Goal: Information Seeking & Learning: Learn about a topic

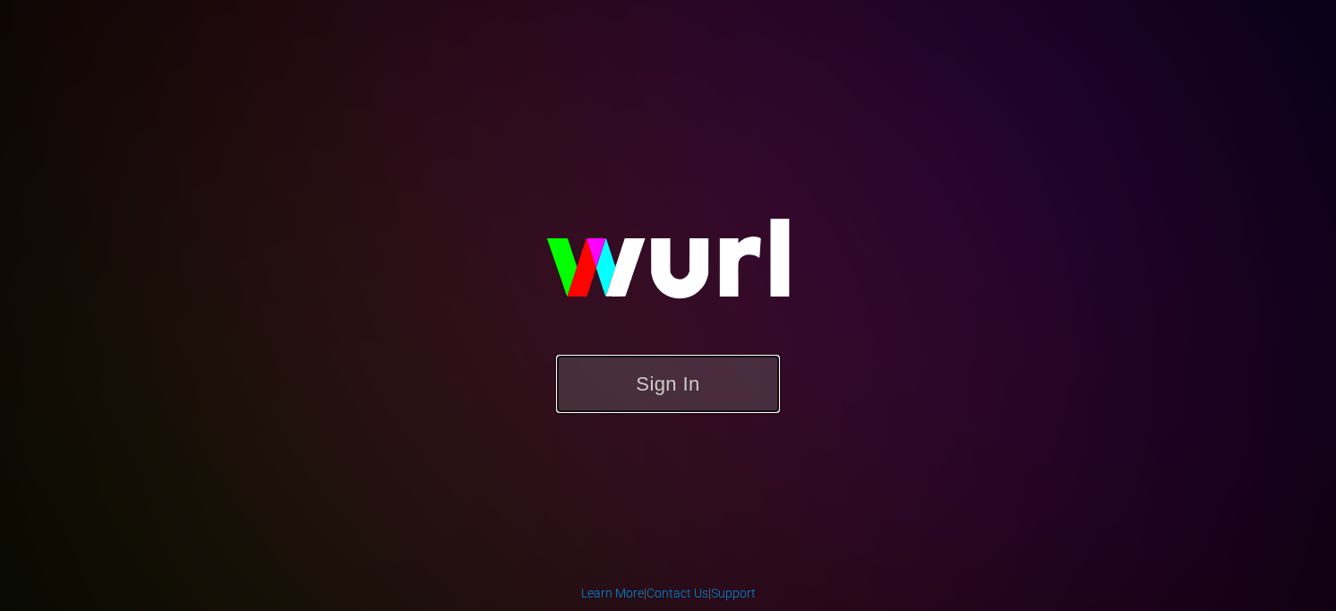
click at [695, 390] on button "Sign In" at bounding box center [668, 384] width 224 height 58
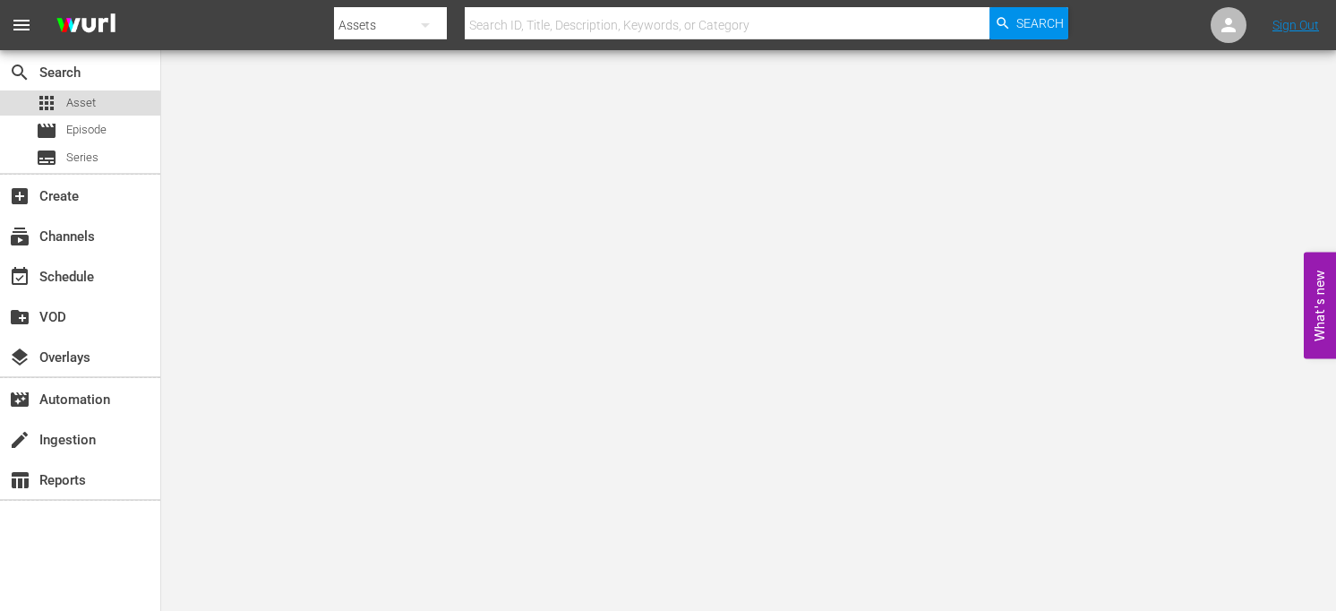
click at [81, 105] on span "Asset" at bounding box center [81, 103] width 30 height 18
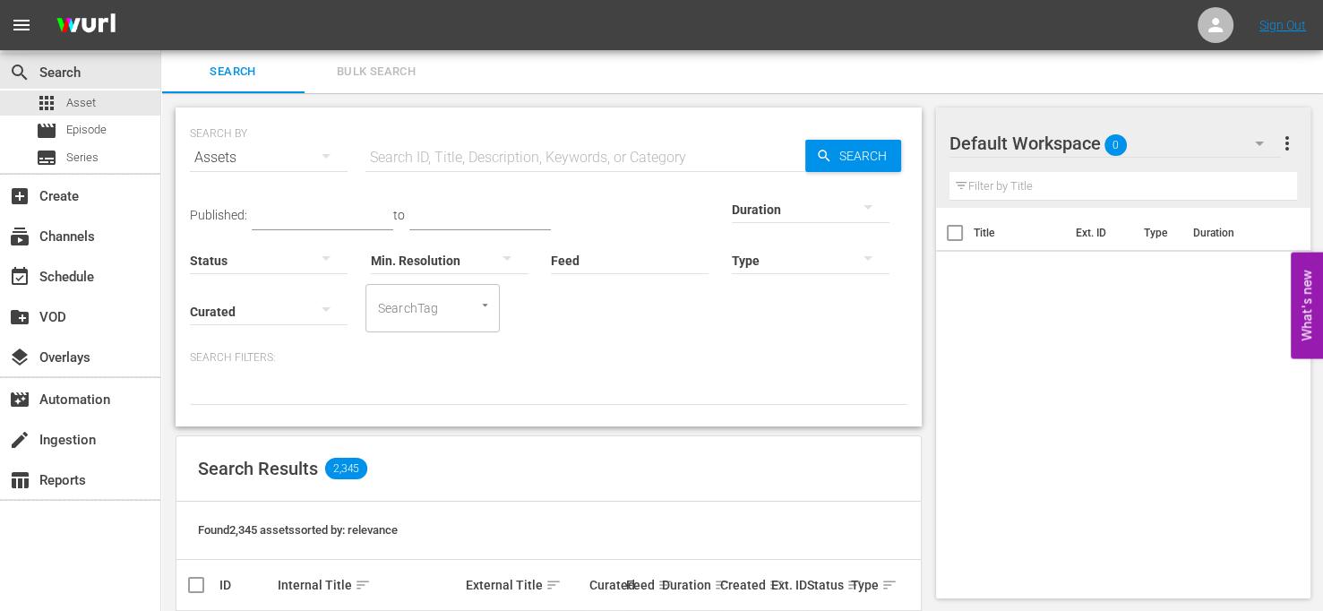
click at [576, 163] on input "text" at bounding box center [585, 157] width 440 height 43
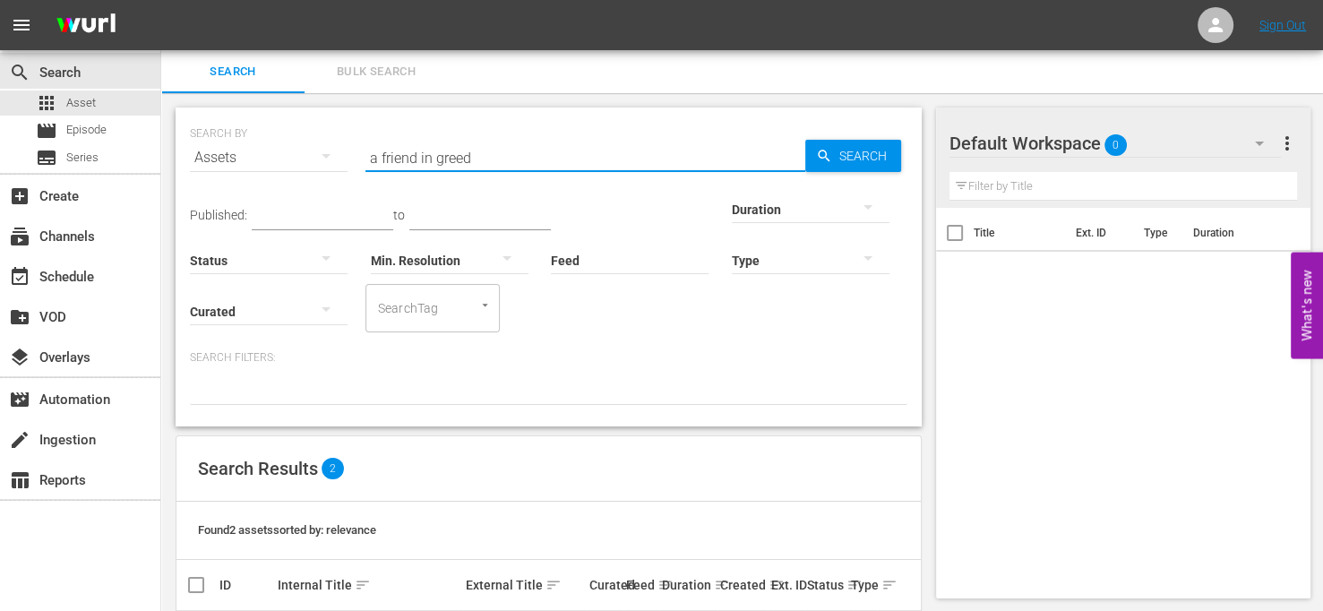
scroll to position [119, 0]
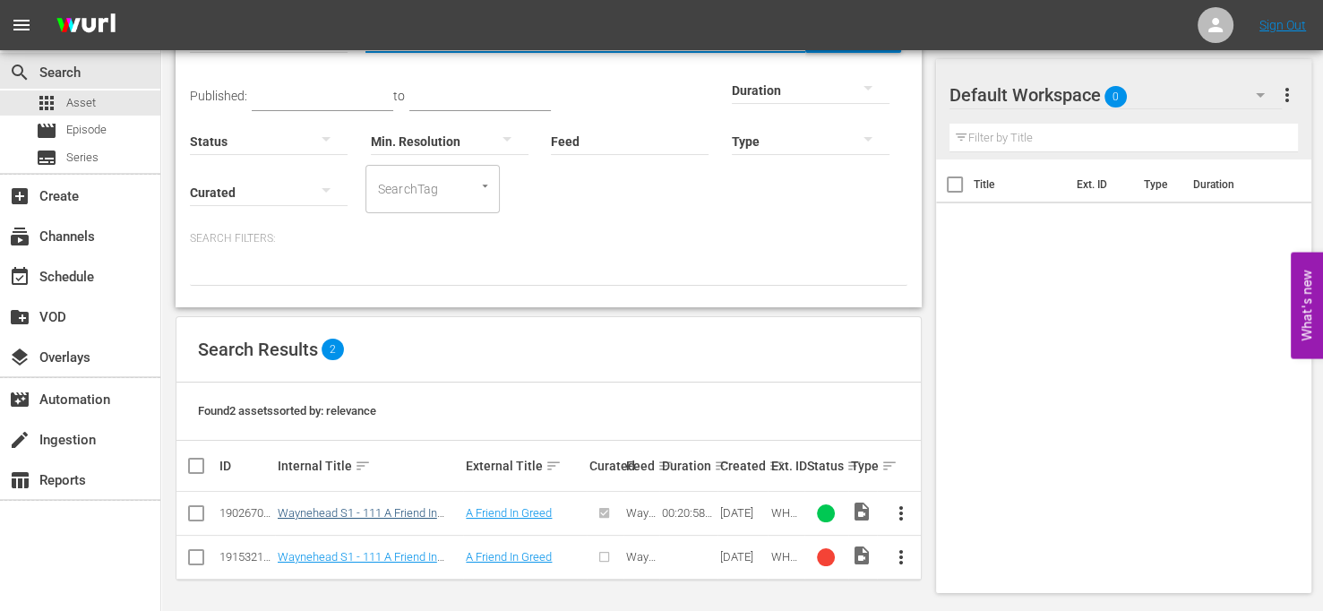
type input "a friend in greed"
click at [405, 512] on link "Waynehead S1 - 111 A Friend In Greed" at bounding box center [357, 519] width 159 height 27
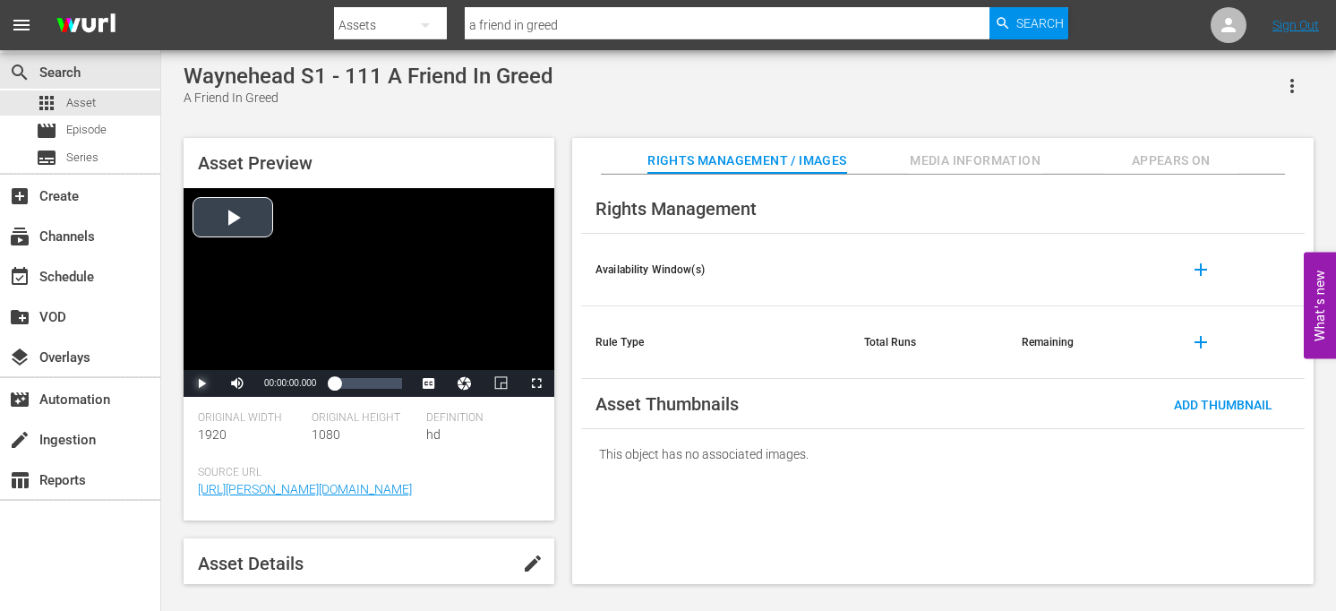
click at [201, 383] on span "Video Player" at bounding box center [201, 383] width 0 height 0
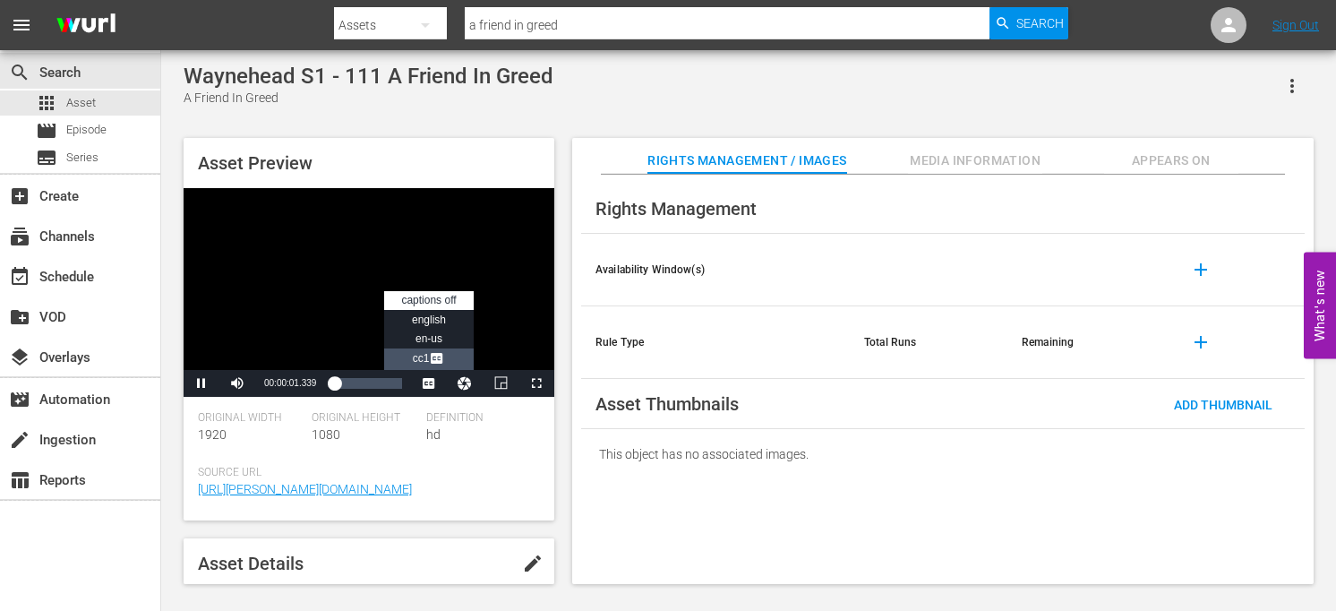
click at [442, 361] on span "Video Player" at bounding box center [437, 360] width 16 height 18
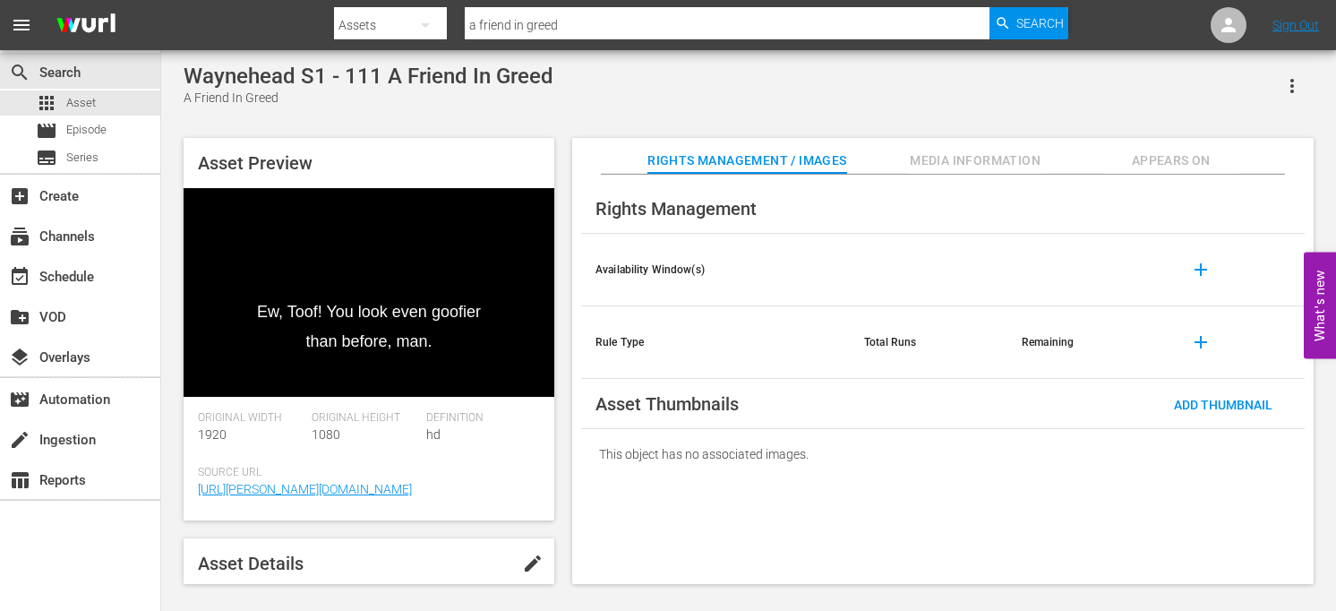
click at [655, 107] on div "Waynehead S1 - 111 A Friend In Greed A Friend In Greed" at bounding box center [749, 86] width 1130 height 44
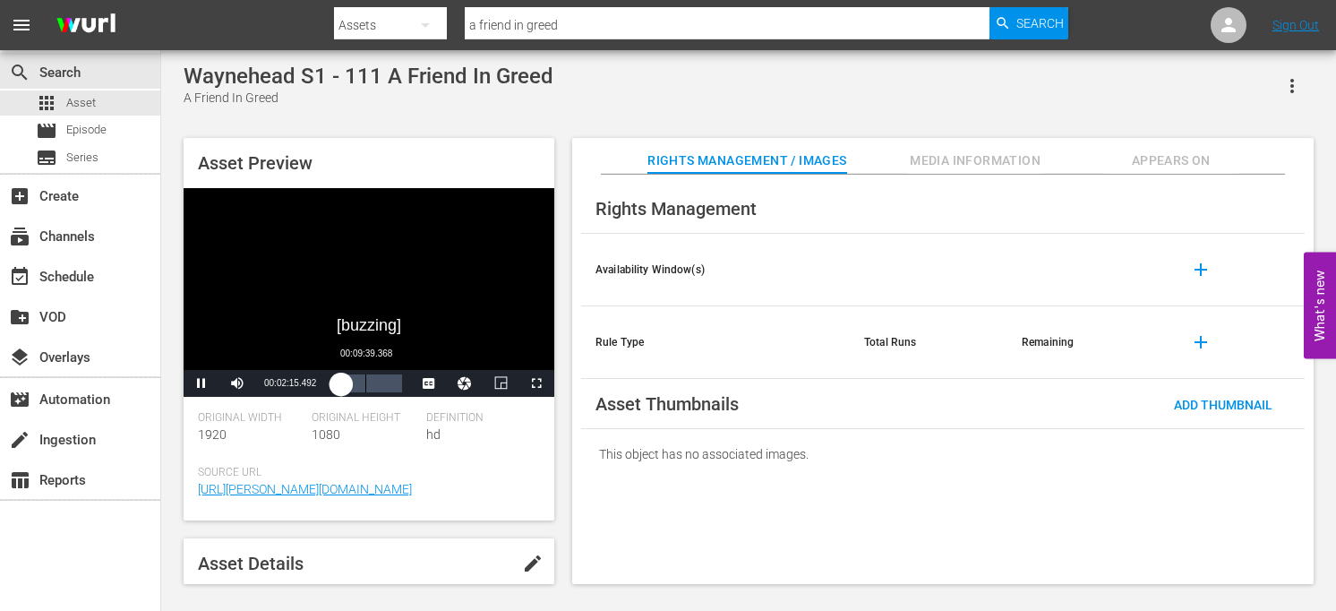
click at [365, 392] on div "00:09:39.368" at bounding box center [365, 383] width 1 height 18
click at [390, 390] on div "00:17:22.863" at bounding box center [390, 383] width 1 height 18
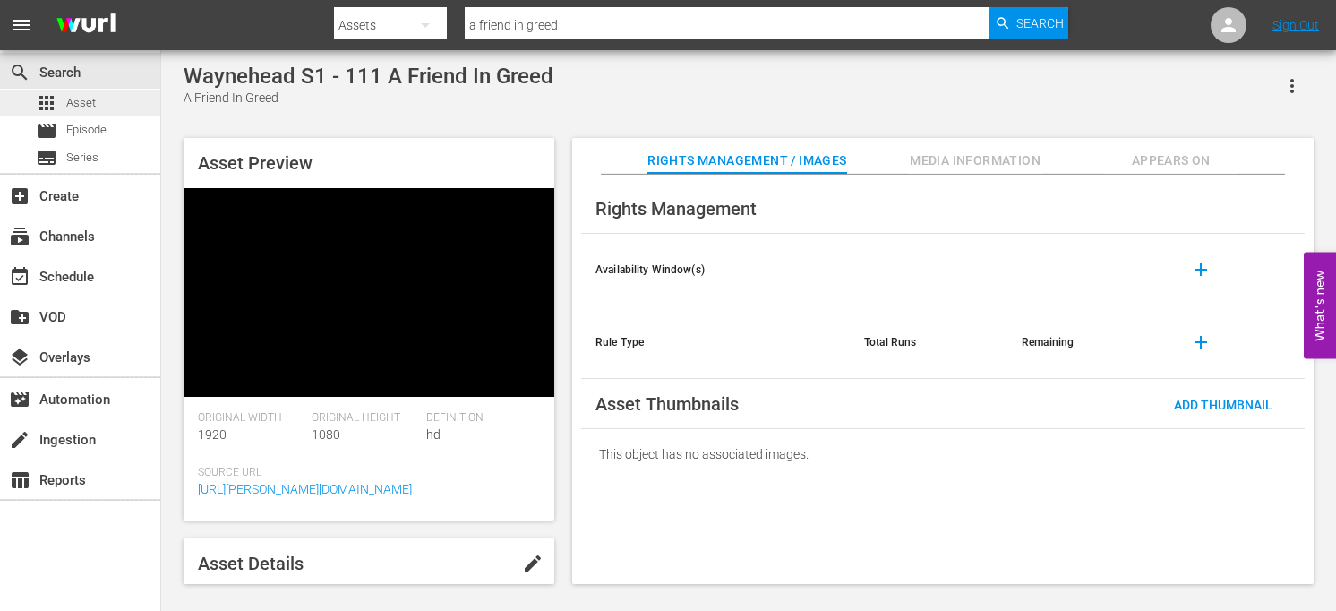
click at [105, 96] on div "apps Asset" at bounding box center [80, 102] width 160 height 25
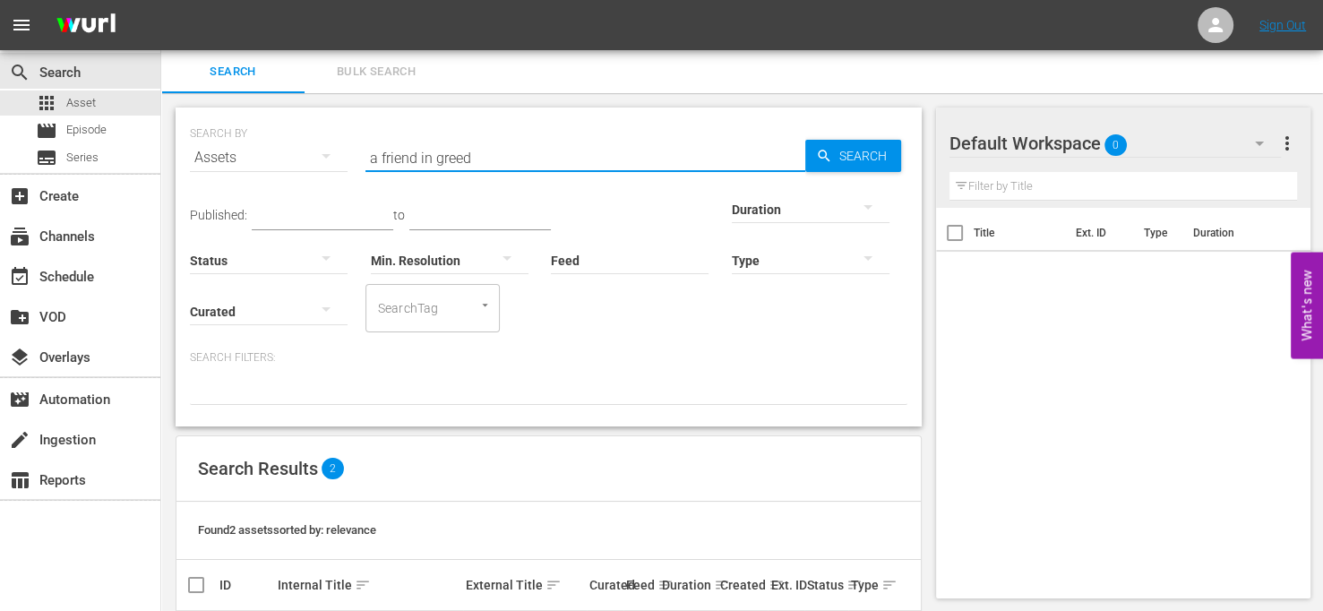
drag, startPoint x: 485, startPoint y: 155, endPoint x: 301, endPoint y: 156, distance: 184.5
click at [301, 156] on div "SEARCH BY Search By Assets Search ID, Title, Description, Keywords, or Category…" at bounding box center [548, 147] width 717 height 64
type input "Death Dimension"
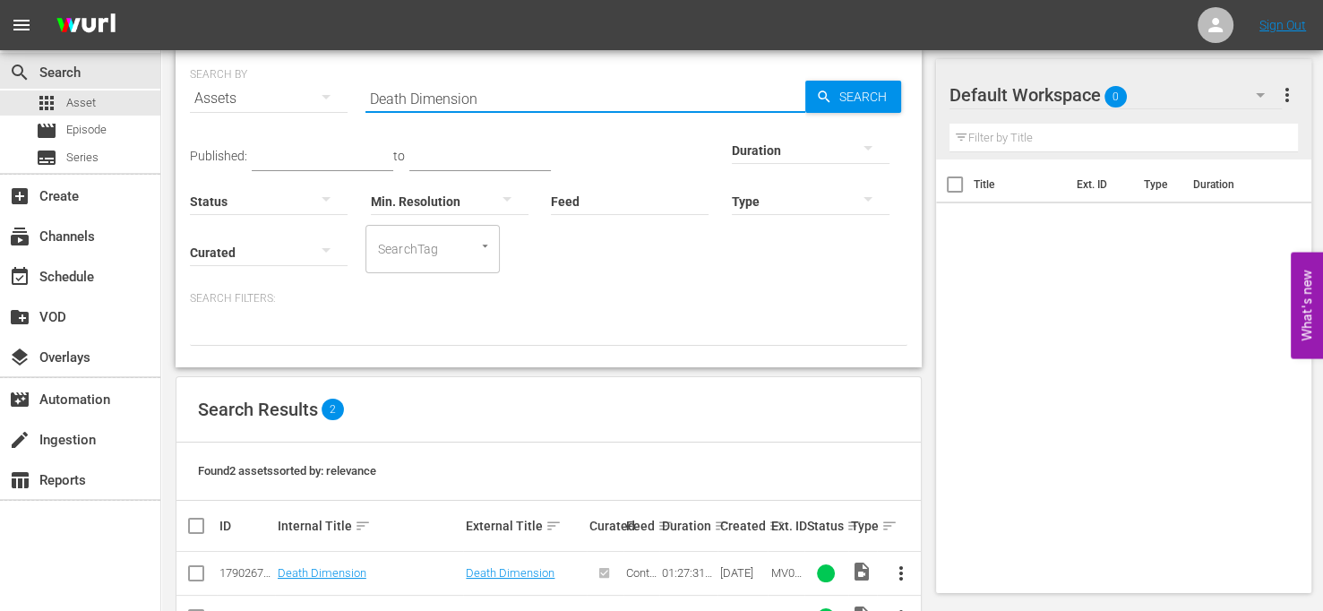
scroll to position [119, 0]
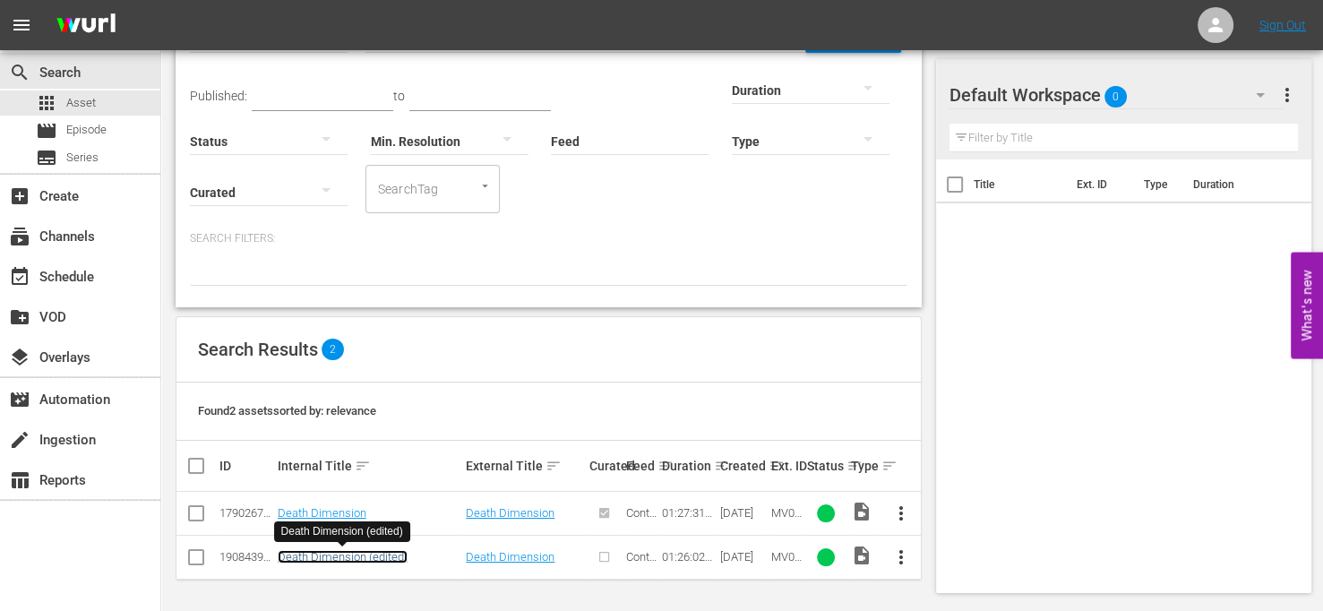
click at [381, 552] on link "Death Dimension (edited)" at bounding box center [343, 556] width 130 height 13
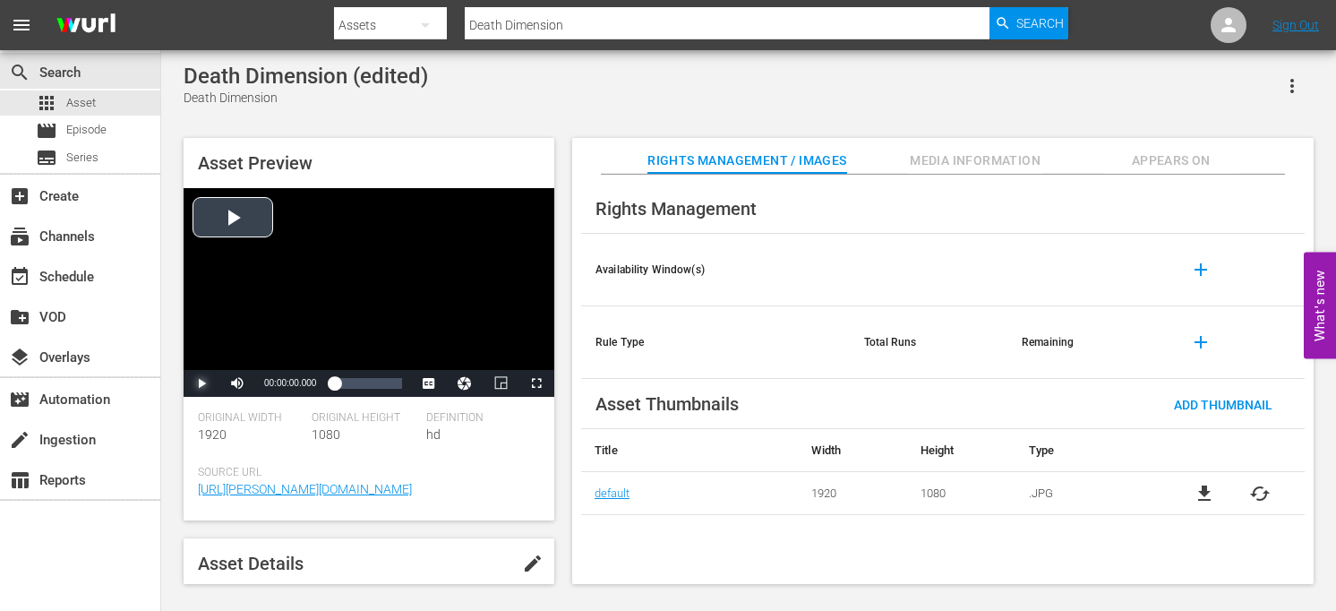
click at [201, 383] on span "Video Player" at bounding box center [201, 383] width 0 height 0
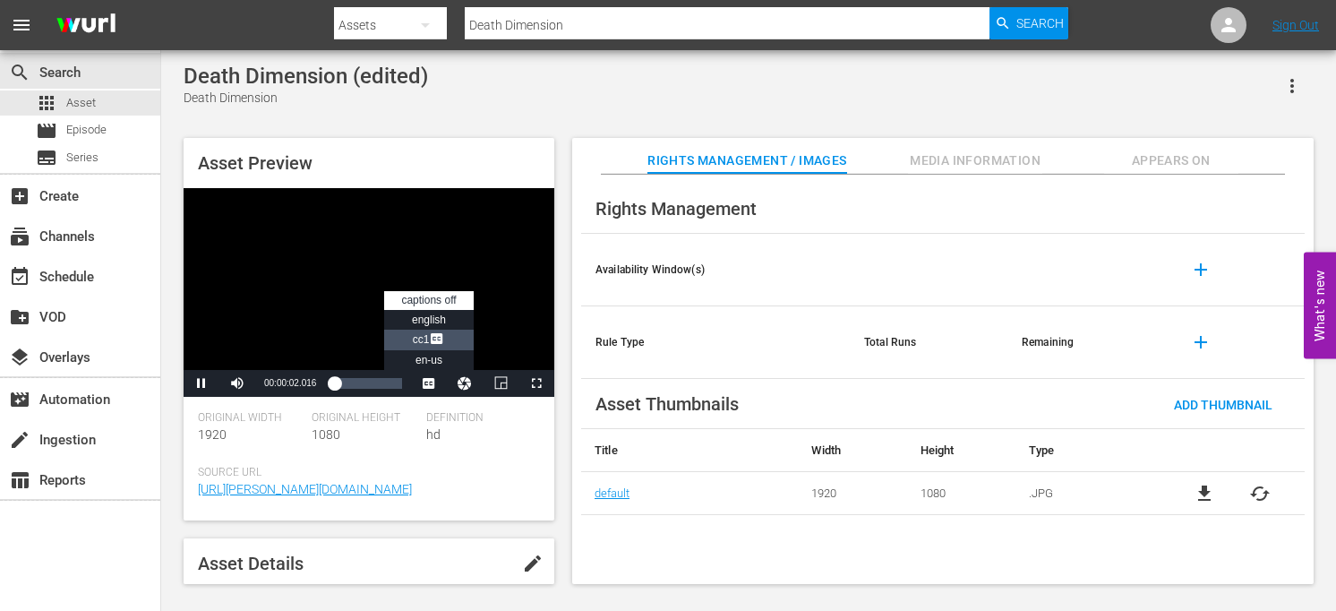
click at [448, 347] on li "CC1 Captions" at bounding box center [429, 340] width 90 height 21
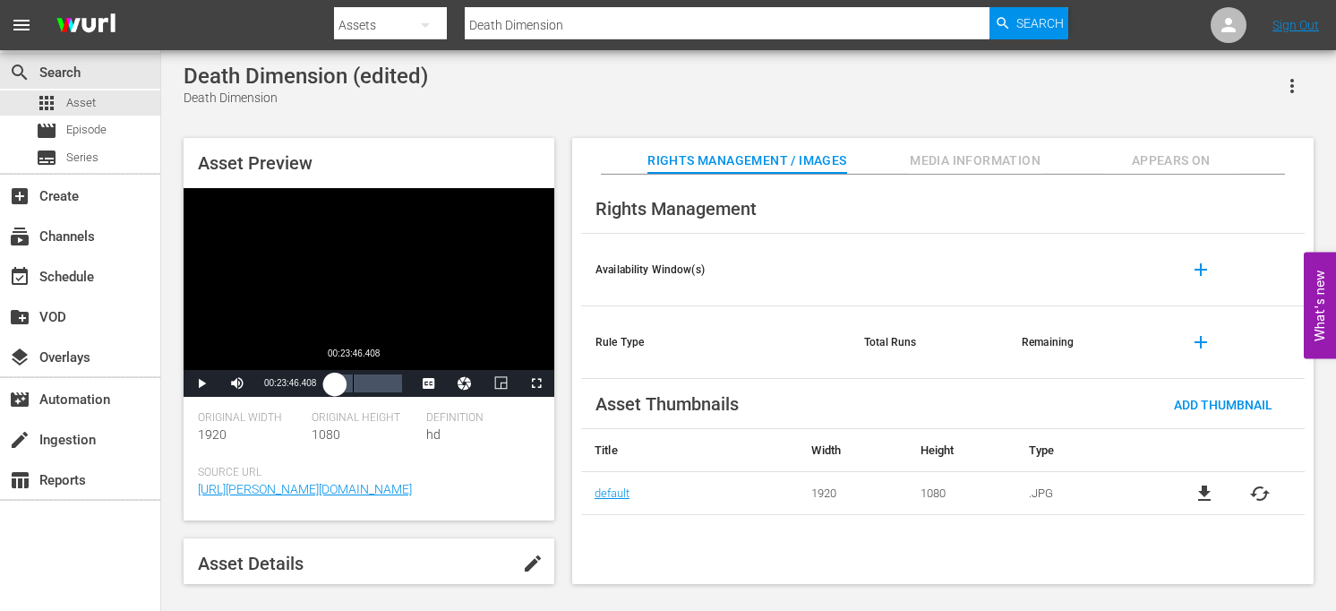
click at [353, 390] on div "00:23:46.408" at bounding box center [353, 383] width 1 height 18
click at [378, 385] on div "Loaded : 31.76% 00:54:20.362 00:26:14.799" at bounding box center [368, 383] width 68 height 18
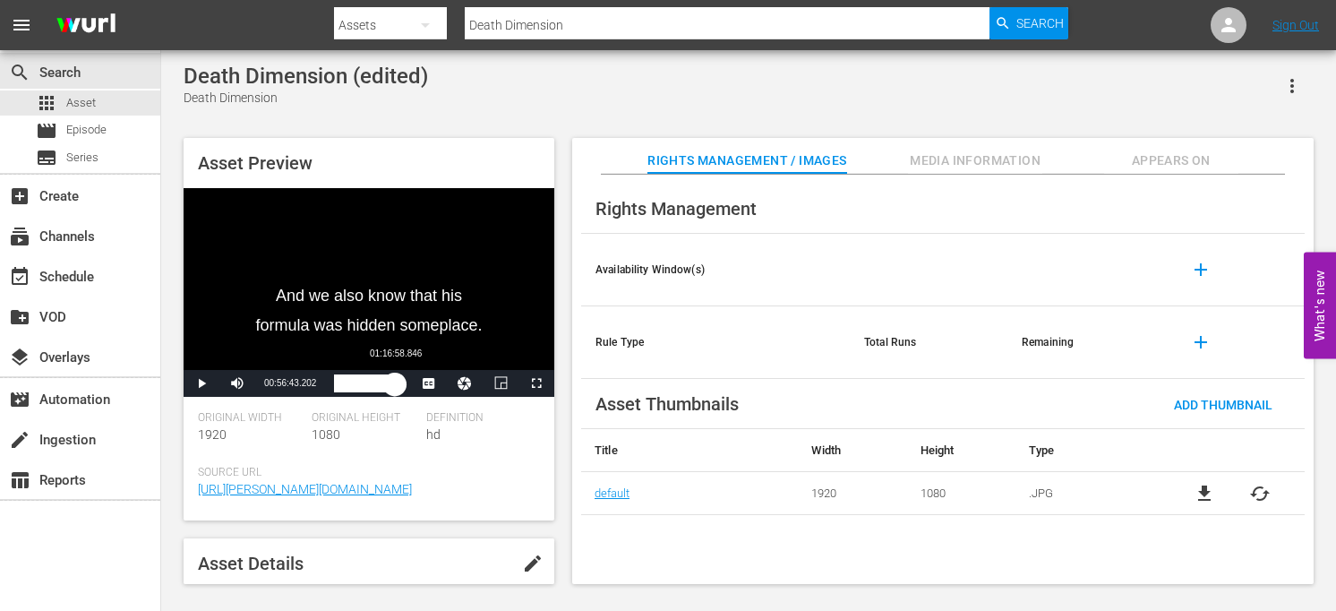
click at [395, 387] on div "Loaded : 67.13% 01:16:58.846 00:56:43.359" at bounding box center [368, 383] width 68 height 18
click at [401, 386] on div "01:20:56.086" at bounding box center [367, 383] width 67 height 18
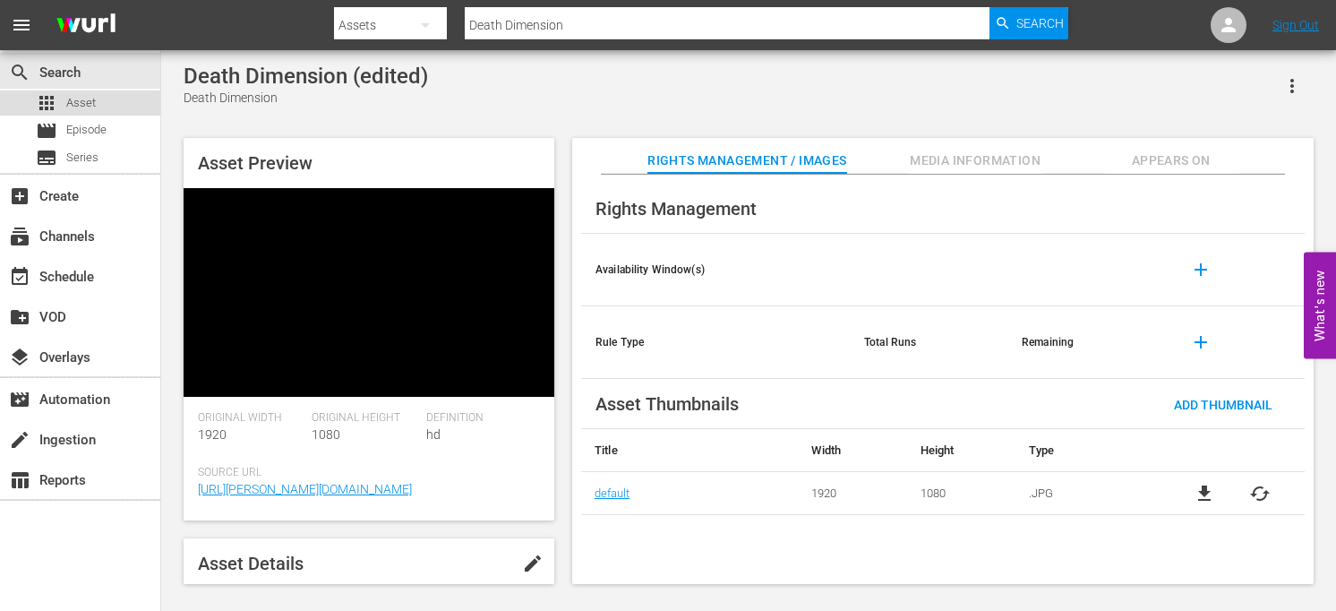
click at [100, 103] on div "apps Asset" at bounding box center [80, 102] width 160 height 25
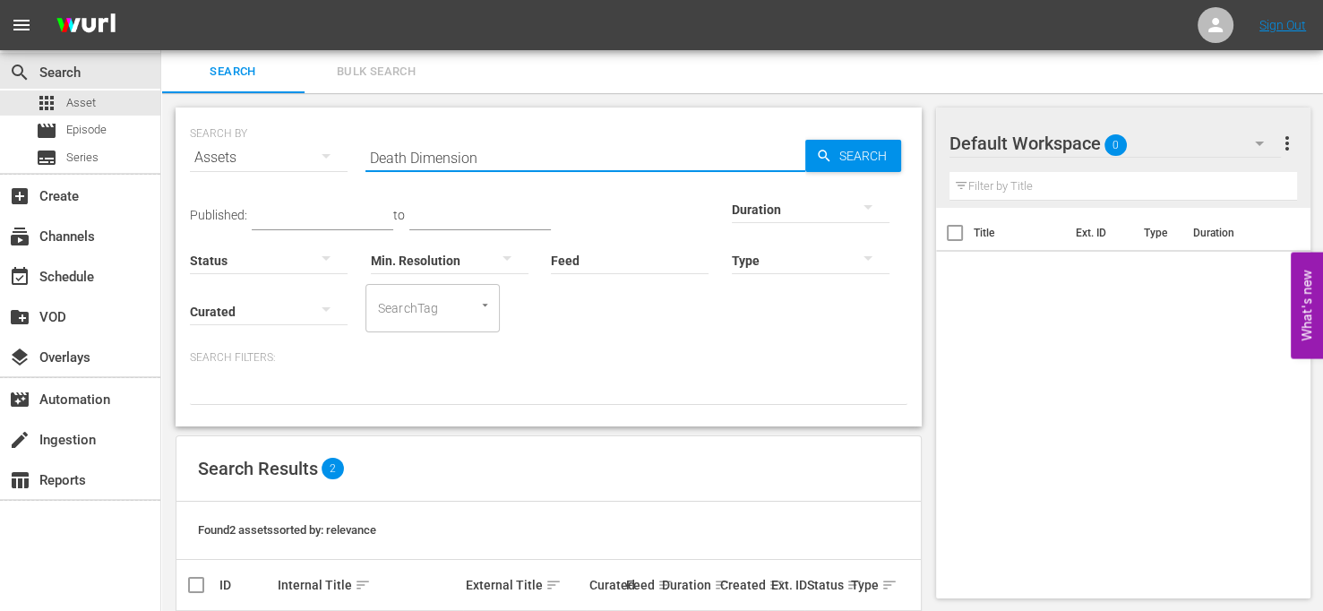
drag, startPoint x: 504, startPoint y: 156, endPoint x: 236, endPoint y: 157, distance: 268.6
click at [236, 157] on div "SEARCH BY Search By Assets Search ID, Title, Description, Keywords, or Category…" at bounding box center [548, 147] width 717 height 64
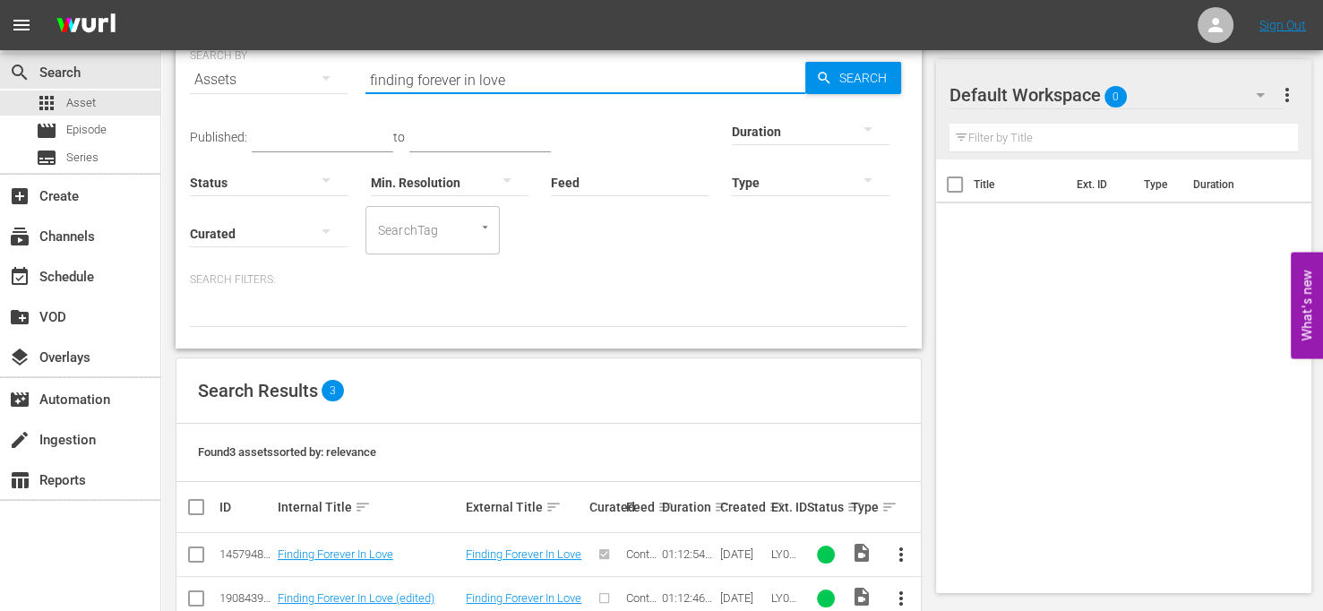
scroll to position [163, 0]
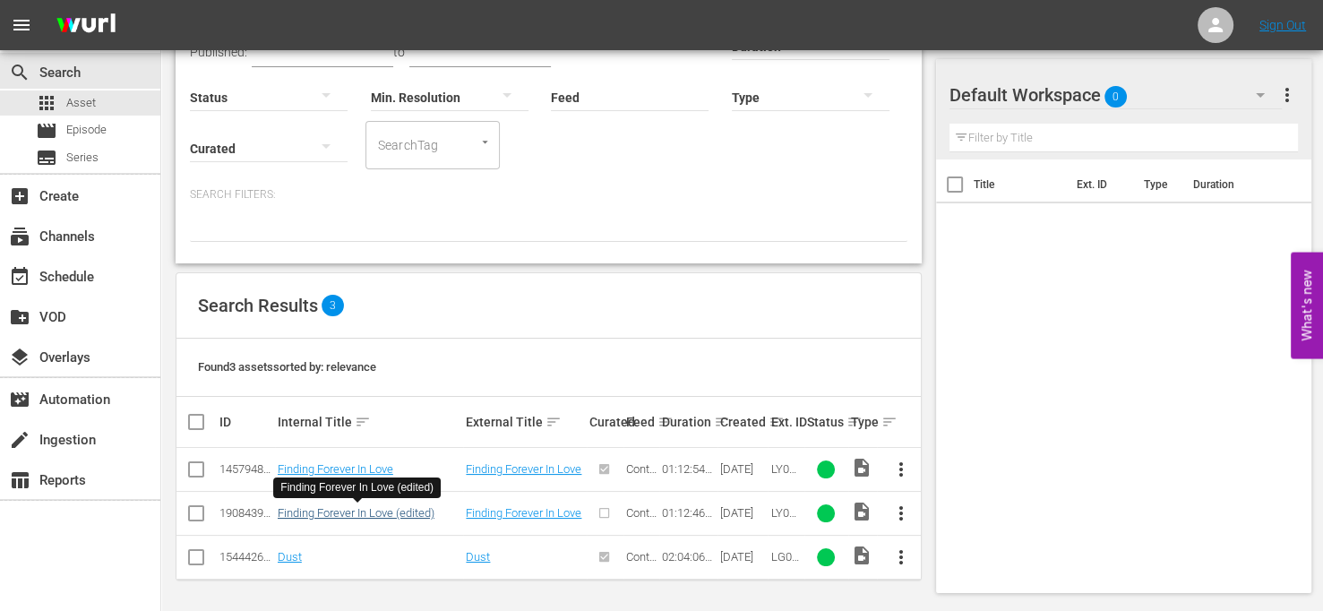
type input "finding forever in love"
click at [419, 508] on link "Finding Forever In Love (edited)" at bounding box center [356, 512] width 157 height 13
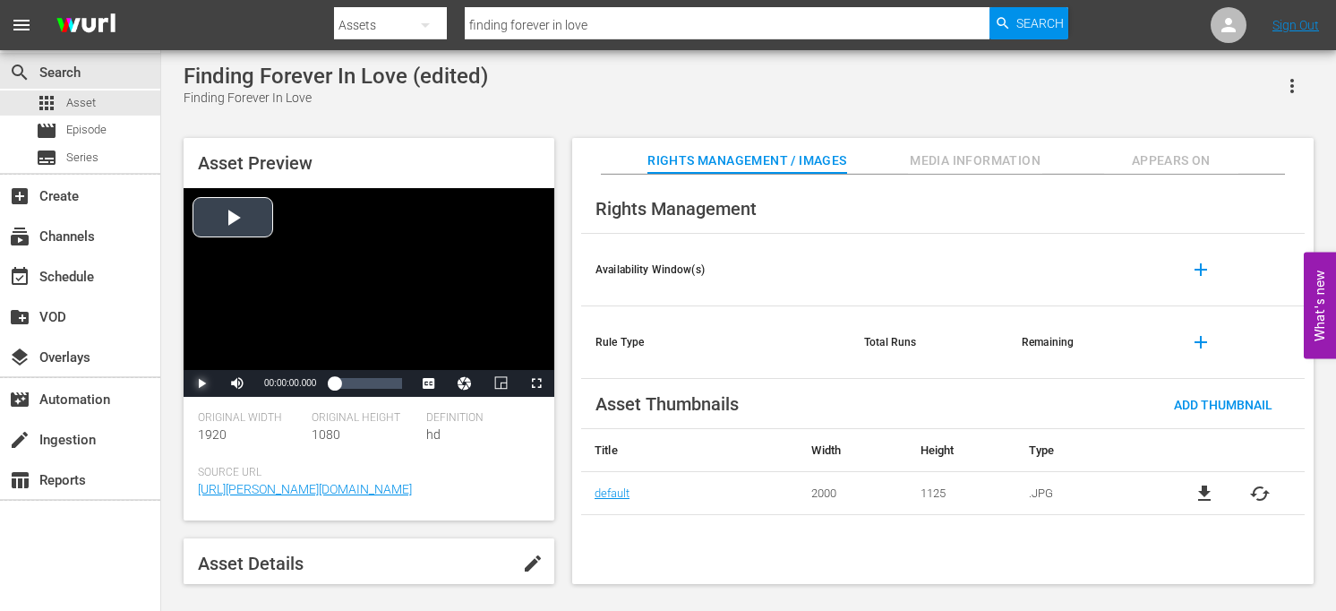
click at [201, 383] on span "Video Player" at bounding box center [201, 383] width 0 height 0
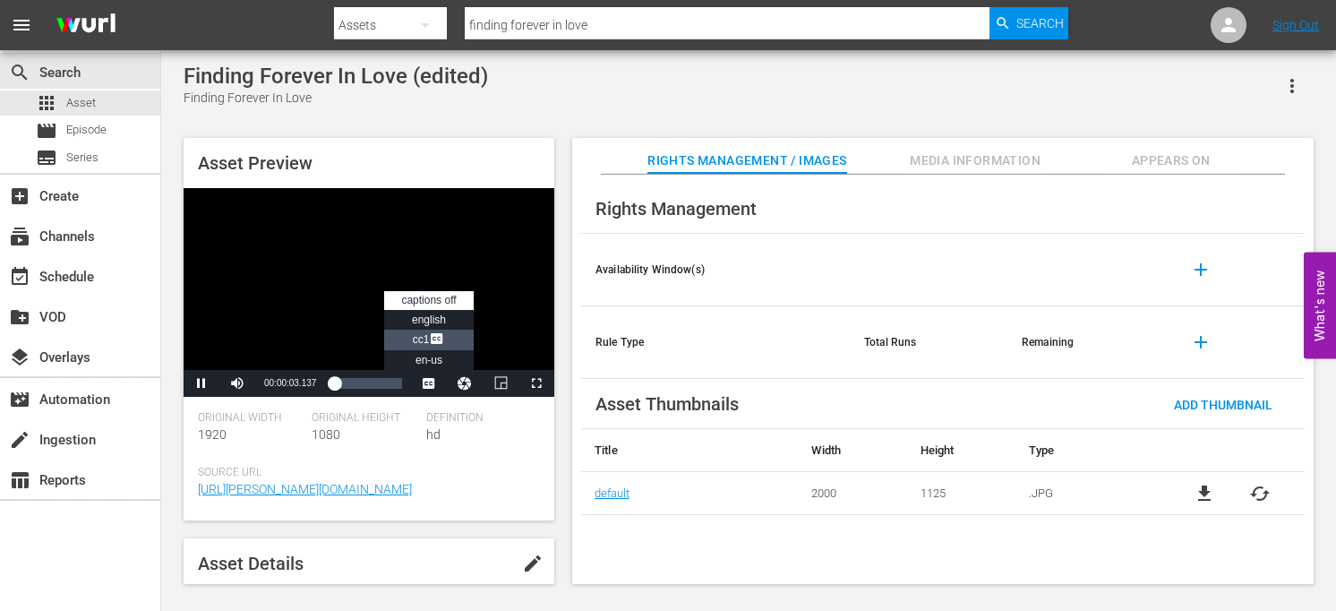
click at [430, 339] on span "Video Player" at bounding box center [437, 340] width 16 height 18
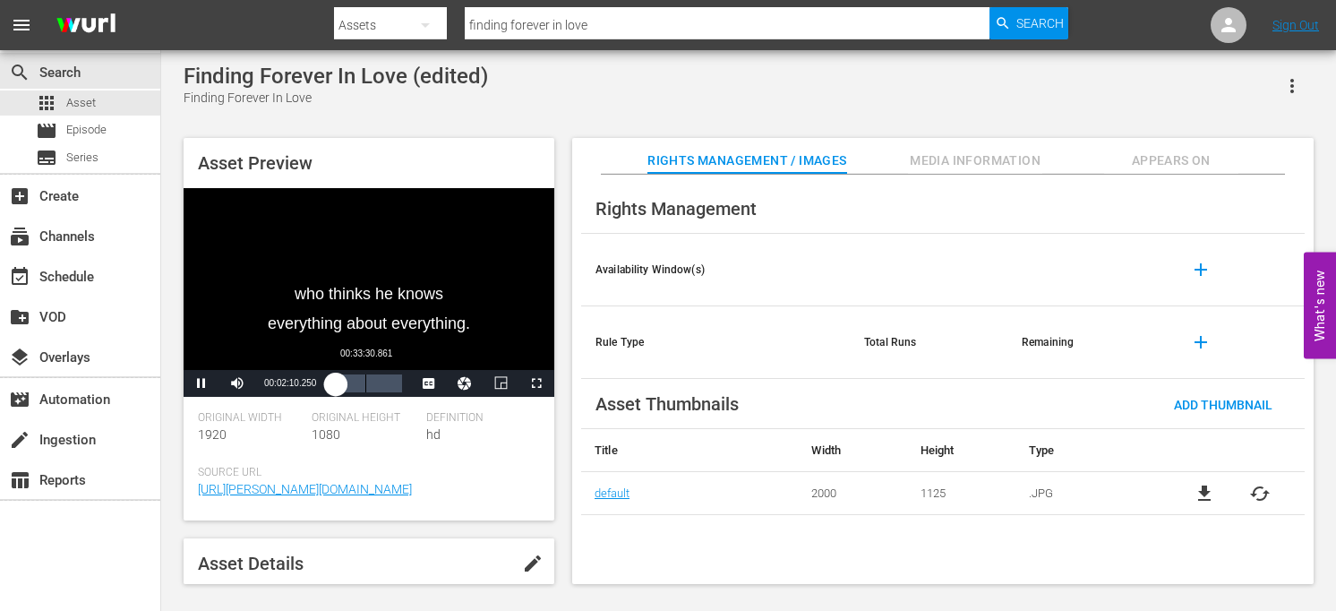
click at [365, 389] on div "00:33:30.861" at bounding box center [365, 383] width 1 height 18
click at [387, 380] on div "Loaded : 49.38% 00:56:29.737 00:34:52.033" at bounding box center [368, 383] width 68 height 18
click at [388, 385] on div "00:57:34.429" at bounding box center [361, 383] width 54 height 18
click at [398, 385] on div "01:11:51.269" at bounding box center [367, 383] width 67 height 18
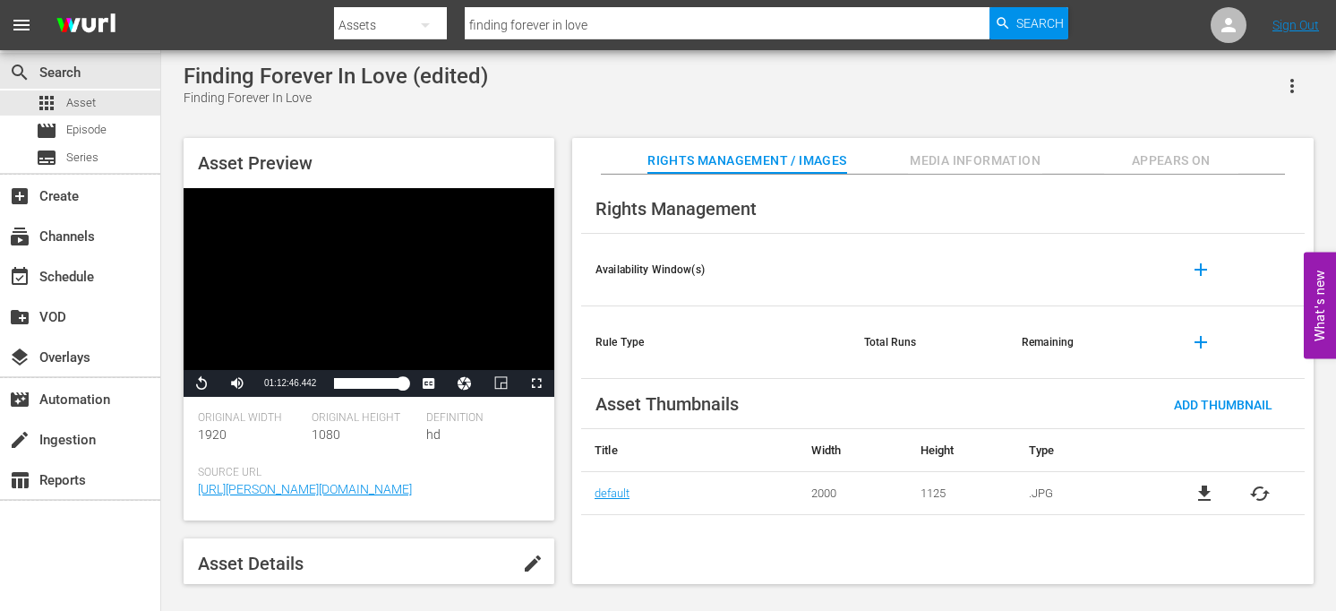
click at [992, 78] on div "Finding Forever In Love (edited) Finding Forever In Love" at bounding box center [749, 86] width 1130 height 44
click at [87, 101] on span "Asset" at bounding box center [81, 103] width 30 height 18
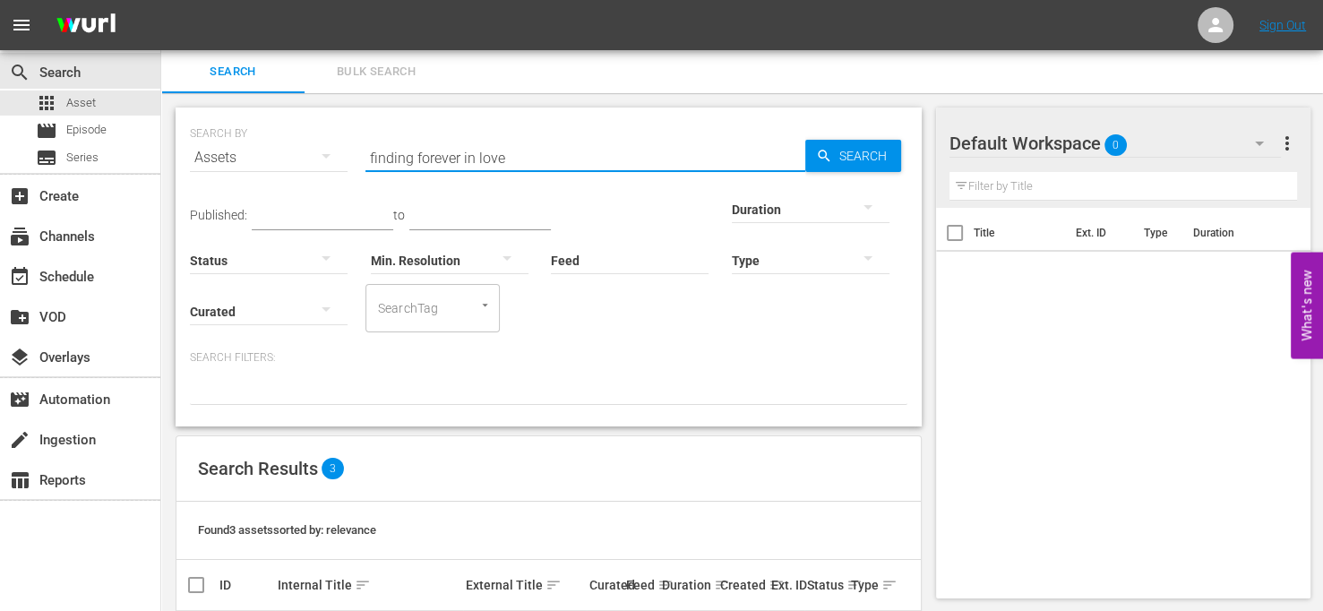
drag, startPoint x: 569, startPoint y: 160, endPoint x: 333, endPoint y: 142, distance: 236.2
click at [333, 142] on div "SEARCH BY Search By Assets Search ID, Title, Description, Keywords, or Category…" at bounding box center [548, 147] width 717 height 64
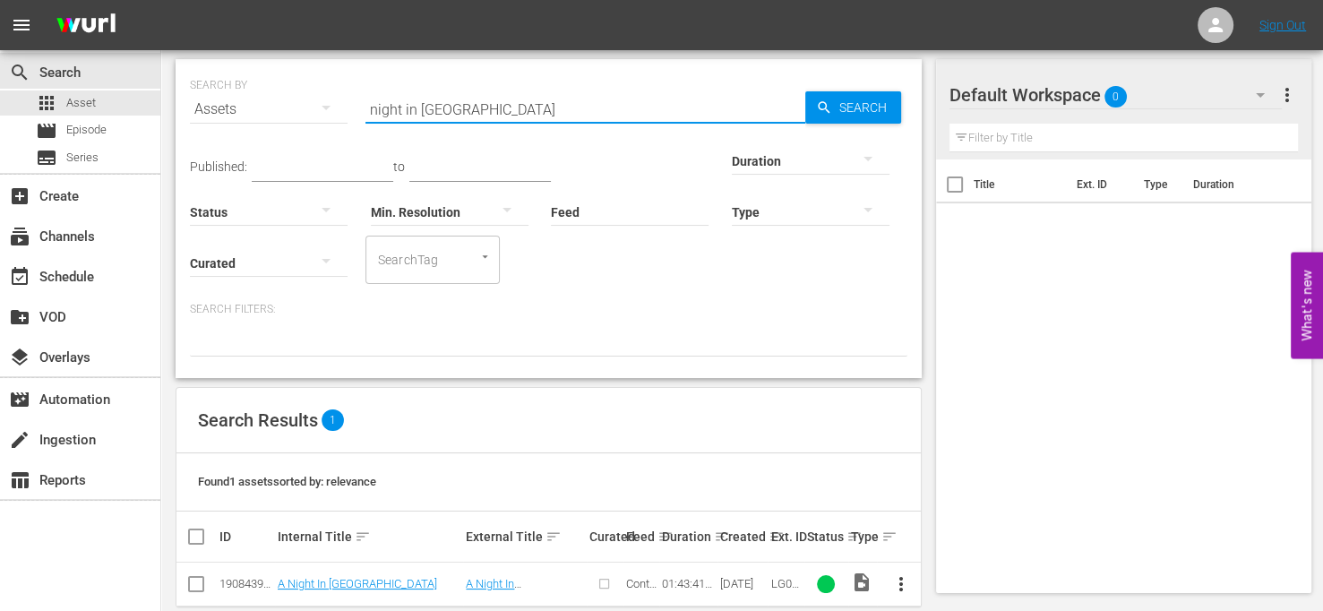
scroll to position [75, 0]
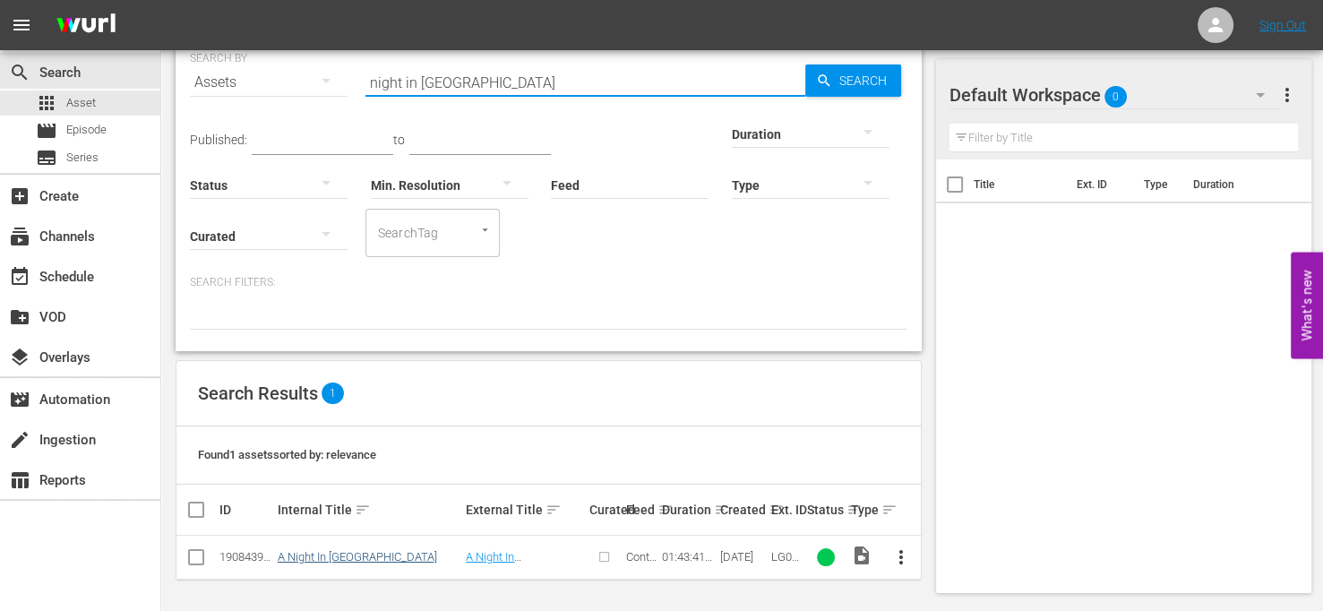
type input "night in [GEOGRAPHIC_DATA]"
click at [373, 557] on link "A Night In [GEOGRAPHIC_DATA]" at bounding box center [357, 556] width 159 height 13
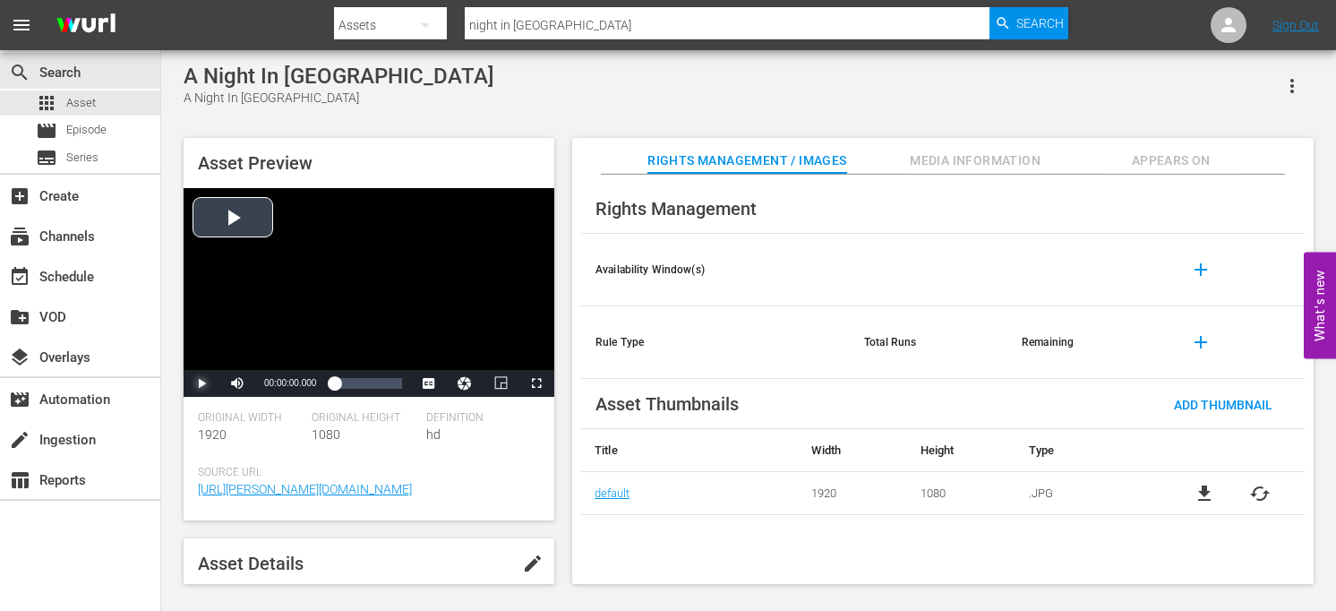
click at [201, 383] on span "Video Player" at bounding box center [201, 383] width 0 height 0
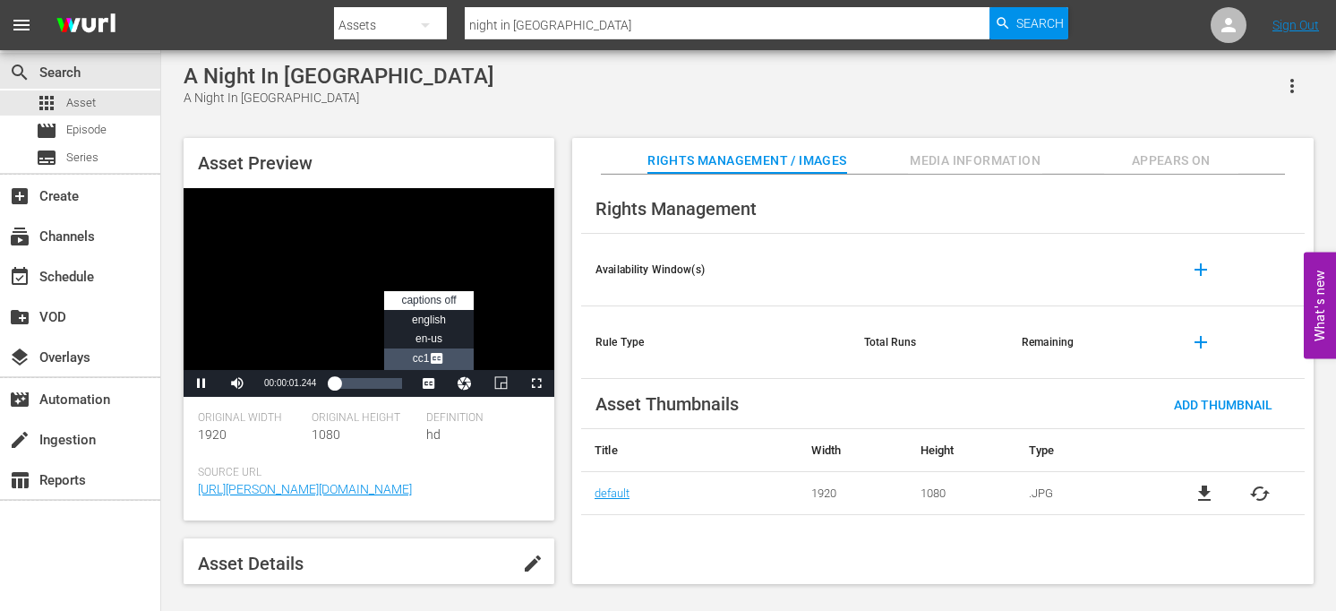
click at [435, 354] on span "Video Player" at bounding box center [437, 360] width 16 height 18
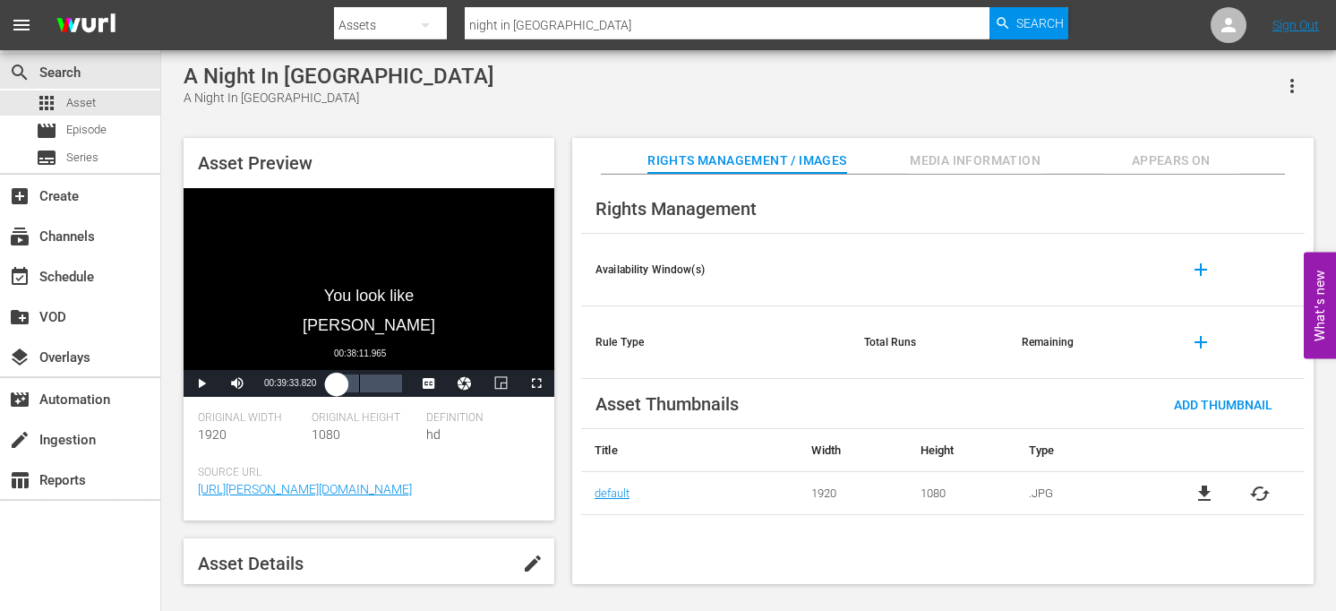
click at [360, 390] on div "Loaded : 4.44% 00:38:11.965 00:03:33.875" at bounding box center [368, 383] width 68 height 18
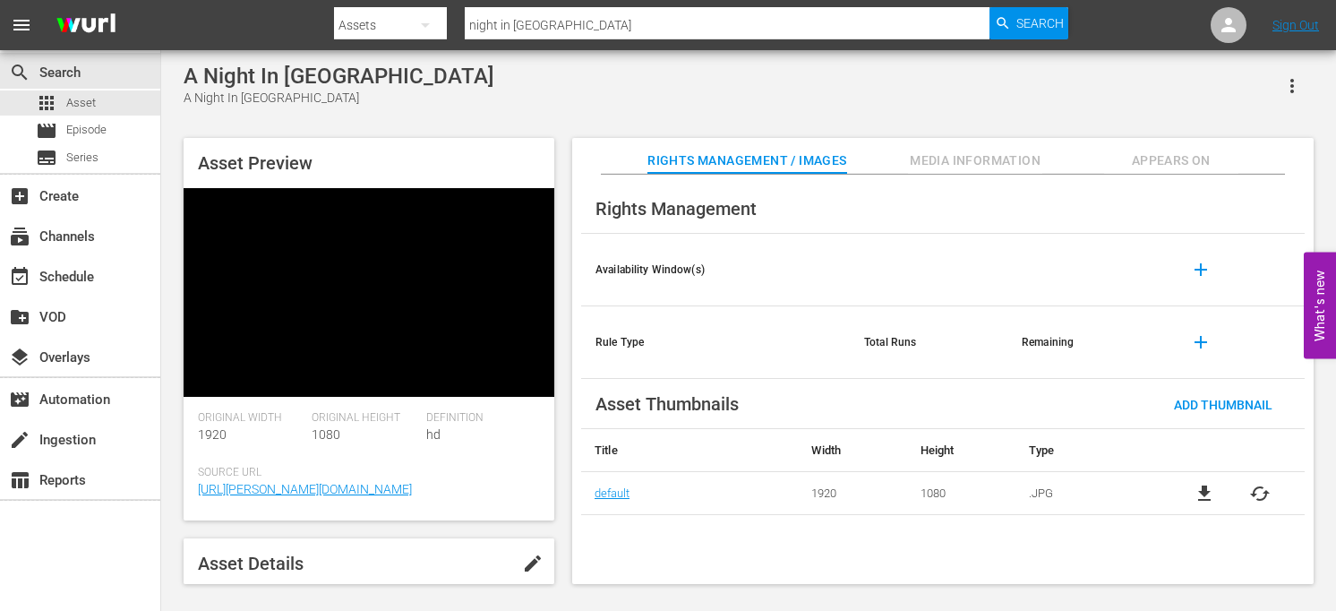
click at [568, 443] on div "Asset Preview Video Player is loading. Play Video Pause Mute Current Time 00:40…" at bounding box center [749, 352] width 1148 height 446
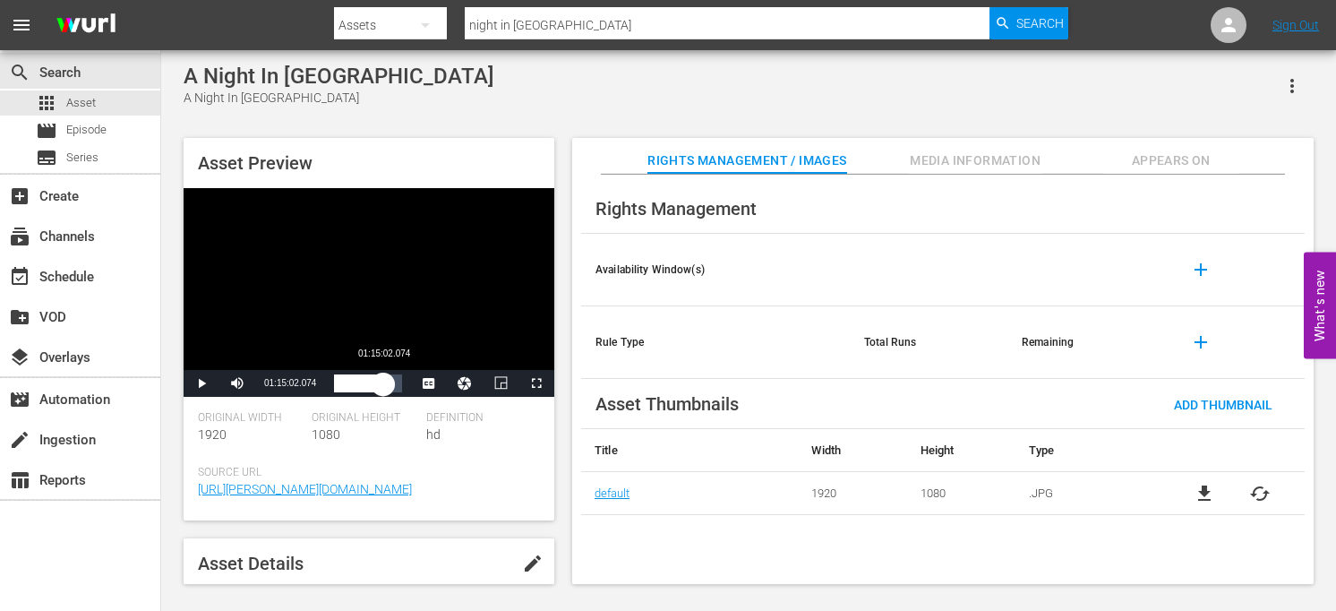
click at [382, 388] on div "Loaded : 40.74% 01:15:02.074 00:41:14.747" at bounding box center [368, 383] width 68 height 18
click at [384, 391] on div "01:16:42.875" at bounding box center [359, 383] width 50 height 18
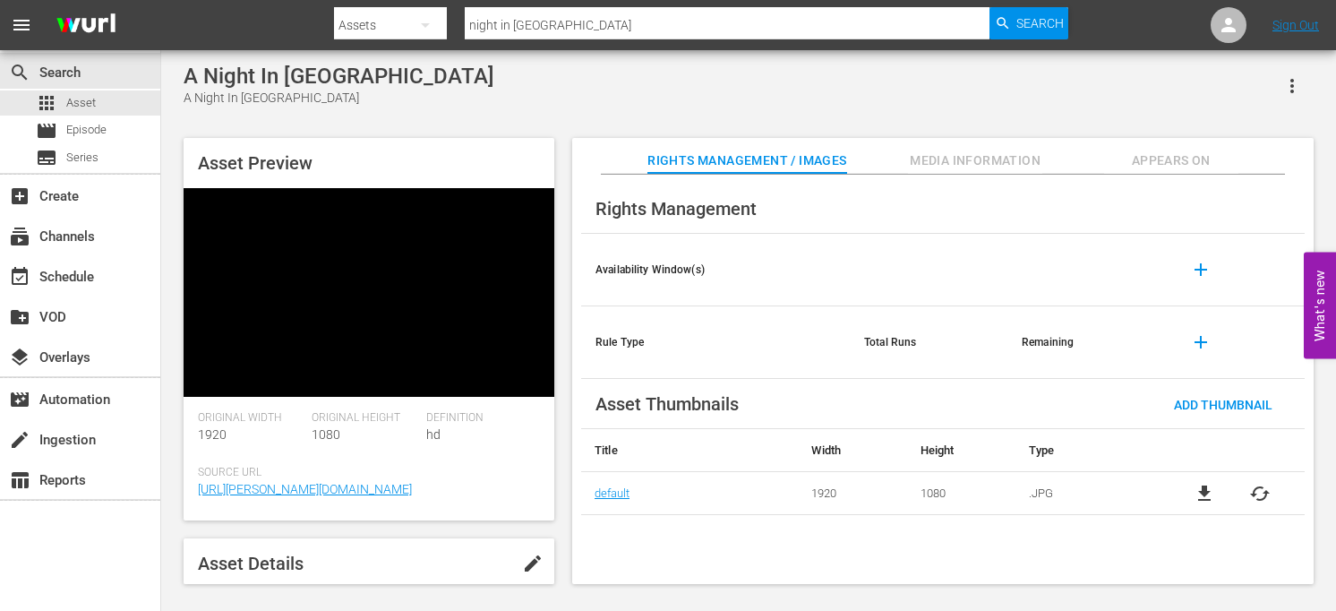
click at [651, 115] on div "A Night In [GEOGRAPHIC_DATA] A Night In [GEOGRAPHIC_DATA] Asset Preview Video P…" at bounding box center [749, 319] width 1148 height 511
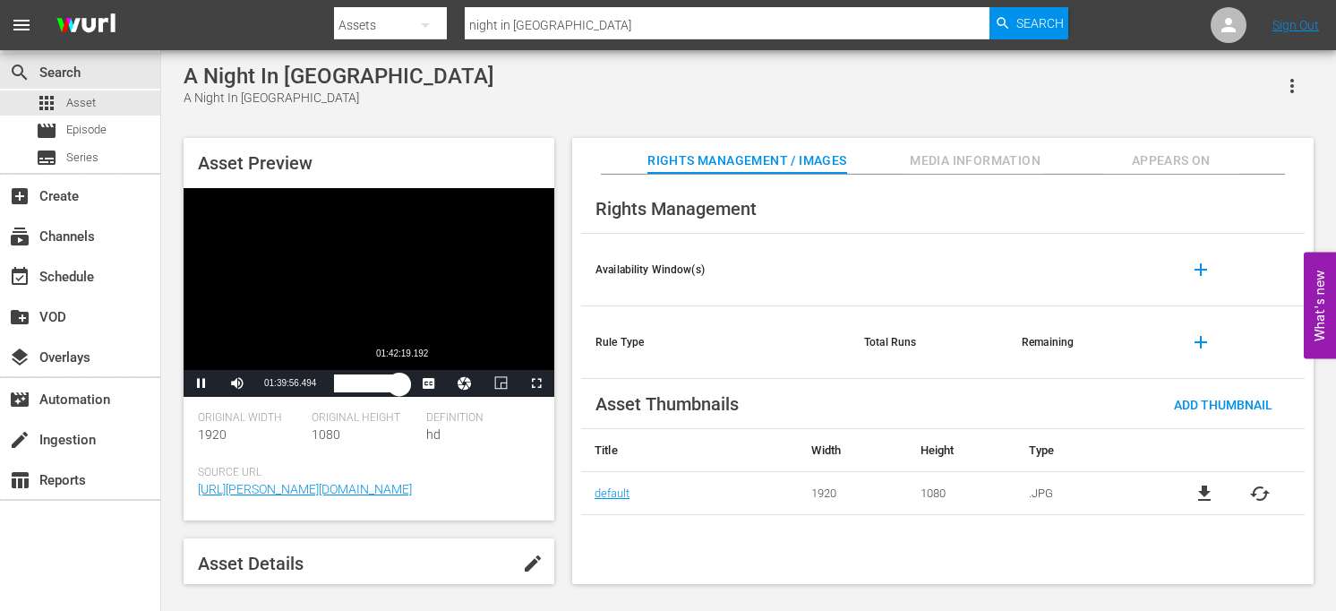
click at [399, 383] on div "01:39:56.655" at bounding box center [366, 383] width 65 height 18
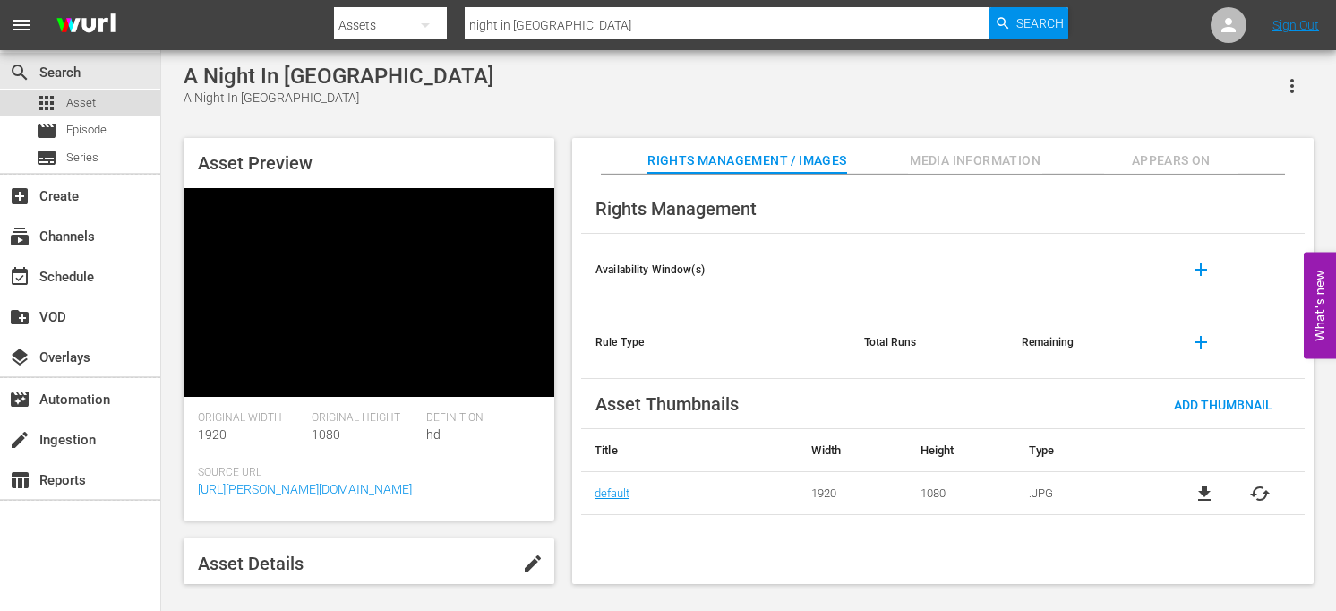
click at [75, 103] on span "Asset" at bounding box center [81, 103] width 30 height 18
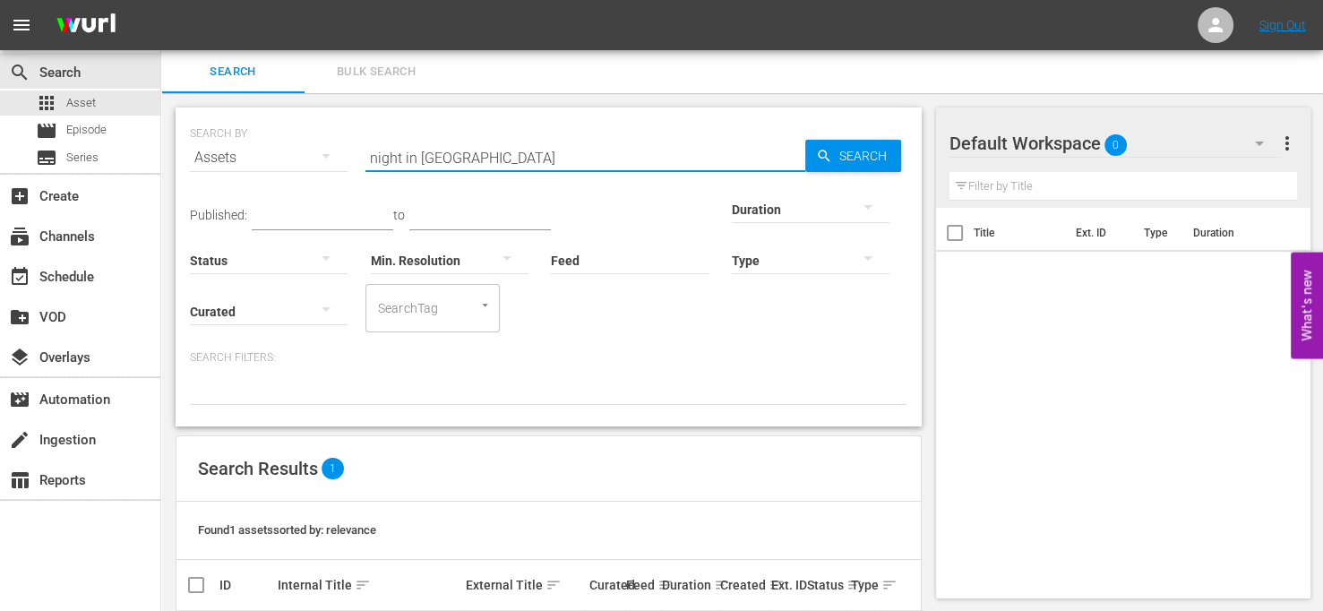
drag, startPoint x: 497, startPoint y: 157, endPoint x: 272, endPoint y: 157, distance: 224.8
click at [272, 157] on div "SEARCH BY Search By Assets Search ID, Title, Description, Keywords, or Category…" at bounding box center [548, 147] width 717 height 64
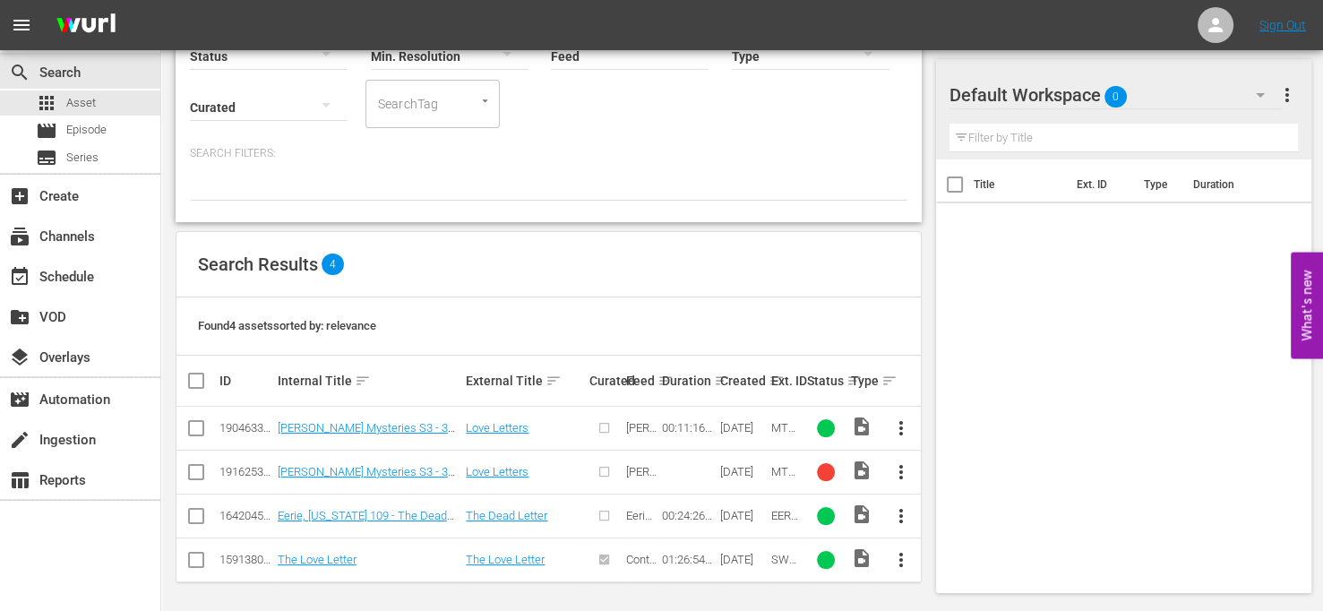
scroll to position [207, 0]
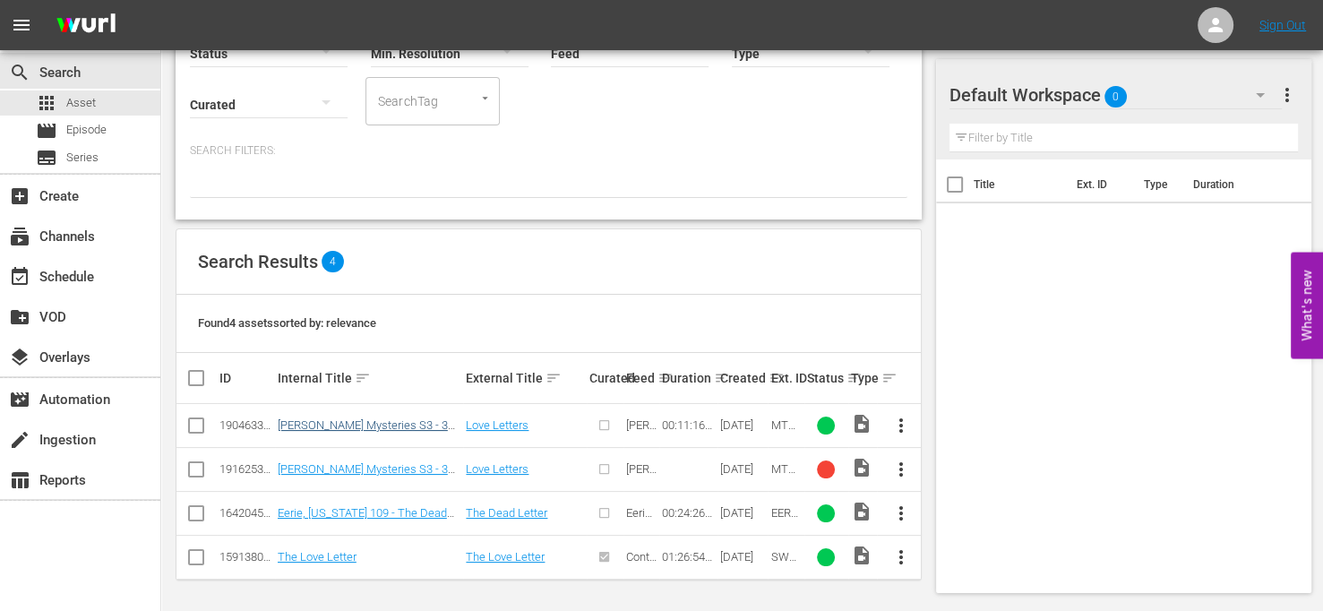
type input "love letters"
click at [407, 429] on link "[PERSON_NAME] Mysteries S3 - 303 Love Letters" at bounding box center [369, 431] width 183 height 27
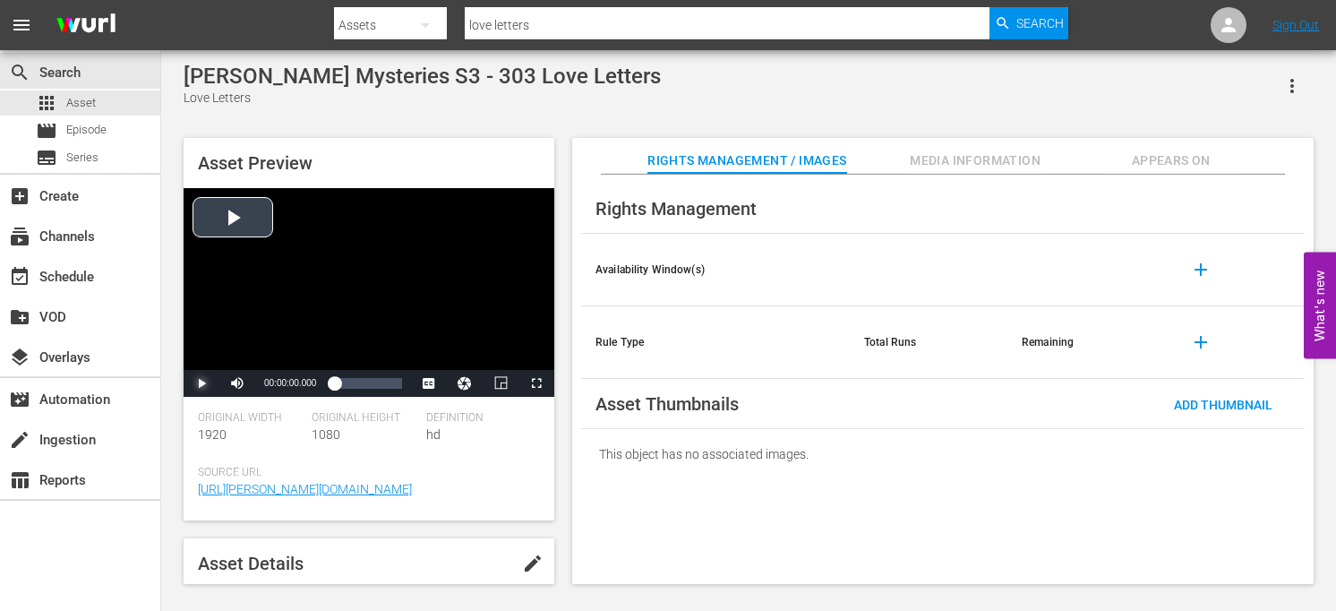
click at [201, 383] on span "Video Player" at bounding box center [201, 383] width 0 height 0
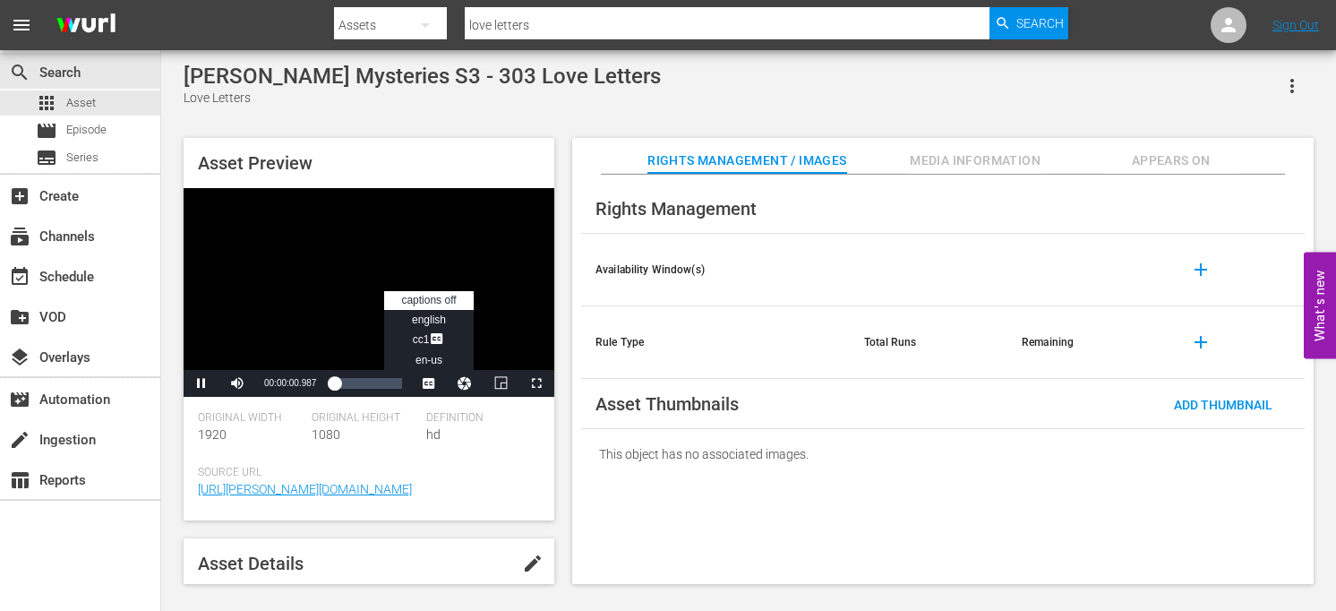
click at [429, 383] on span "Video Player" at bounding box center [429, 383] width 0 height 0
click at [442, 339] on span "Video Player" at bounding box center [437, 340] width 16 height 18
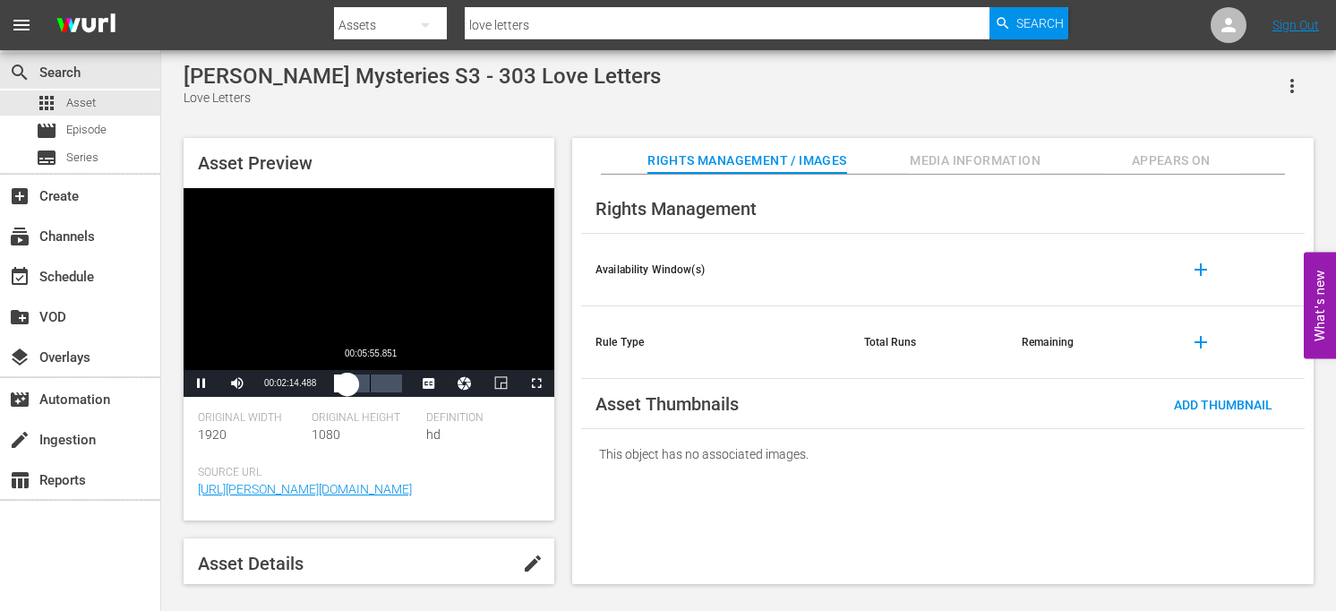
click at [370, 390] on div "Loaded : 29.30% 00:05:55.851 00:02:14.568" at bounding box center [368, 383] width 68 height 18
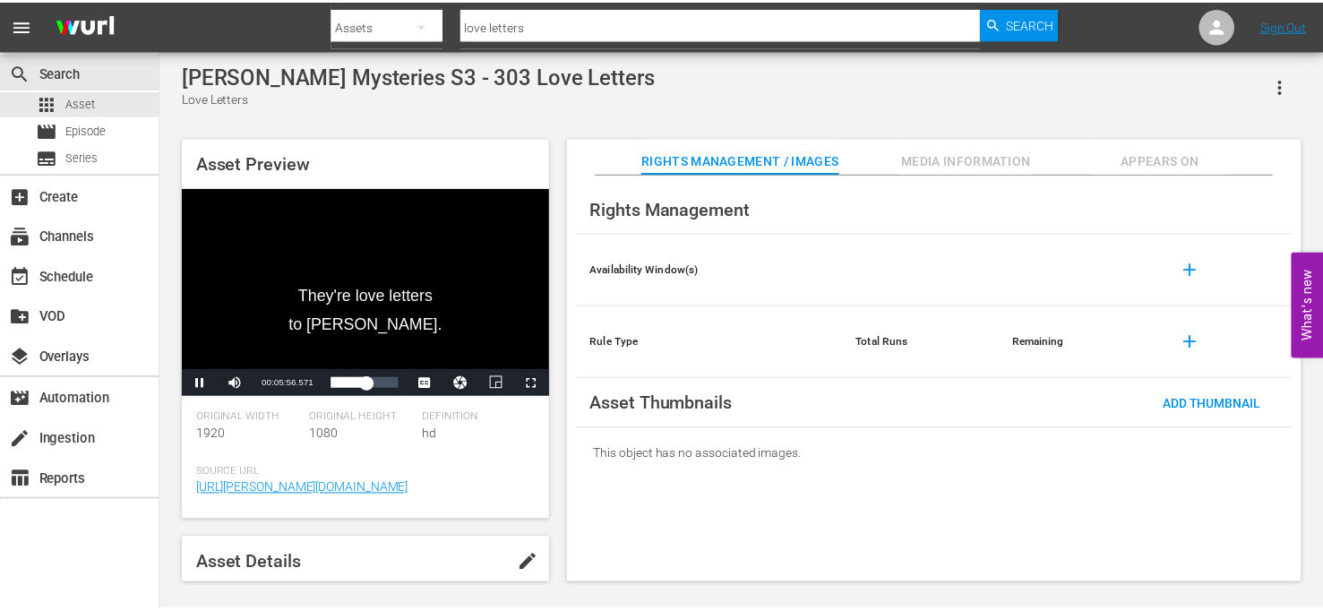
scroll to position [90, 0]
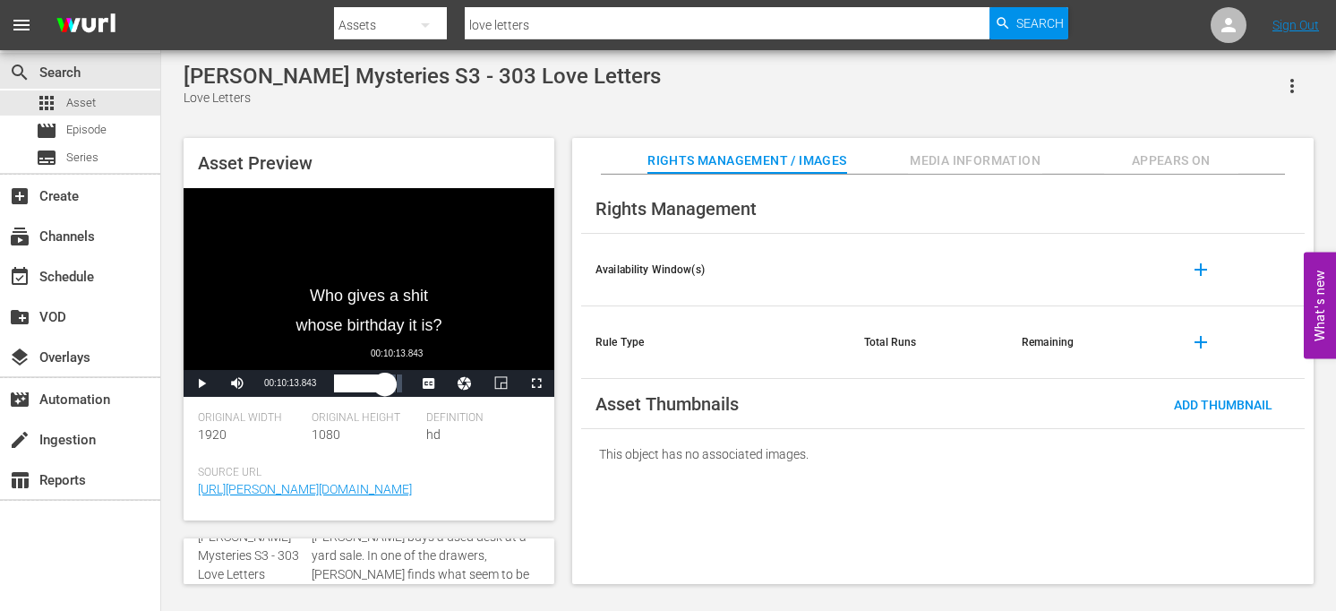
click at [385, 388] on div "00:08:31.643" at bounding box center [359, 383] width 51 height 18
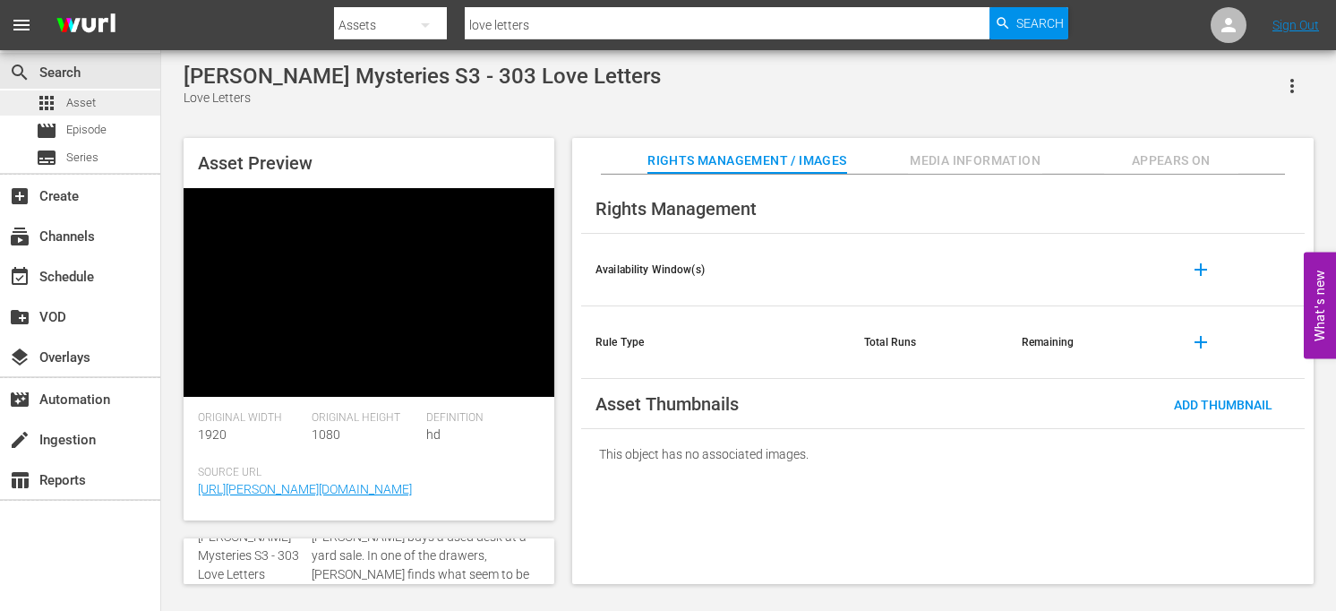
click at [99, 102] on div "apps Asset" at bounding box center [80, 102] width 160 height 25
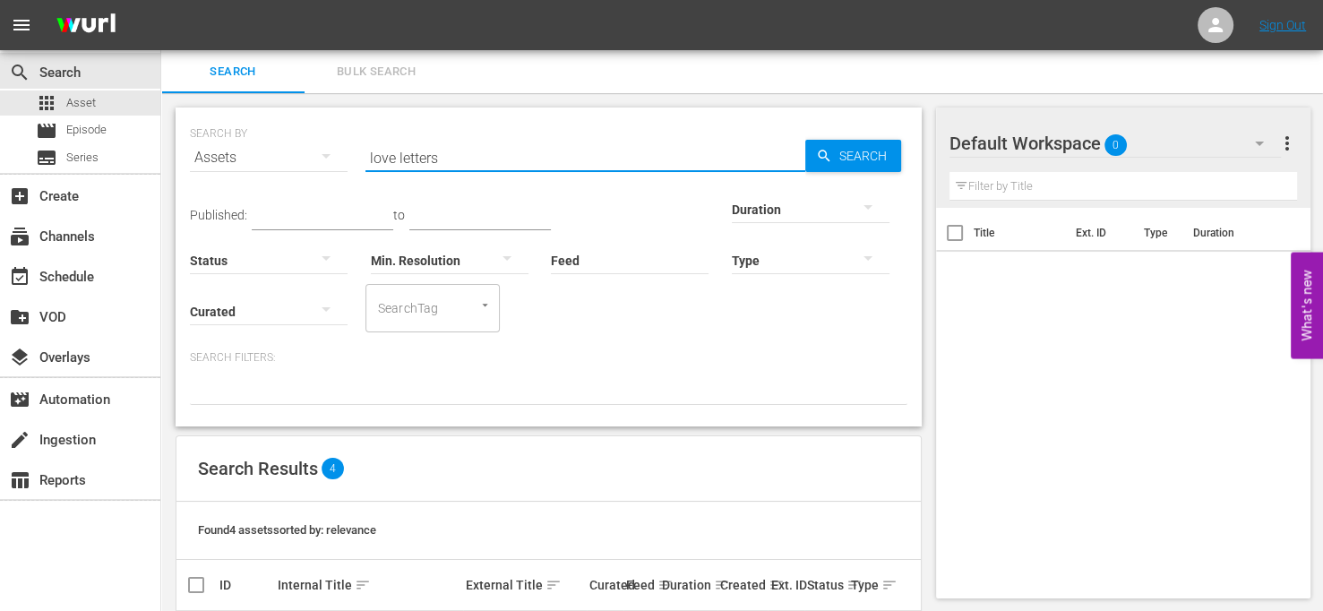
drag, startPoint x: 454, startPoint y: 159, endPoint x: 296, endPoint y: 171, distance: 158.9
click at [296, 171] on div "SEARCH BY Search By Assets Search ID, Title, Description, Keywords, or Category…" at bounding box center [548, 147] width 717 height 64
type input "all about that bass"
click at [867, 150] on span "Search" at bounding box center [866, 156] width 69 height 32
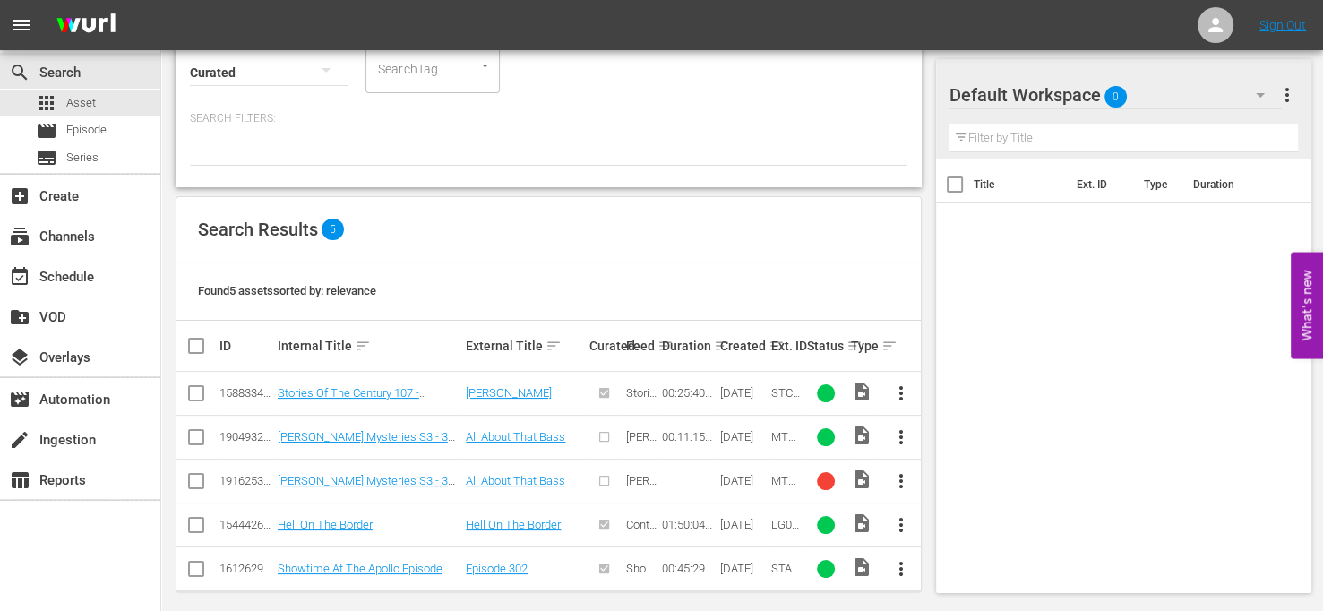
scroll to position [251, 0]
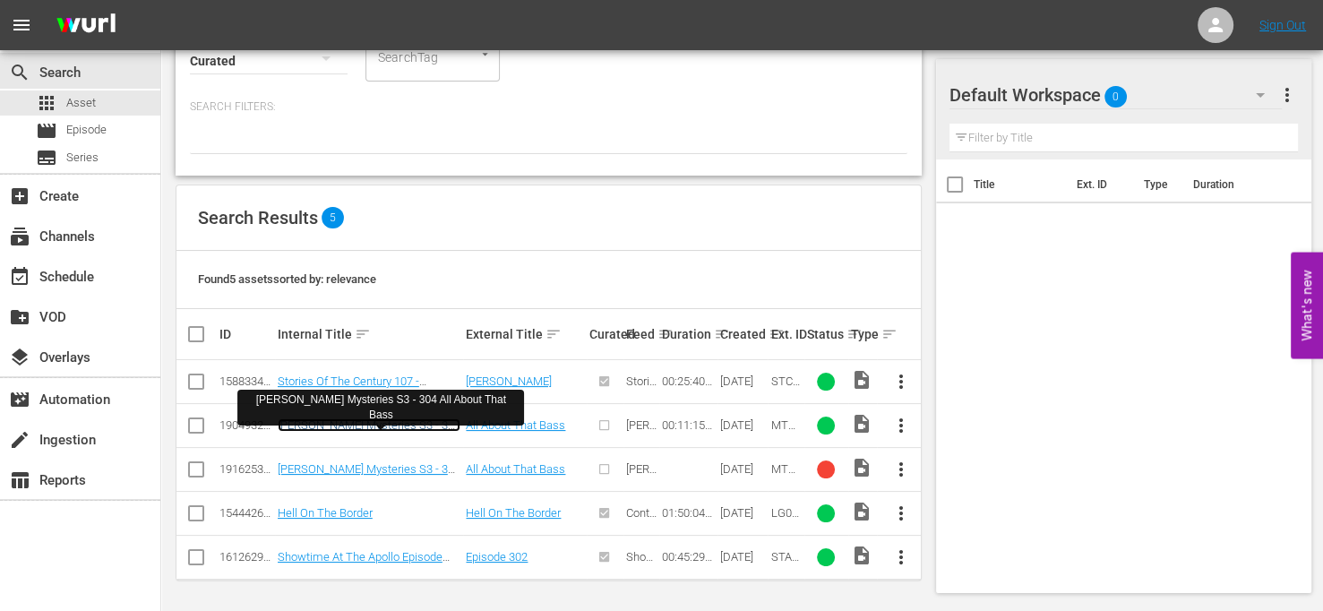
click at [407, 422] on link "[PERSON_NAME] Mysteries S3 - 304 All About That Bass" at bounding box center [369, 431] width 183 height 27
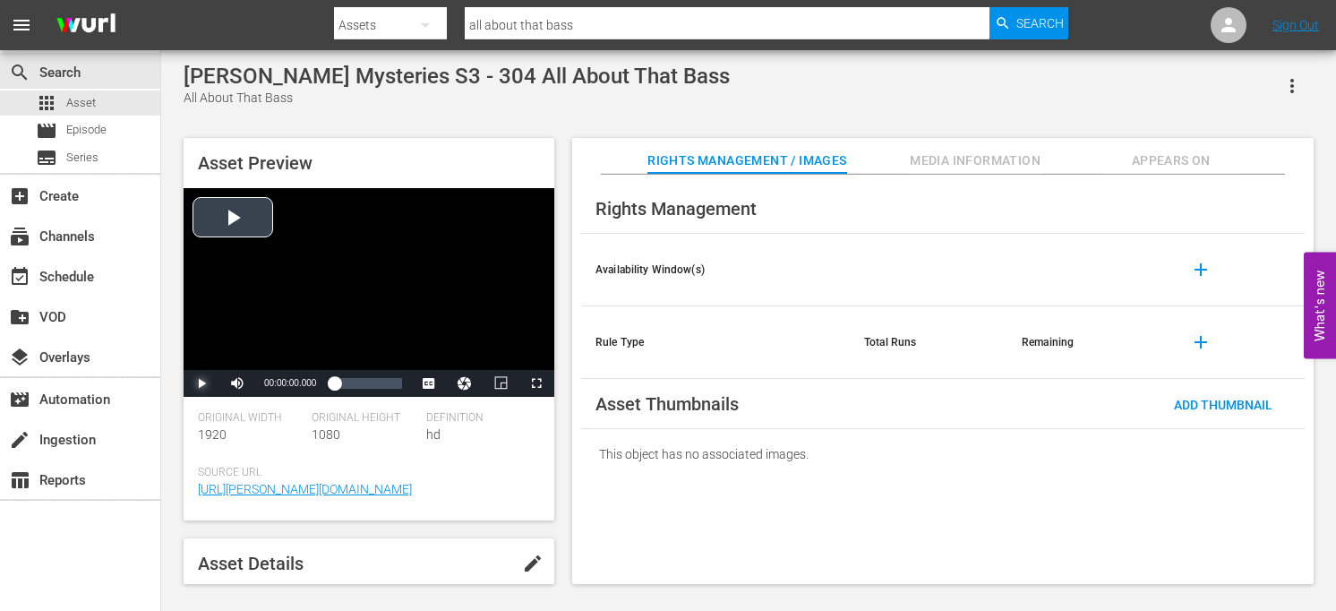
click at [201, 383] on span "Video Player" at bounding box center [201, 383] width 0 height 0
drag, startPoint x: 293, startPoint y: 381, endPoint x: 265, endPoint y: 381, distance: 27.8
click at [265, 381] on div "Volume Level" at bounding box center [262, 382] width 7 height 3
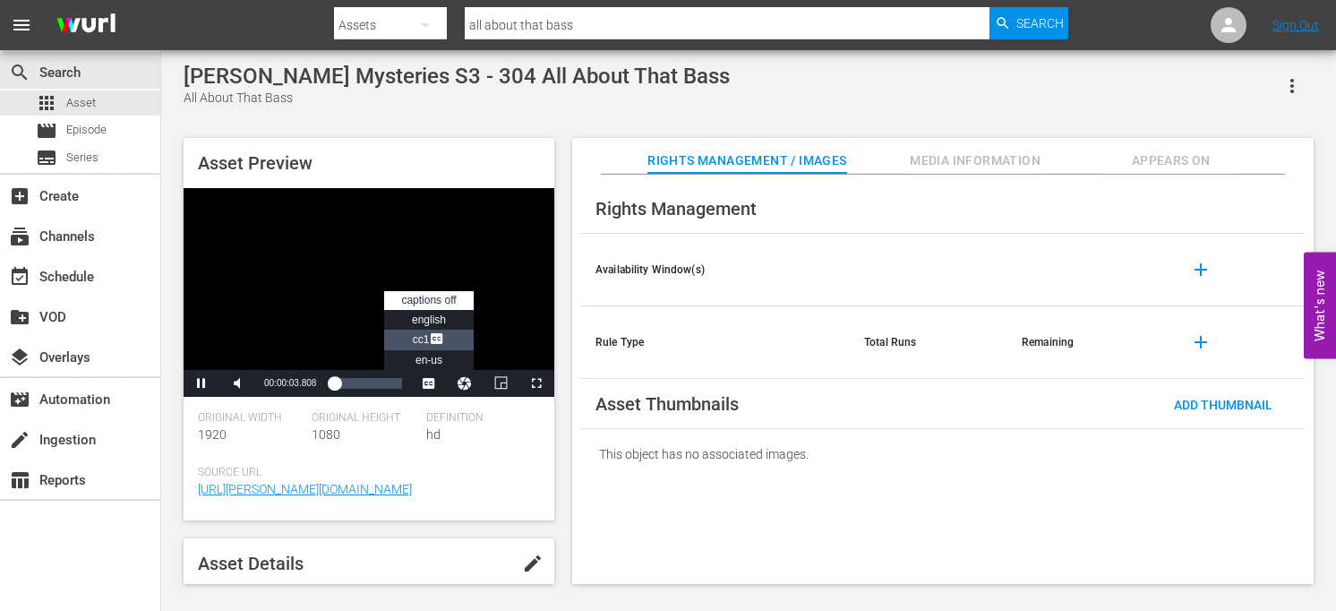
click at [433, 345] on span "Video Player" at bounding box center [437, 340] width 16 height 18
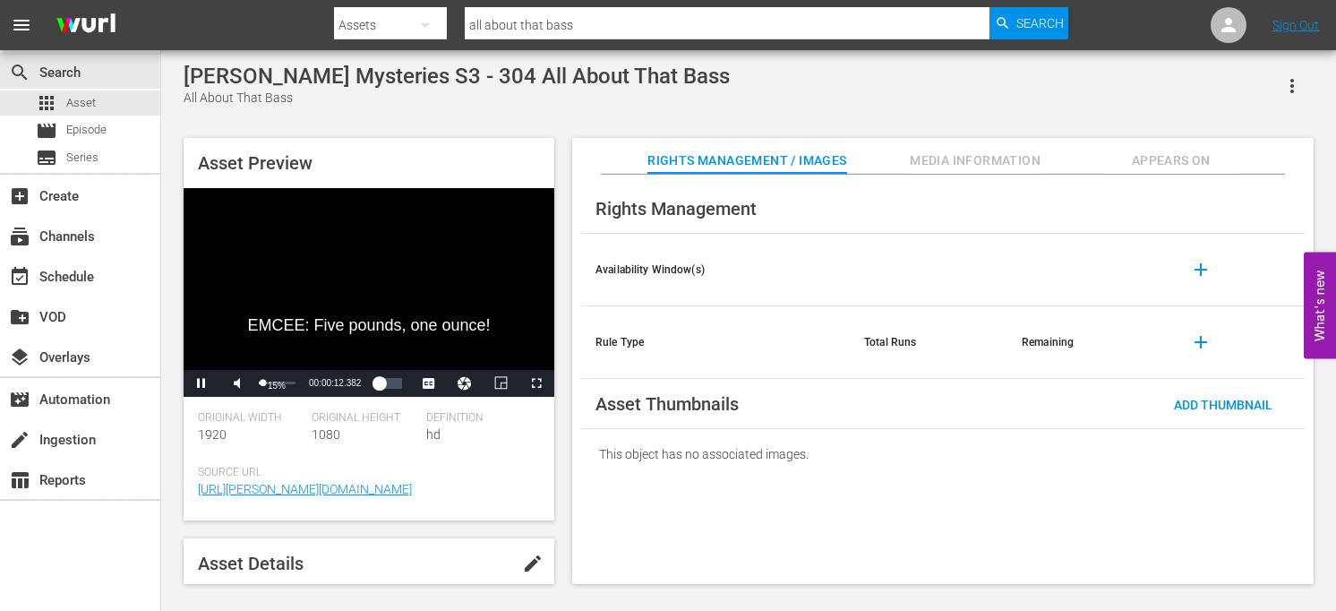
click at [262, 381] on div "Volume Level" at bounding box center [261, 382] width 4 height 3
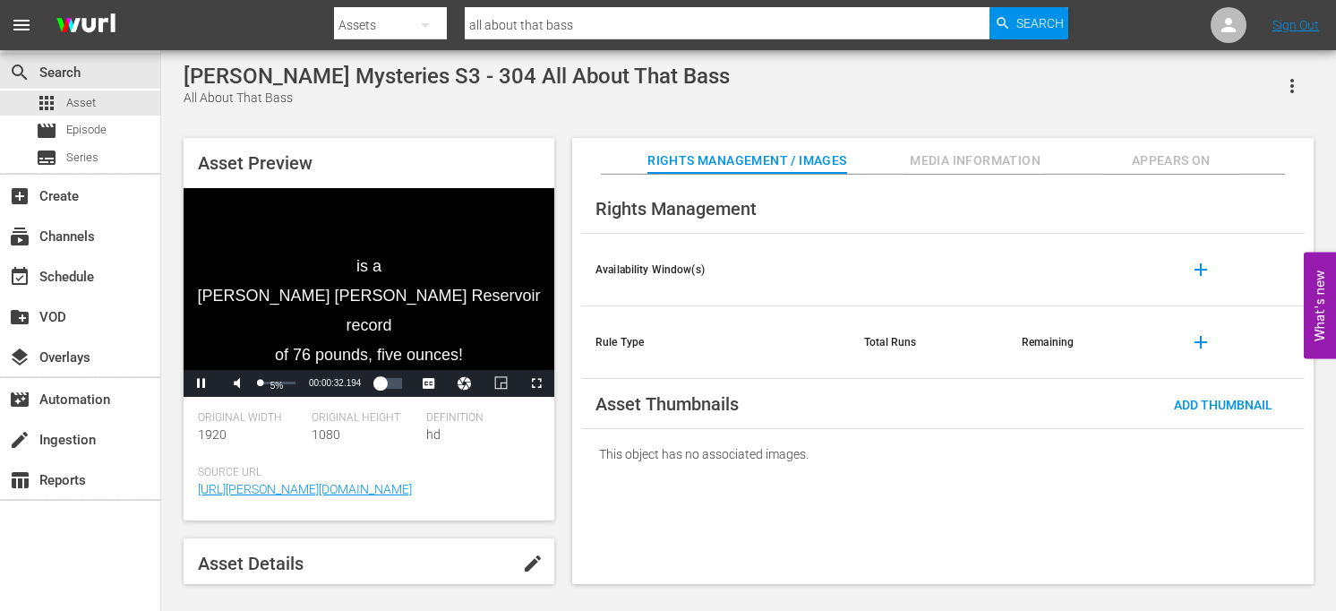
click at [260, 384] on div "Volume Level" at bounding box center [260, 382] width 2 height 3
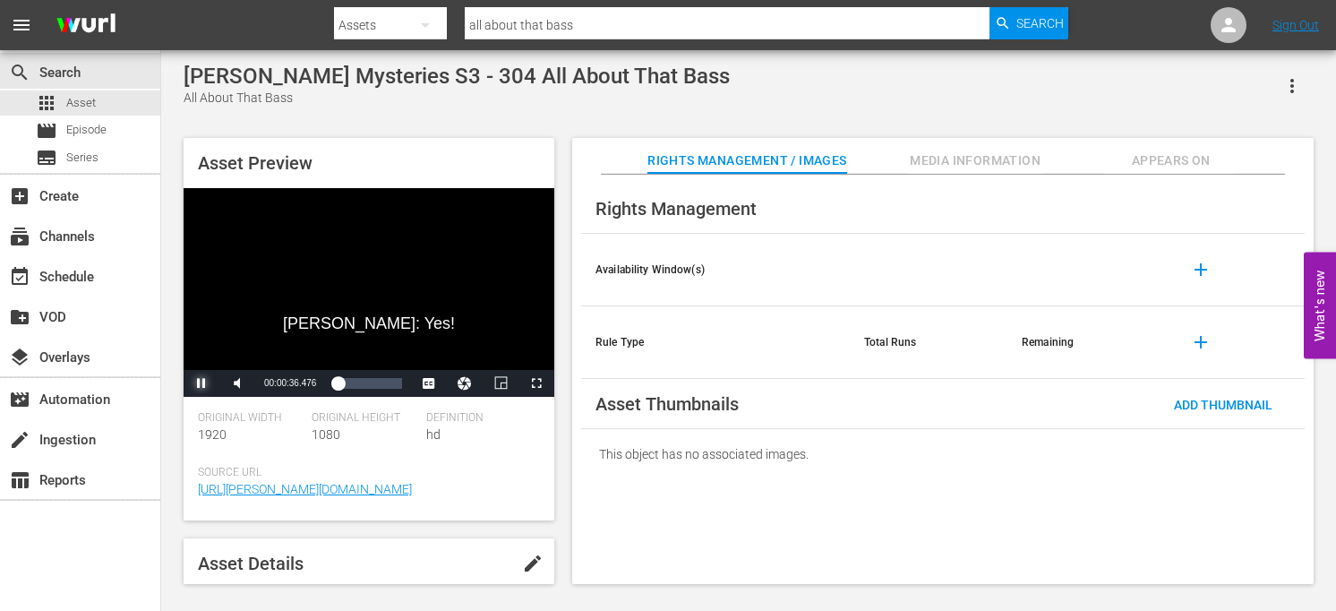
click at [201, 383] on span "Video Player" at bounding box center [201, 383] width 0 height 0
click at [698, 107] on div "[PERSON_NAME] Mysteries S3 - 304 All About That Bass All About That Bass" at bounding box center [749, 86] width 1130 height 44
click at [738, 101] on div "[PERSON_NAME] Mysteries S3 - 304 All About That Bass All About That Bass" at bounding box center [749, 86] width 1130 height 44
click at [201, 383] on span "Video Player" at bounding box center [201, 383] width 0 height 0
click at [365, 386] on div "Loaded : 26.68% 00:05:10.907 00:01:59.614" at bounding box center [368, 383] width 68 height 18
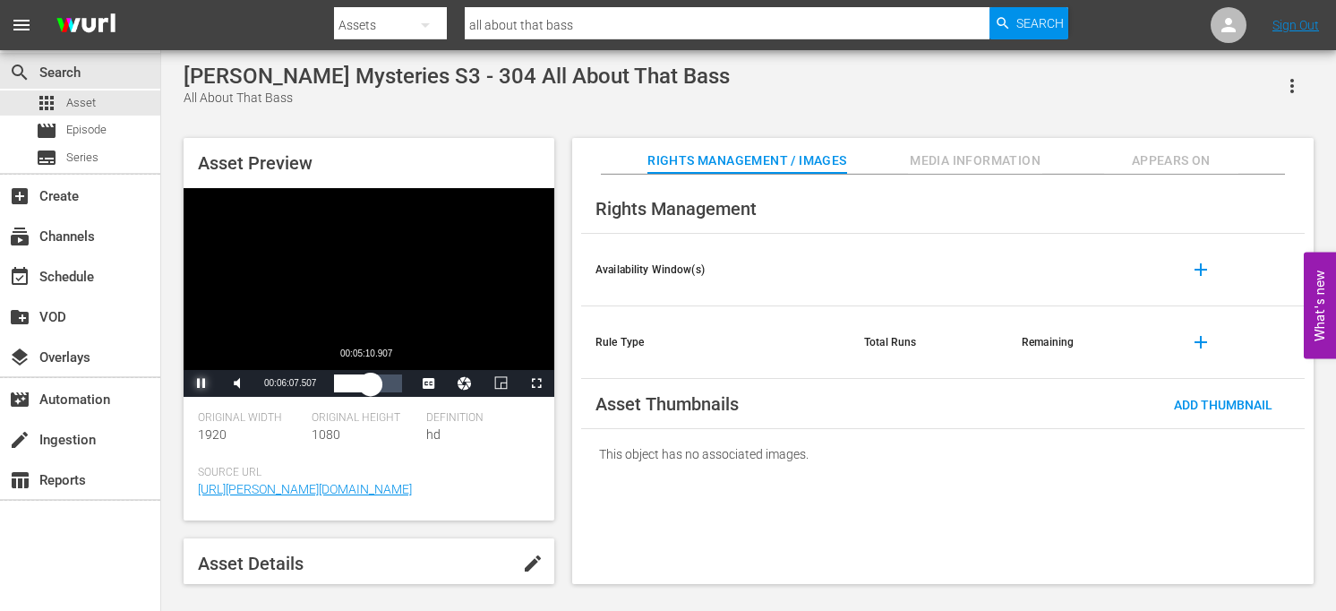
click at [365, 386] on div "00:06:07.607" at bounding box center [352, 383] width 37 height 18
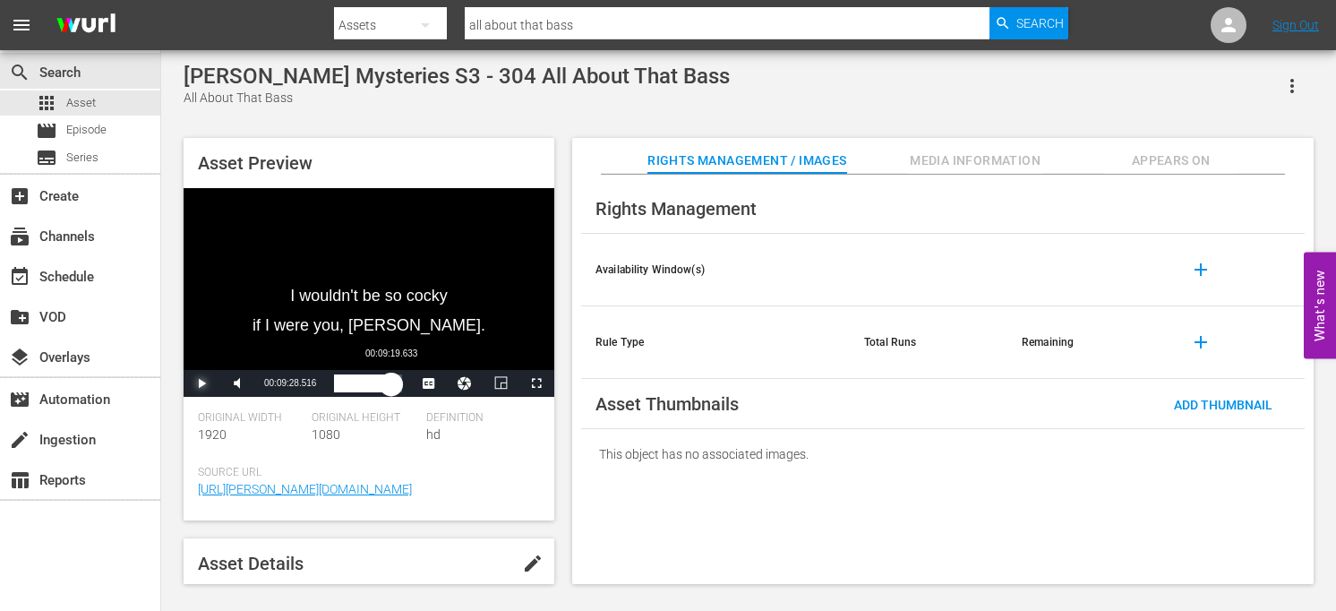
click at [390, 390] on div "Loaded : 59.58% 00:09:19.633 00:05:37.361" at bounding box center [368, 383] width 68 height 18
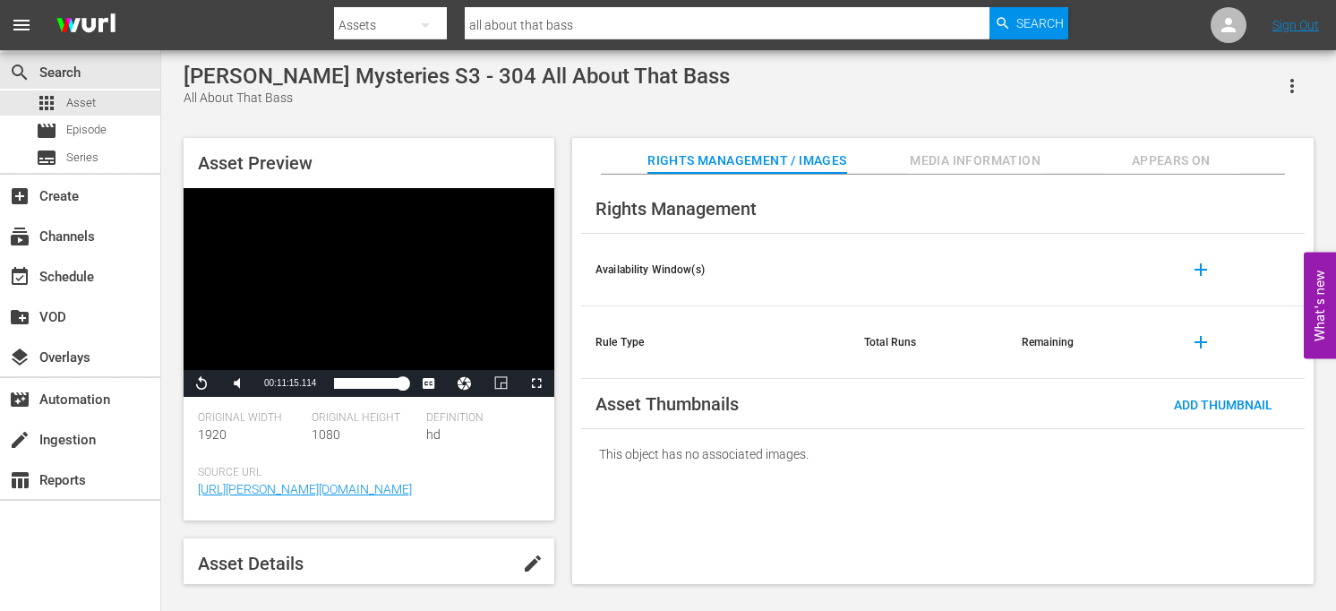
drag, startPoint x: 99, startPoint y: 111, endPoint x: 107, endPoint y: 0, distance: 111.4
click at [99, 111] on div "apps Asset" at bounding box center [80, 102] width 160 height 25
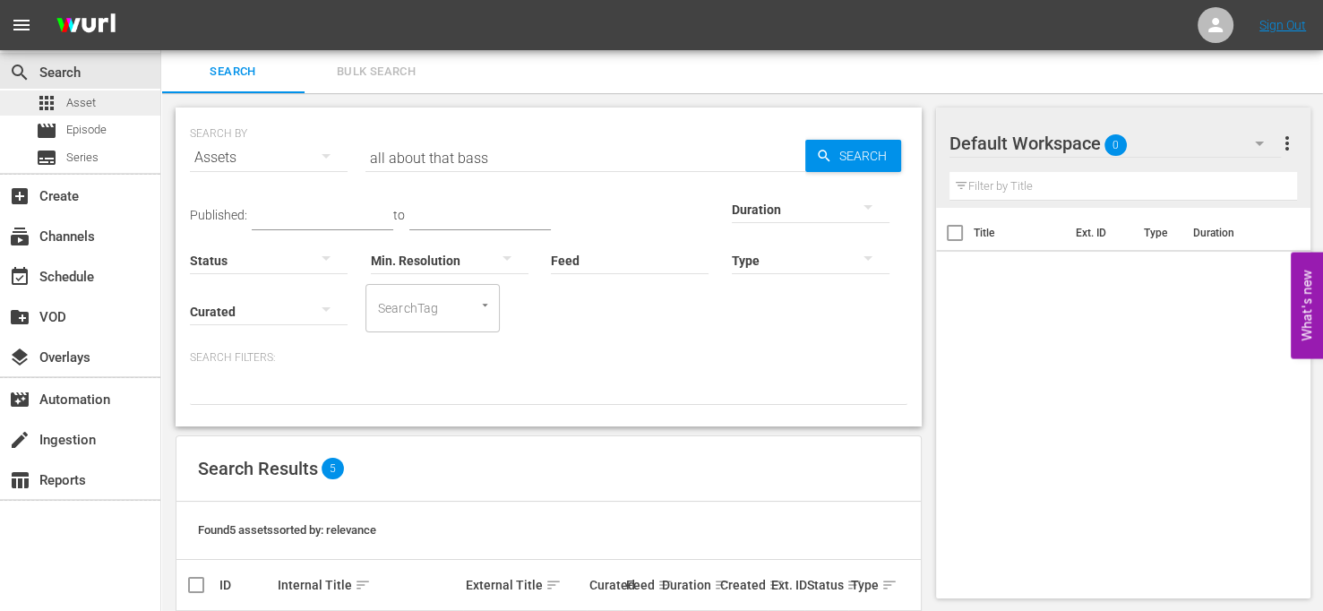
click at [102, 103] on div "apps Asset" at bounding box center [80, 102] width 160 height 25
drag, startPoint x: 553, startPoint y: 153, endPoint x: 116, endPoint y: 114, distance: 439.7
click at [161, 0] on div "search Search apps Asset movie Episode subtitles Series add_box Create subscrip…" at bounding box center [741, 0] width 1161 height 0
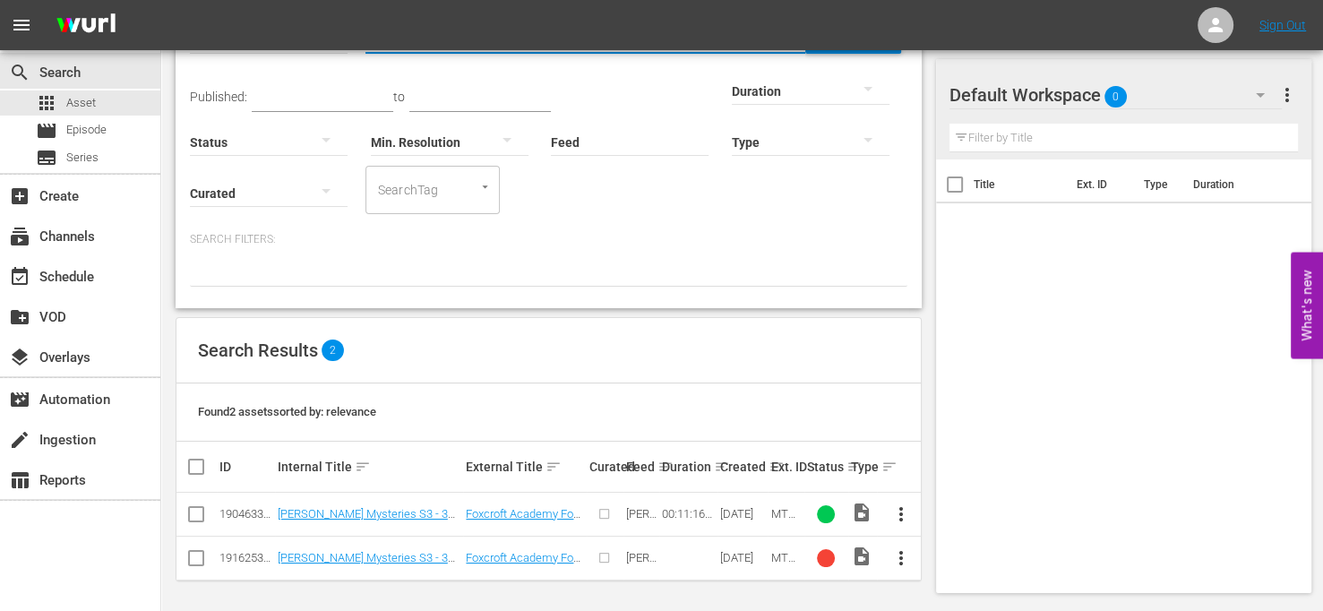
scroll to position [119, 0]
type input "foxcroft"
click at [401, 515] on link "[PERSON_NAME] Mysteries S3 - 305 Foxcroft Academy For Boys" at bounding box center [369, 519] width 183 height 27
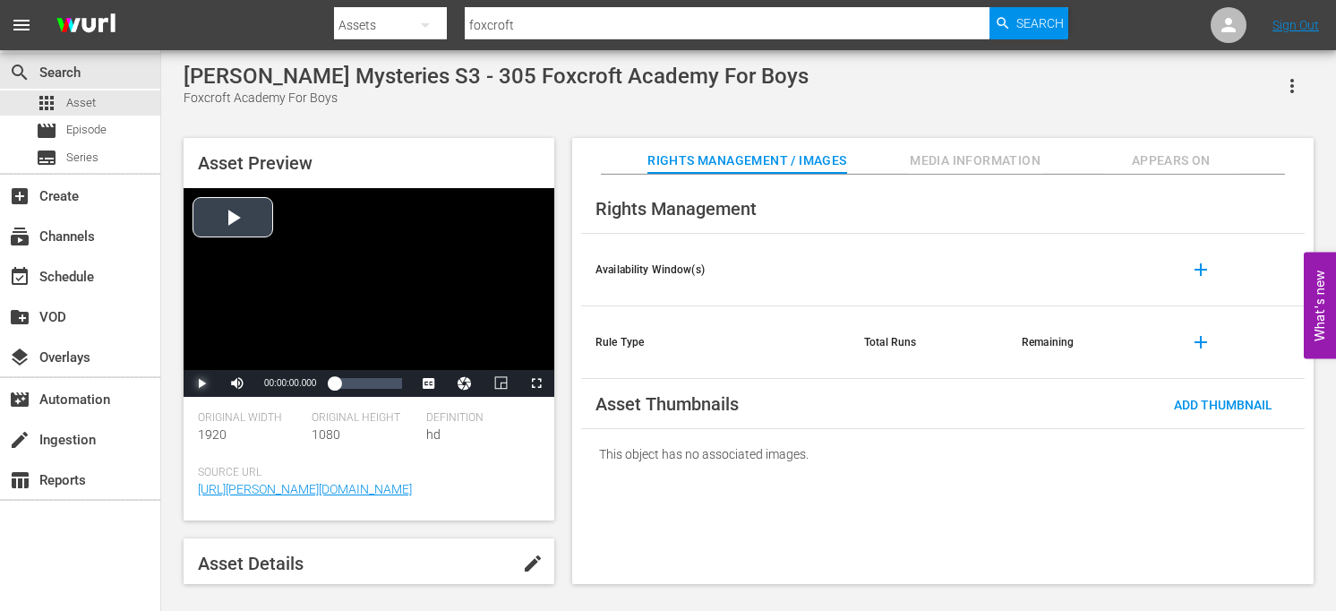
click at [201, 383] on span "Video Player" at bounding box center [201, 383] width 0 height 0
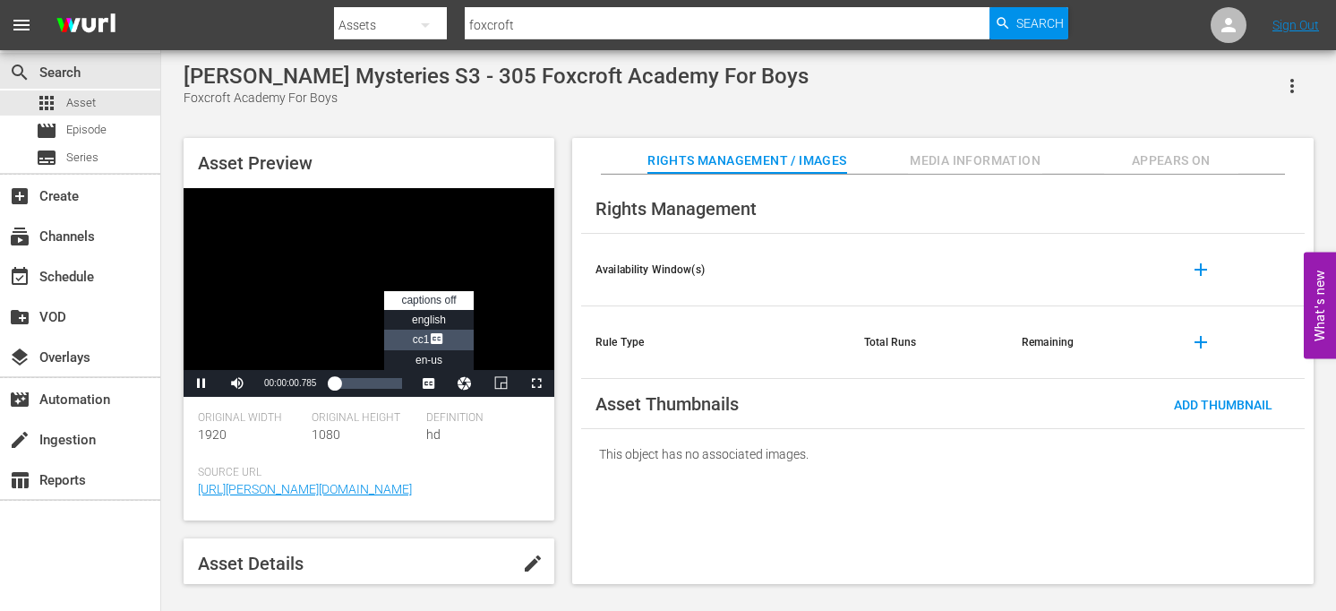
click at [433, 336] on span "Video Player" at bounding box center [437, 340] width 16 height 18
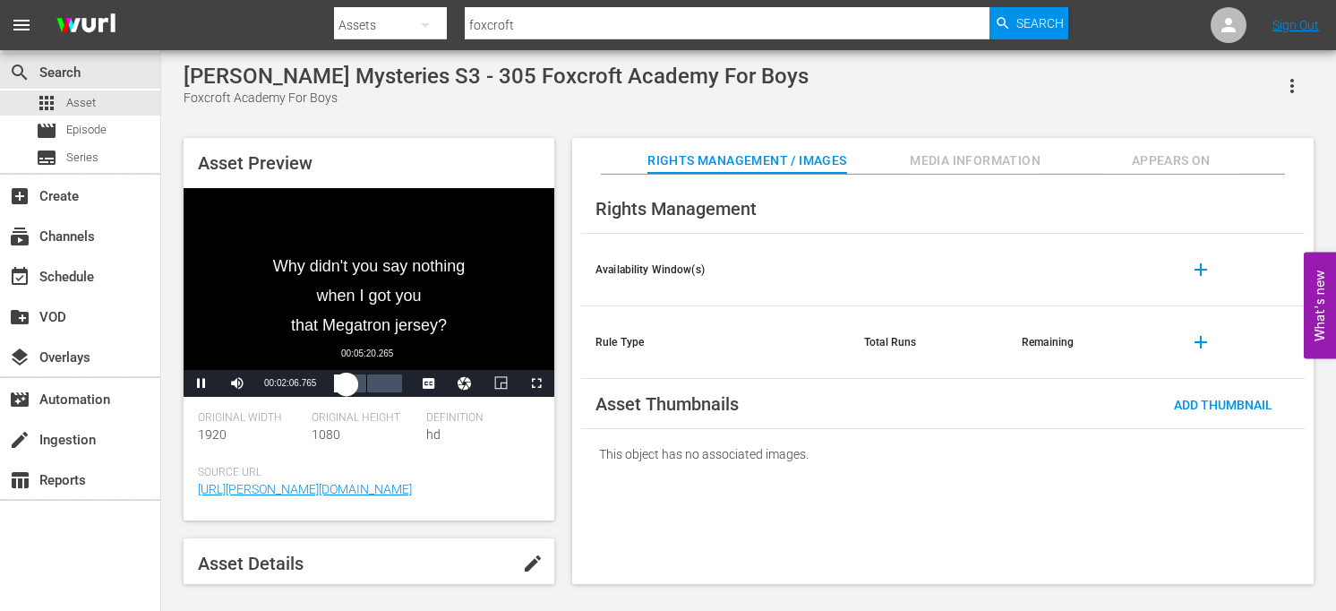
click at [367, 387] on div "Loaded : 28.42% 00:05:20.265 00:02:06.910" at bounding box center [368, 383] width 68 height 18
click at [390, 388] on div "Loaded : 69.28% 00:09:20.465 00:06:48.784" at bounding box center [368, 383] width 68 height 18
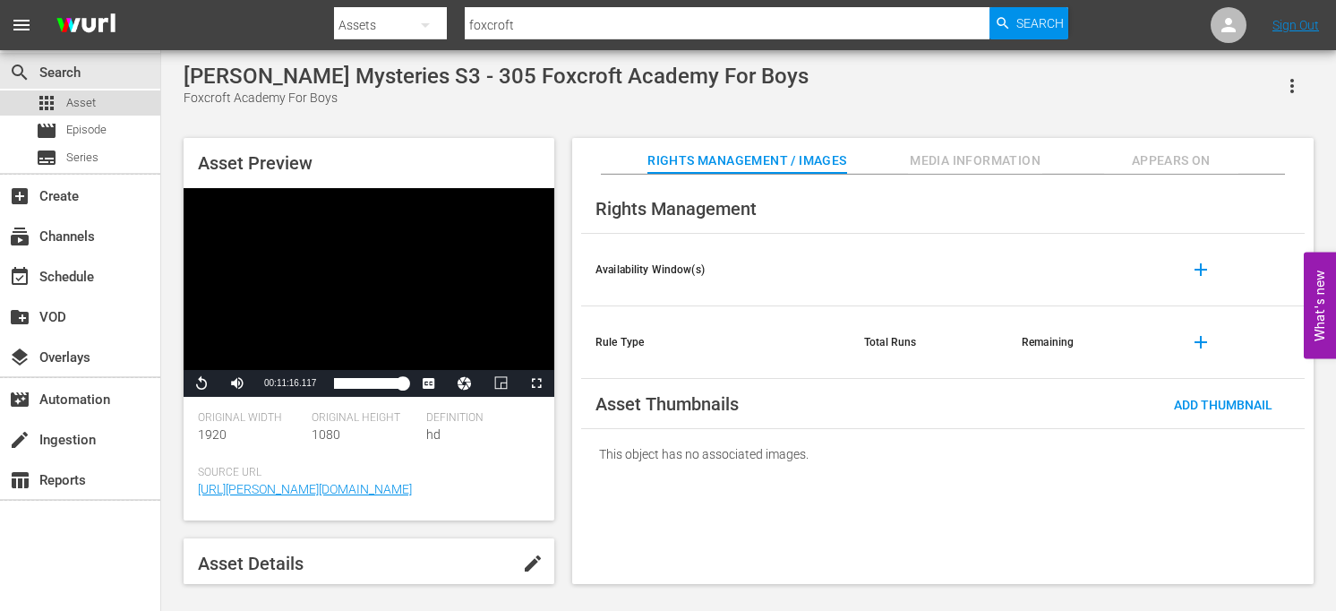
click at [88, 104] on span "Asset" at bounding box center [81, 103] width 30 height 18
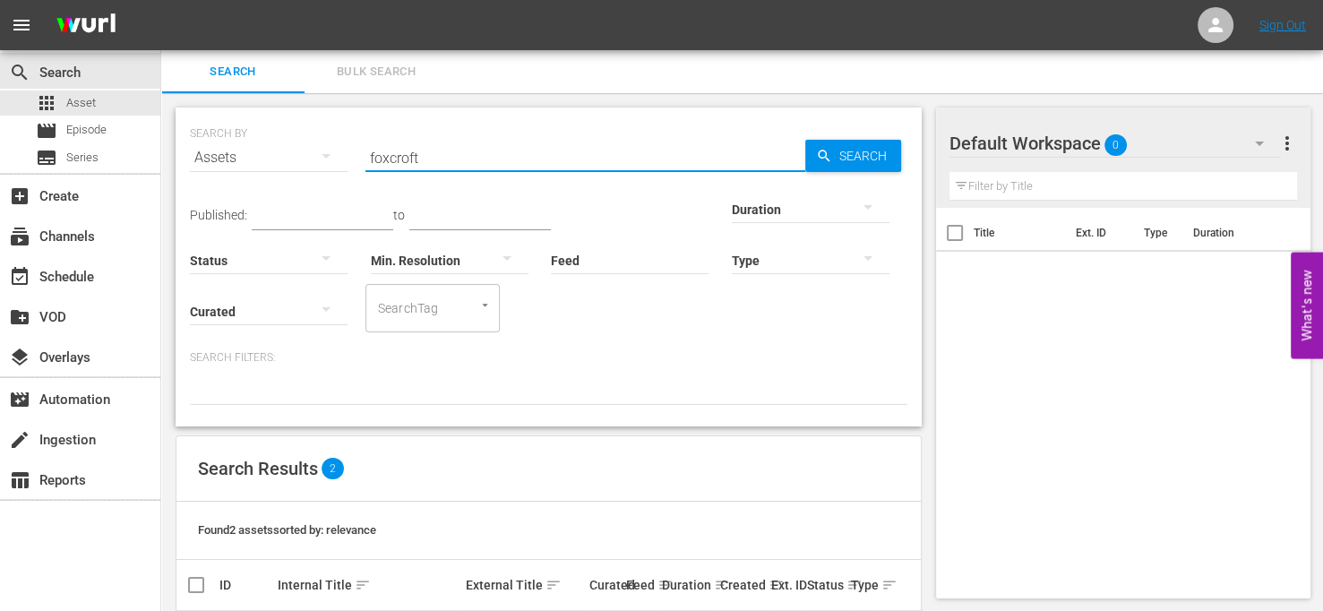
drag, startPoint x: 491, startPoint y: 154, endPoint x: 182, endPoint y: 121, distance: 310.7
click at [182, 121] on div "SEARCH BY Search By Assets Search ID, Title, Description, Keywords, or Category…" at bounding box center [549, 266] width 746 height 319
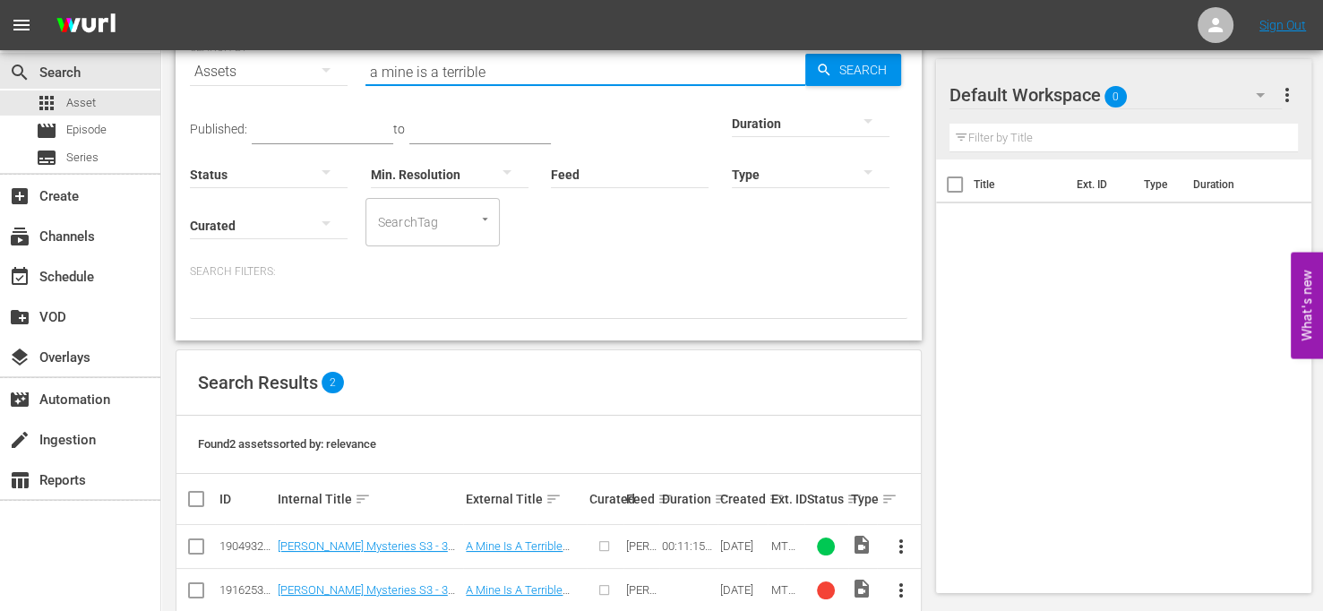
scroll to position [119, 0]
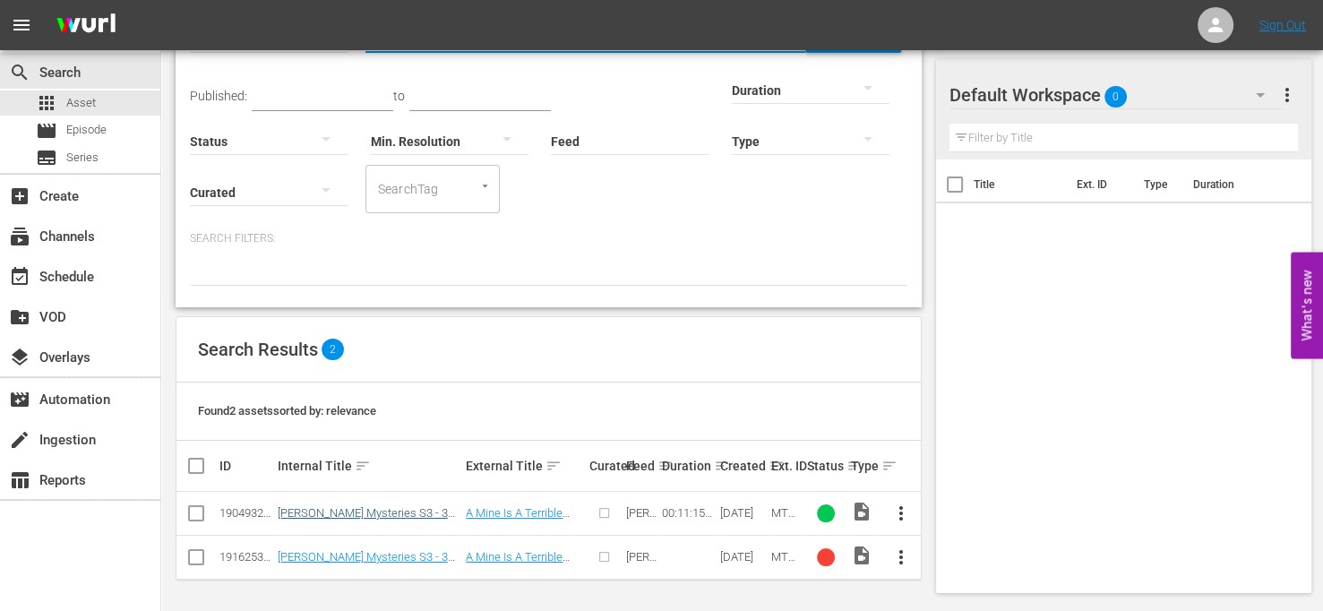
type input "a mine is a terrible"
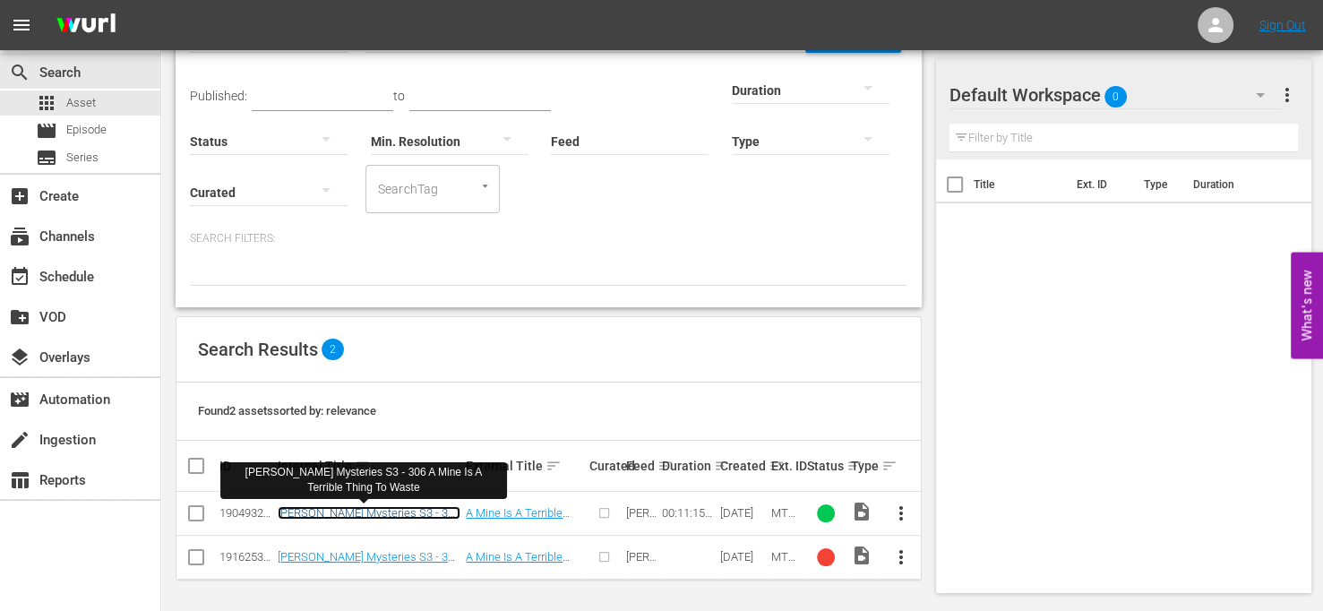
click at [366, 515] on link "[PERSON_NAME] Mysteries S3 - 306 A Mine Is A Terrible Thing To Waste" at bounding box center [369, 519] width 183 height 27
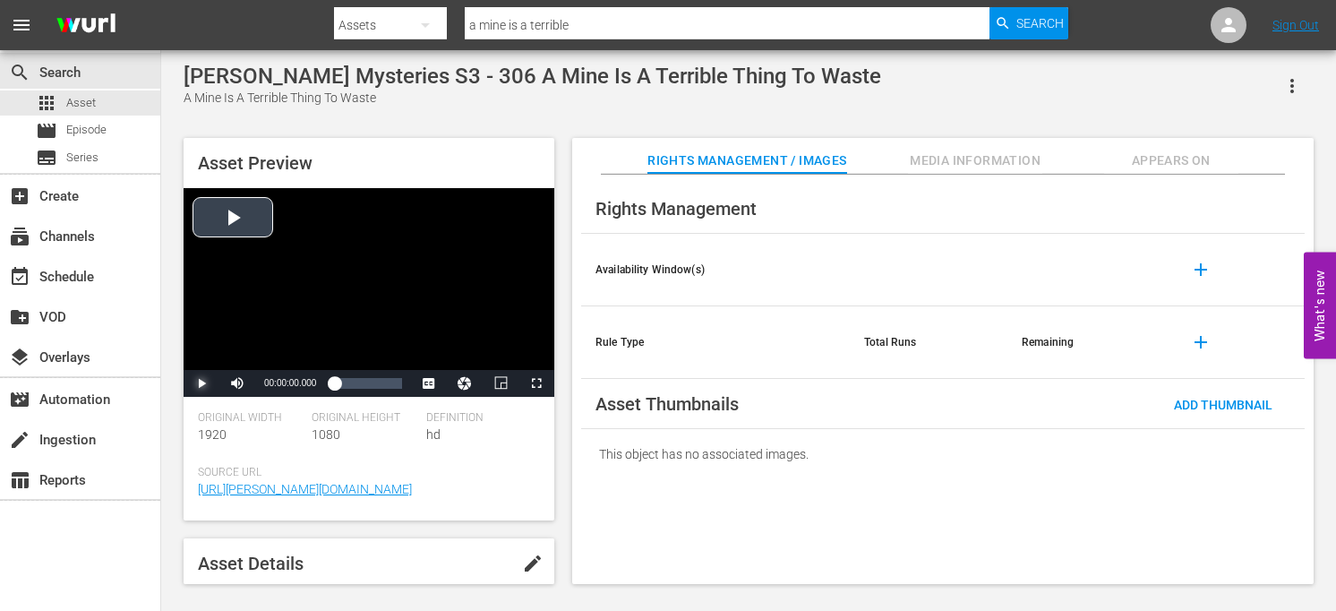
click at [201, 383] on span "Video Player" at bounding box center [201, 383] width 0 height 0
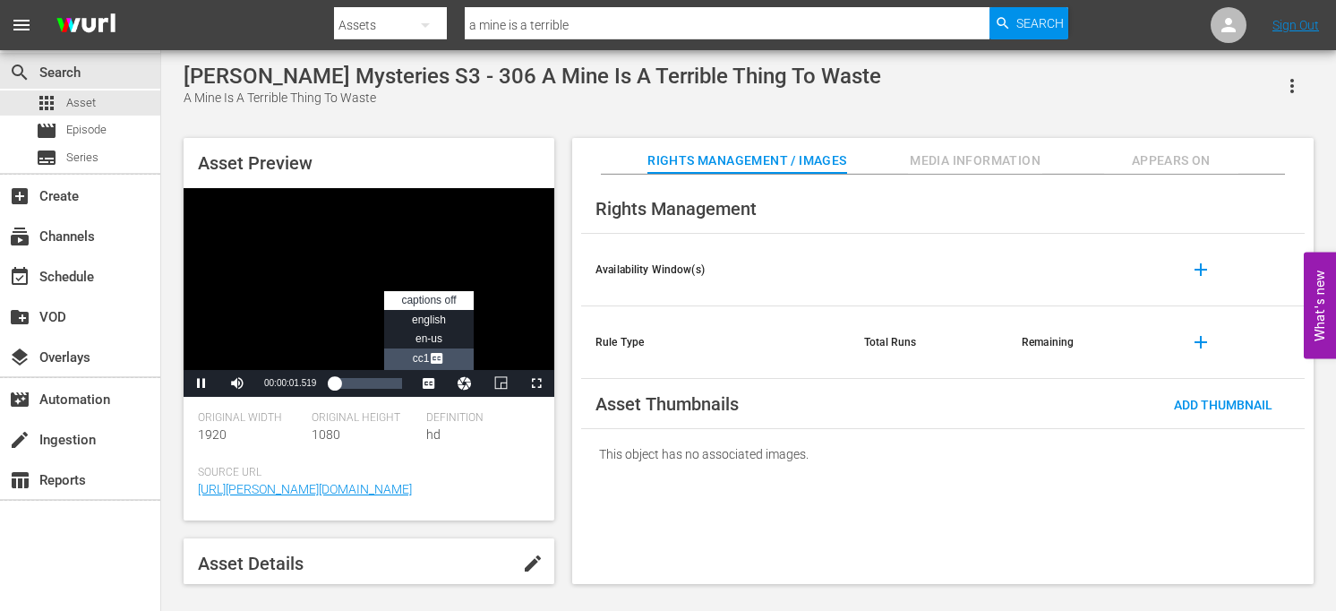
click at [441, 358] on span "Video Player" at bounding box center [437, 360] width 16 height 18
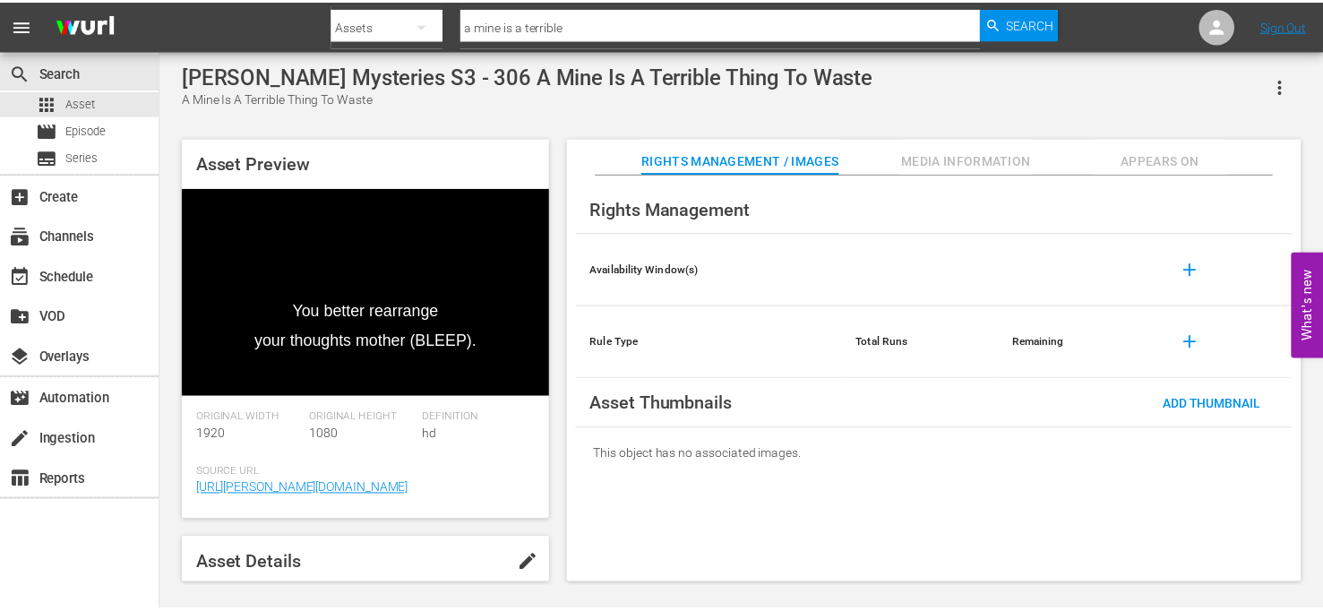
scroll to position [90, 0]
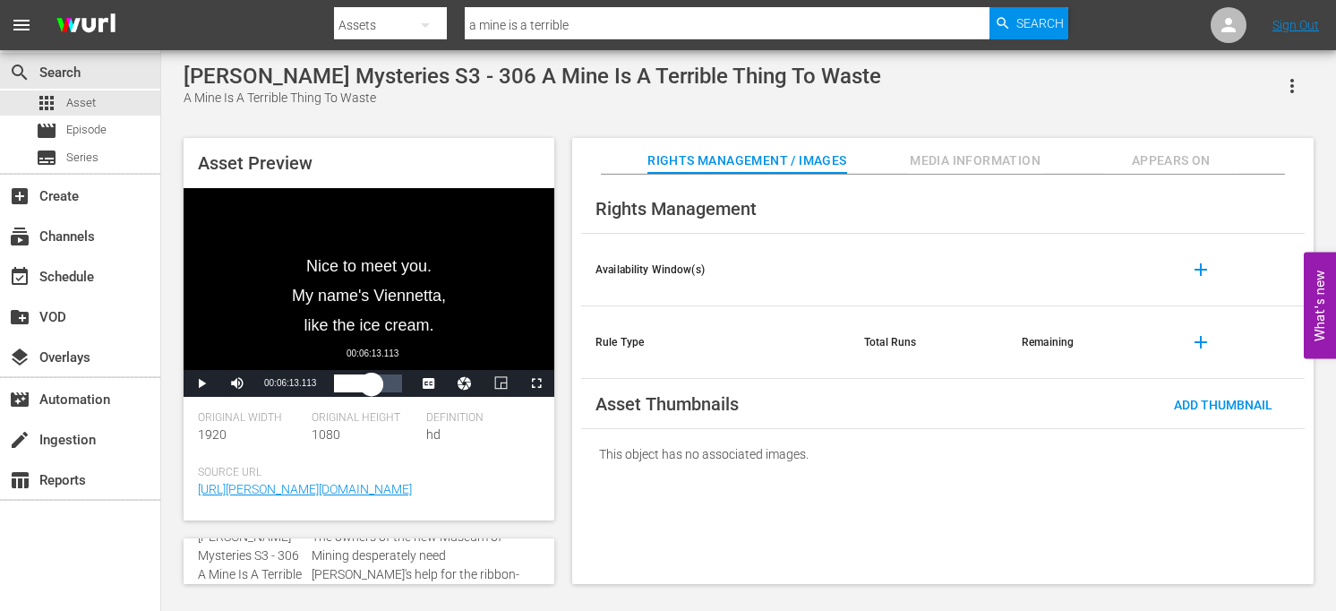
click at [372, 385] on div "Loaded : 37.37% 00:06:13.113 00:03:10.484" at bounding box center [368, 383] width 68 height 18
click at [394, 382] on div "00:08:32.925" at bounding box center [364, 383] width 60 height 18
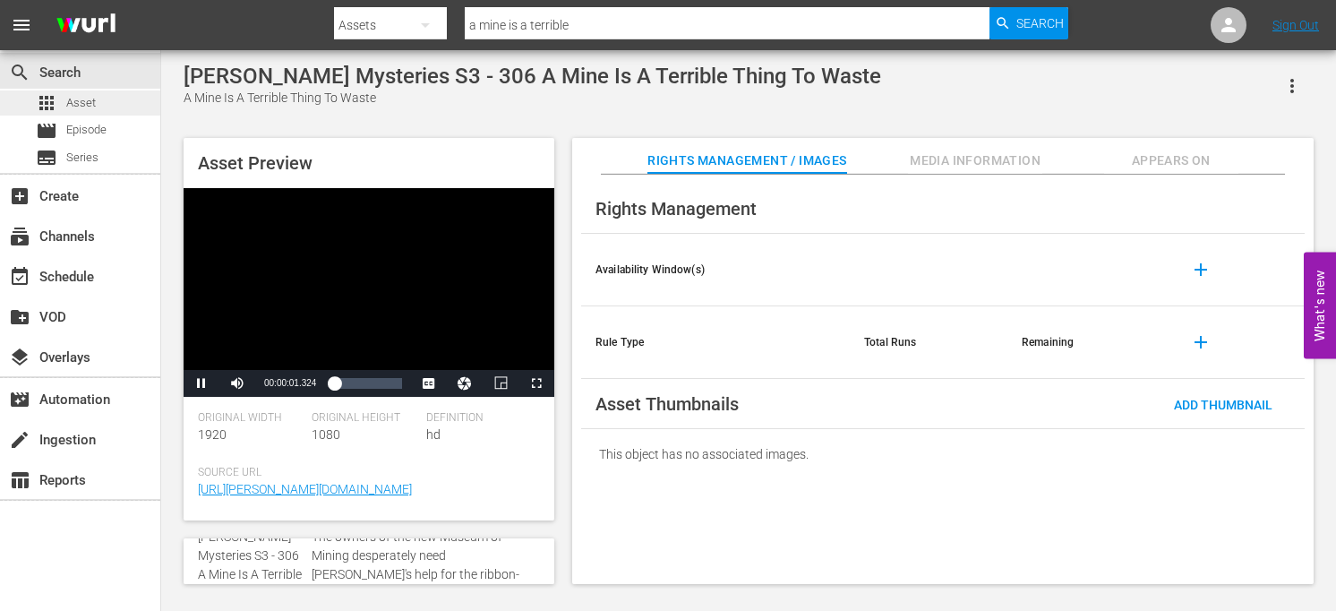
click at [86, 99] on span "Asset" at bounding box center [81, 103] width 30 height 18
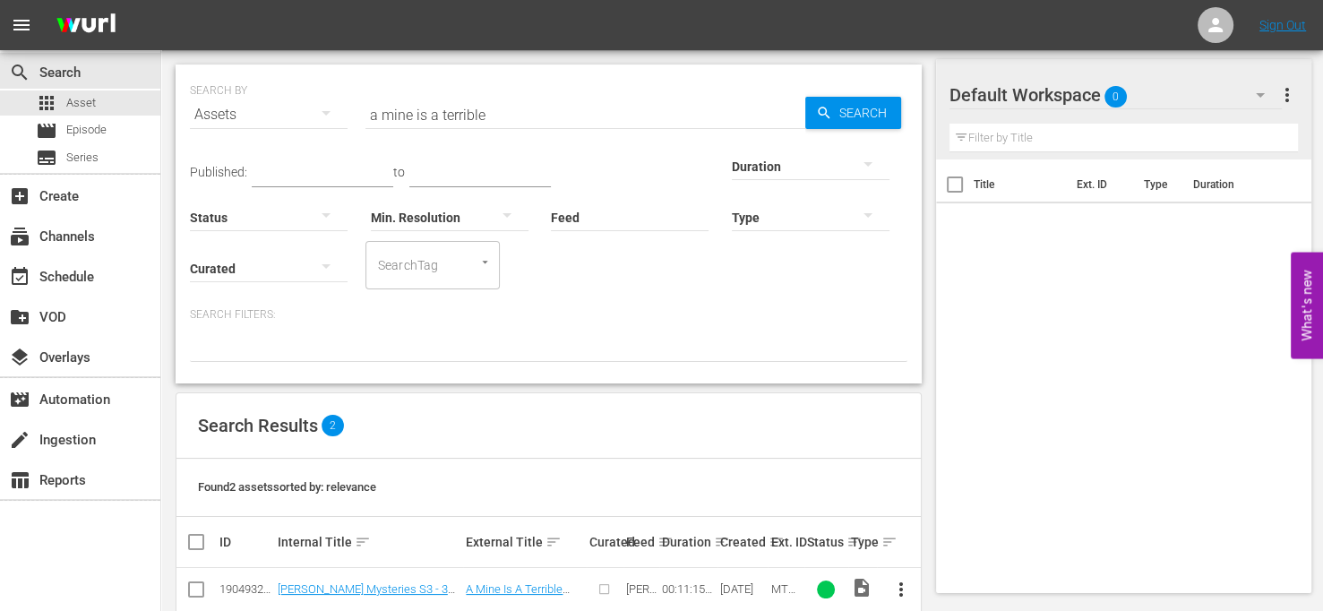
scroll to position [119, 0]
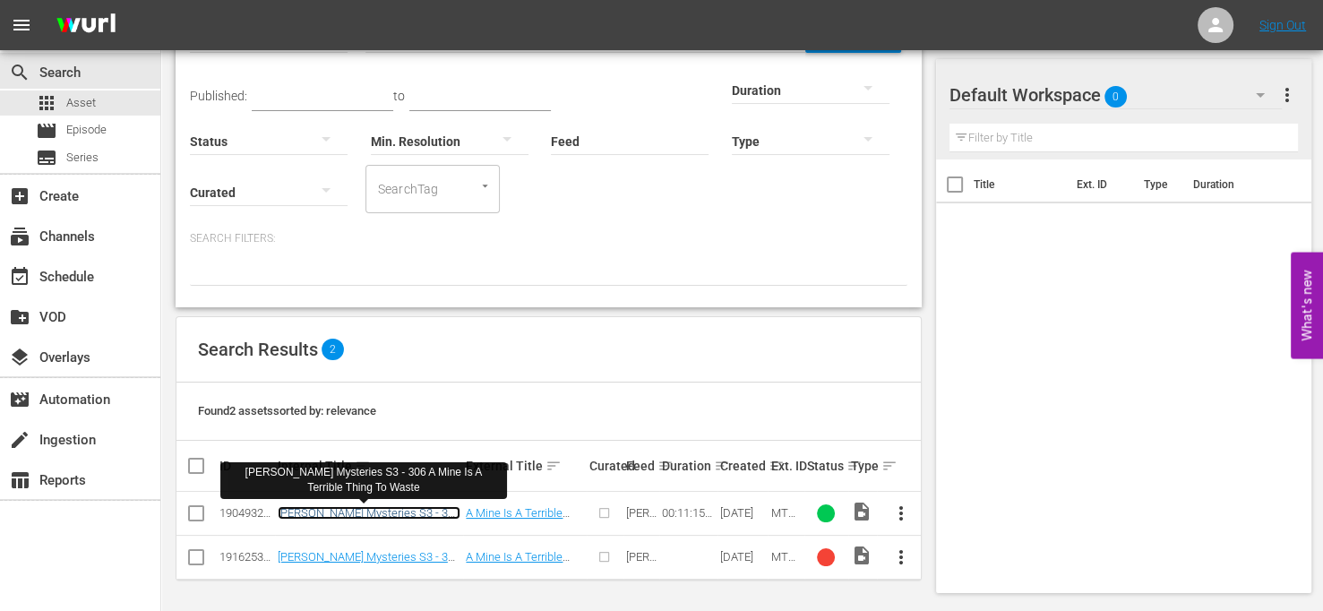
click at [396, 513] on link "[PERSON_NAME] Mysteries S3 - 306 A Mine Is A Terrible Thing To Waste" at bounding box center [369, 519] width 183 height 27
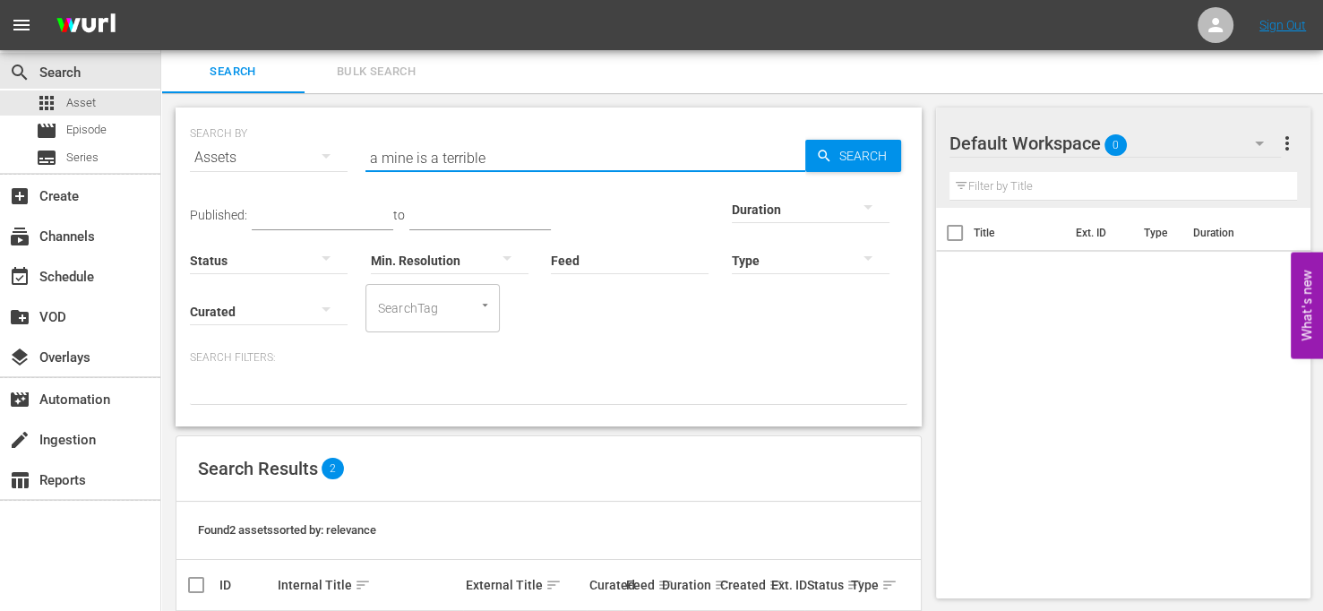
drag, startPoint x: 519, startPoint y: 157, endPoint x: 357, endPoint y: 150, distance: 162.2
click at [357, 150] on div "SEARCH BY Search By Assets Search ID, Title, Description, Keywords, or Category…" at bounding box center [548, 147] width 717 height 64
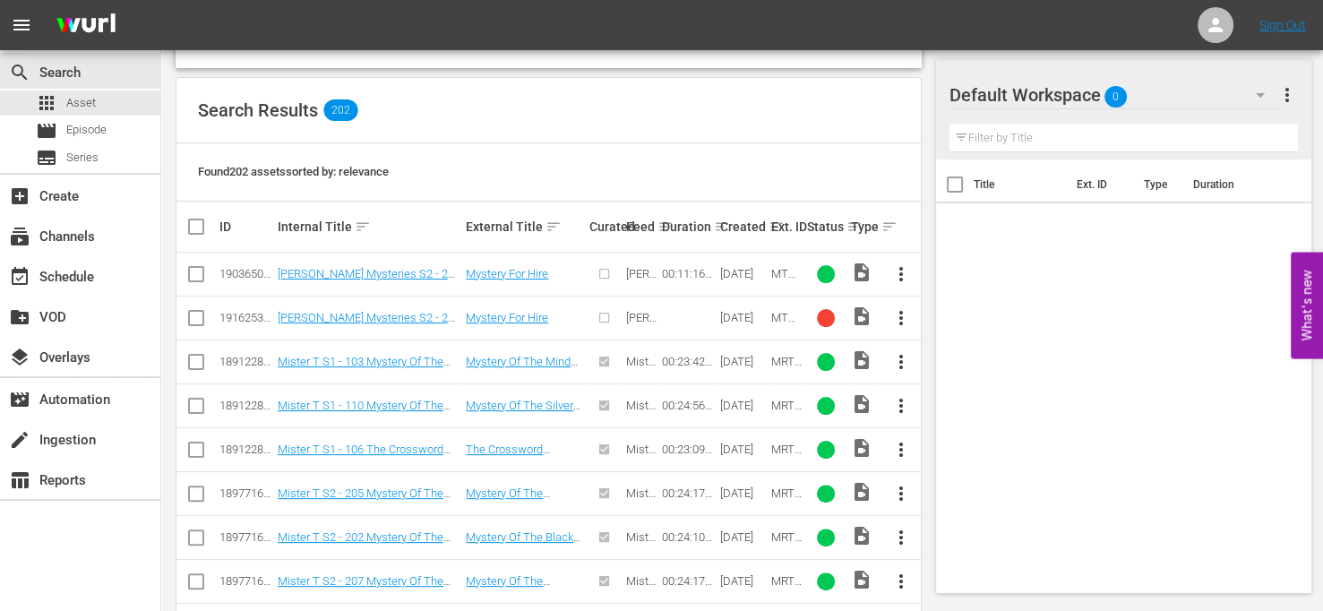
scroll to position [949, 0]
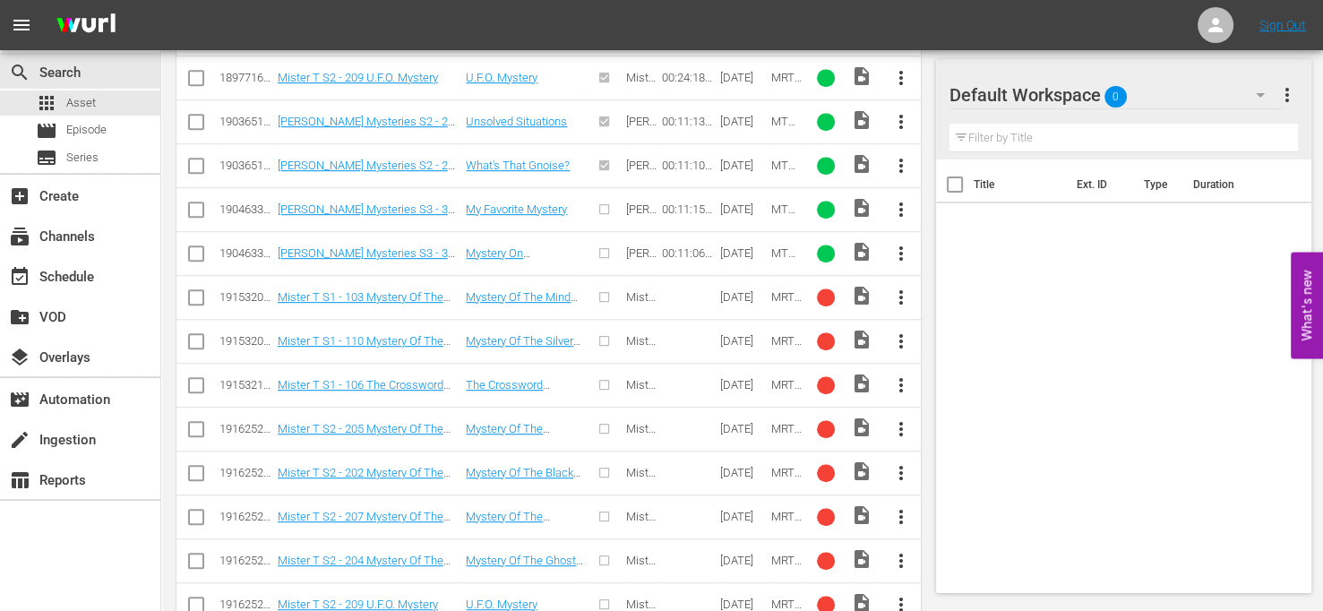
type input "myster"
click at [902, 296] on span "more_vert" at bounding box center [900, 297] width 21 height 21
click at [927, 262] on div "SEARCH BY Search By Assets Search ID, Title, Description, Keywords, or Category…" at bounding box center [548, 318] width 775 height 2349
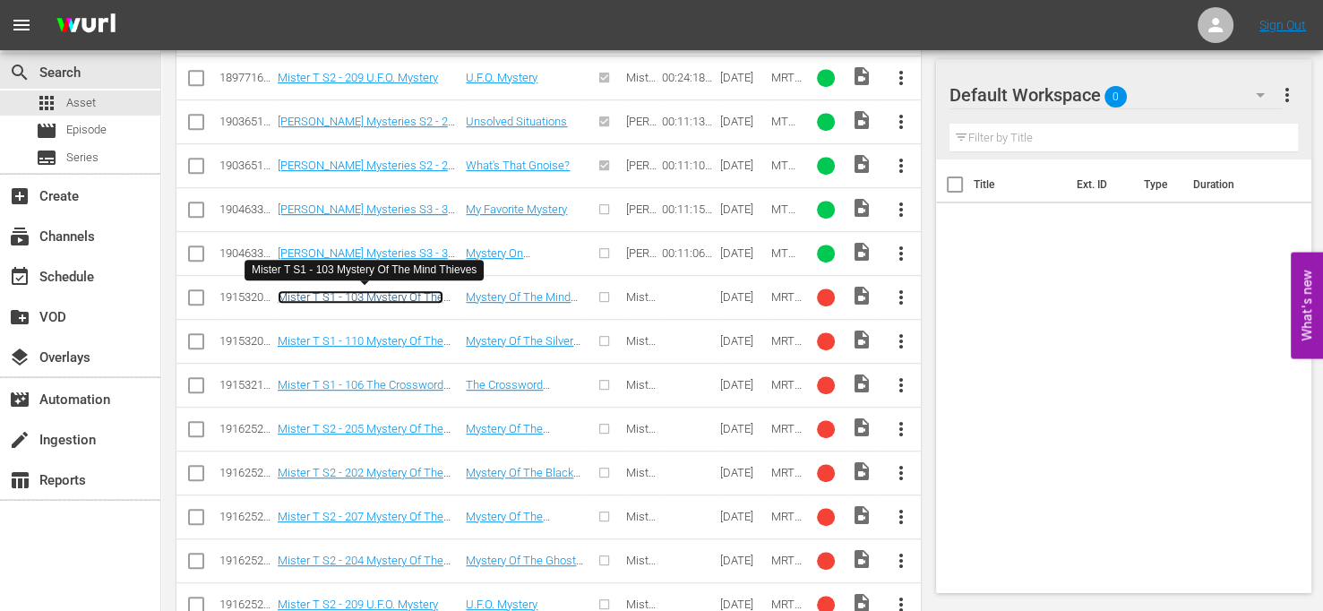
click at [355, 291] on link "Mister T S1 - 103 Mystery Of The Mind Thieves" at bounding box center [361, 303] width 166 height 27
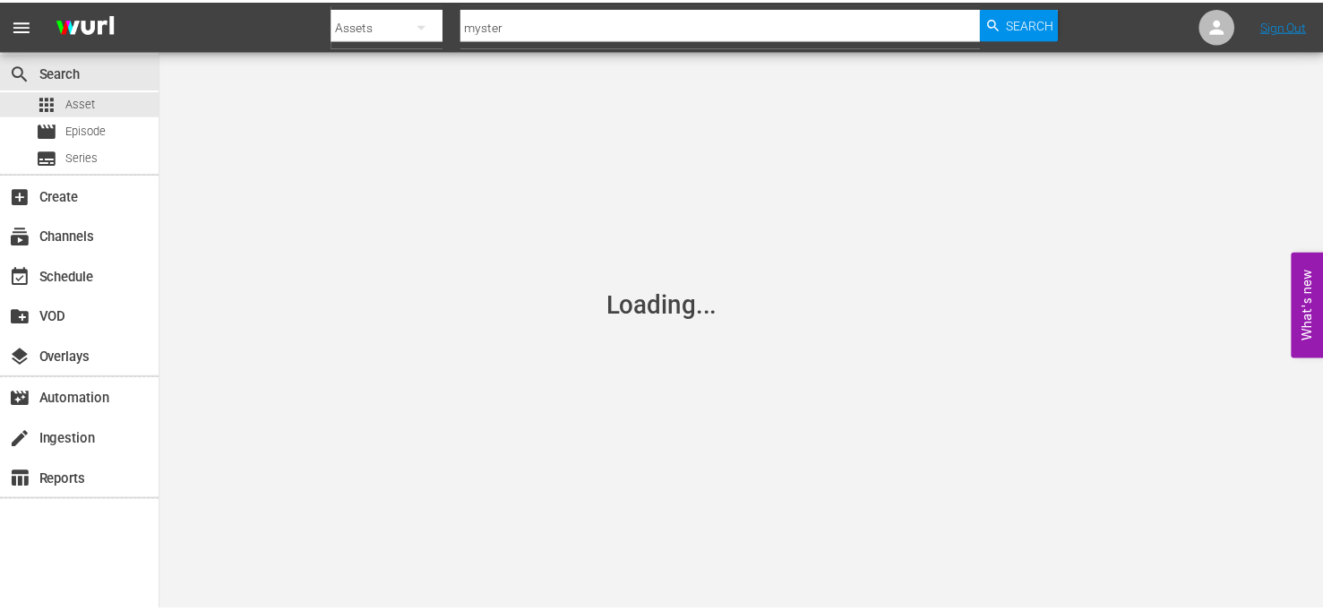
scroll to position [75, 0]
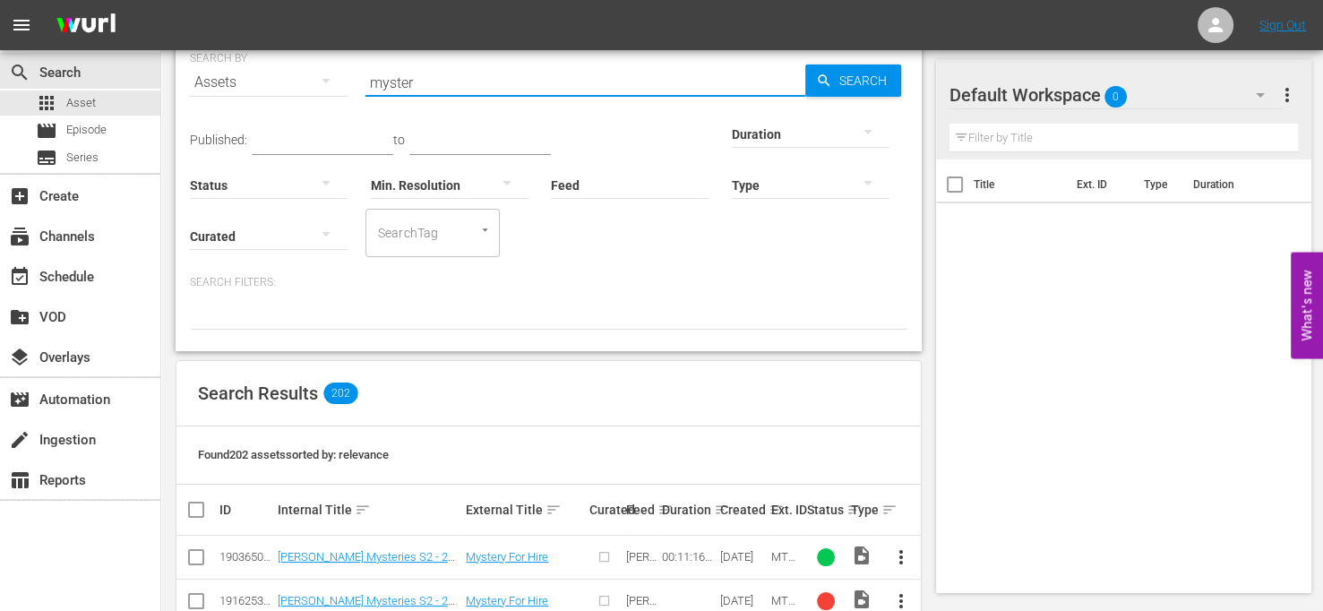
drag, startPoint x: 453, startPoint y: 83, endPoint x: 323, endPoint y: 67, distance: 130.8
click at [323, 67] on div "SEARCH BY Search By Assets Search ID, Title, Description, Keywords, or Category…" at bounding box center [548, 71] width 717 height 64
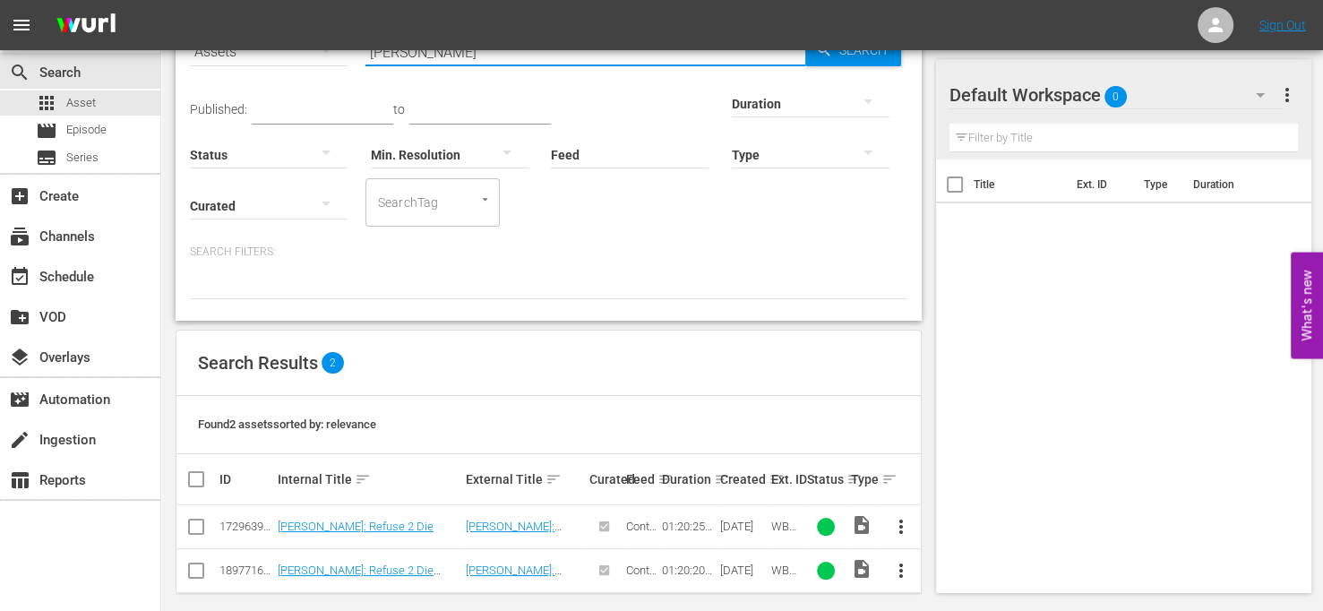
scroll to position [119, 0]
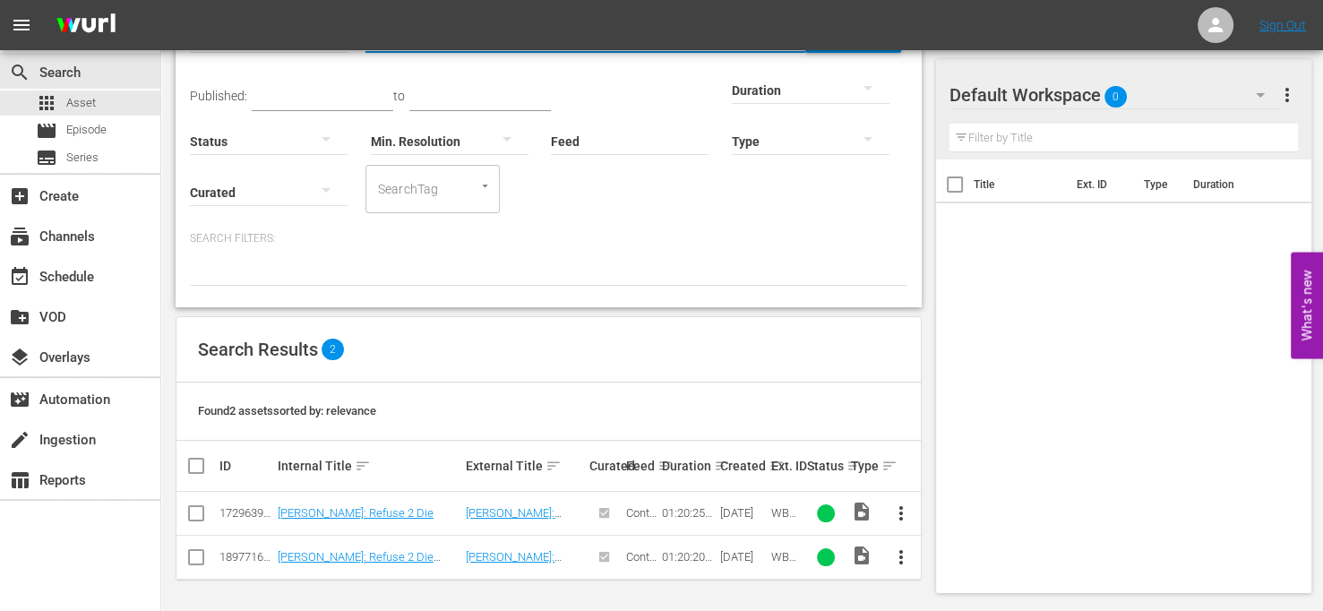
type input "[PERSON_NAME]"
click at [360, 554] on link "[PERSON_NAME]: Refuse 2 Die (edited)" at bounding box center [356, 563] width 156 height 27
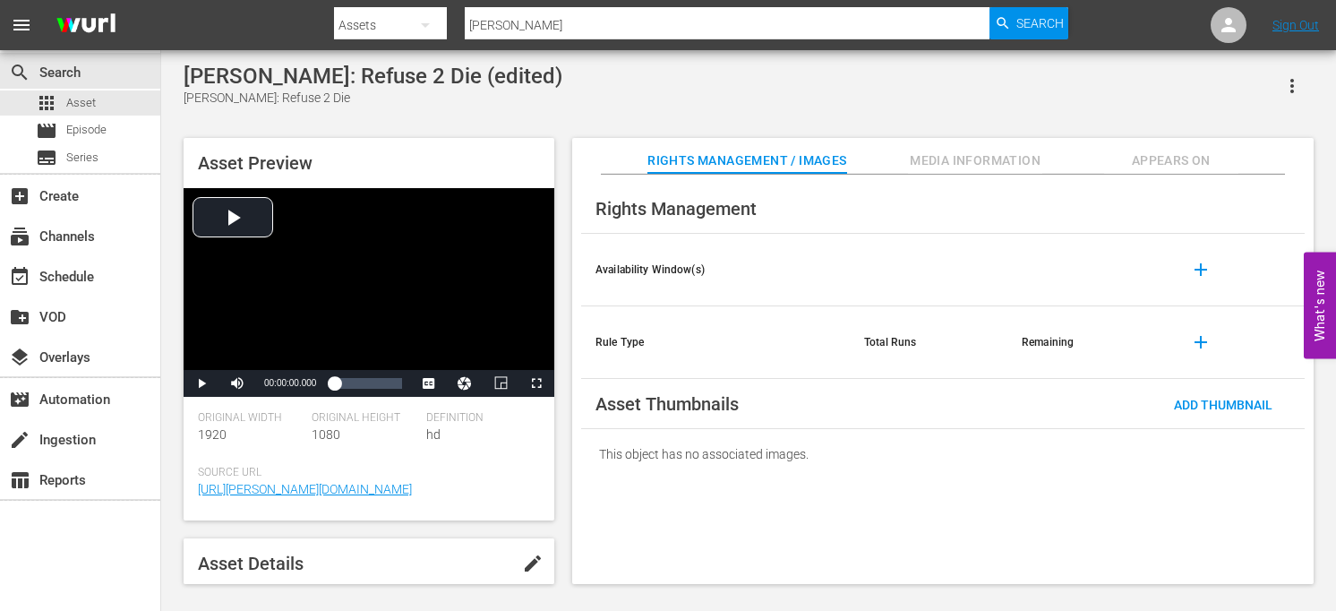
click at [970, 157] on span "Media Information" at bounding box center [975, 161] width 134 height 22
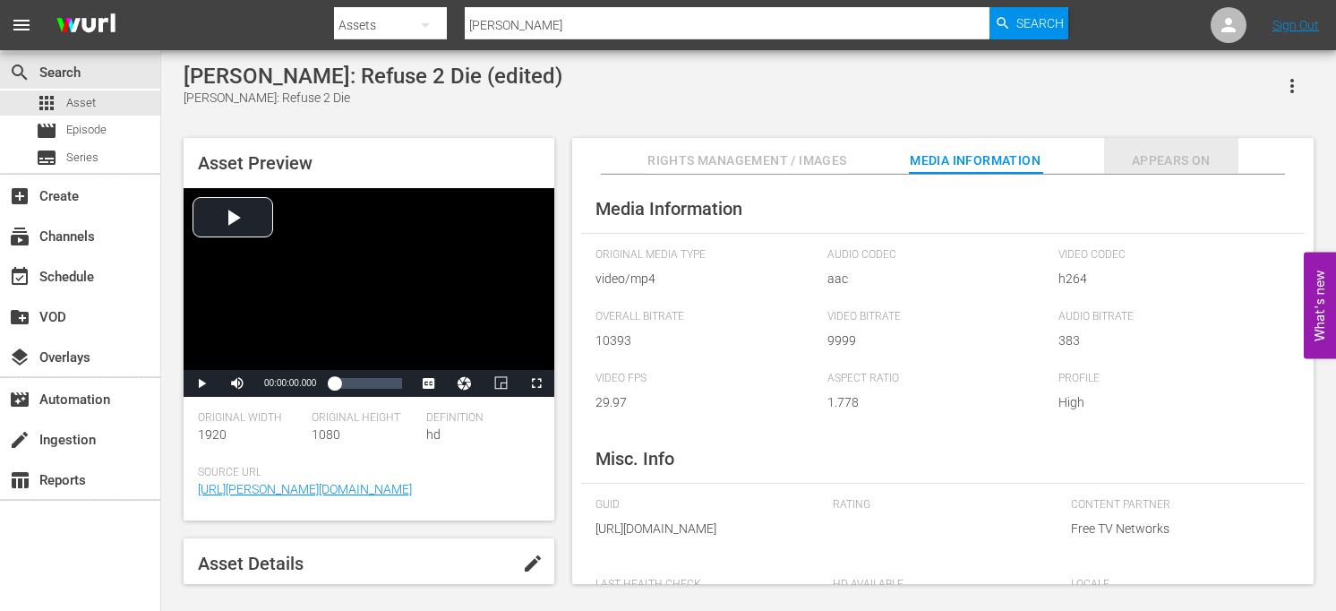
click at [1183, 160] on span "Appears On" at bounding box center [1171, 161] width 134 height 22
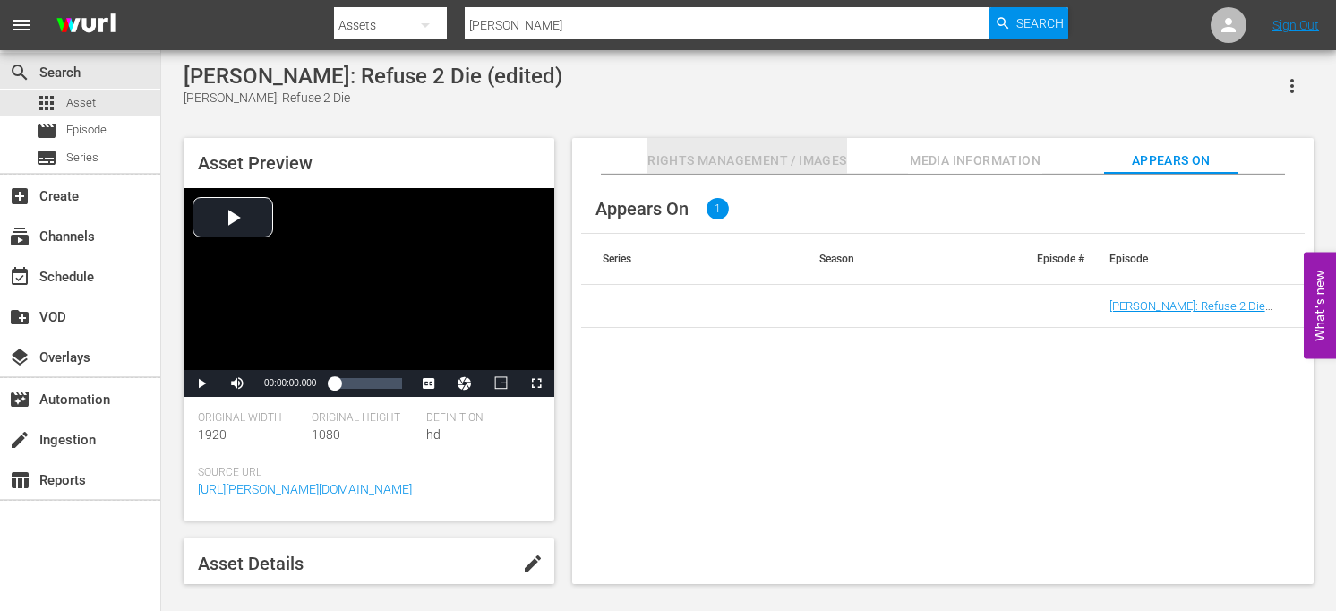
click at [705, 160] on span "Rights Management / Images" at bounding box center [746, 161] width 199 height 22
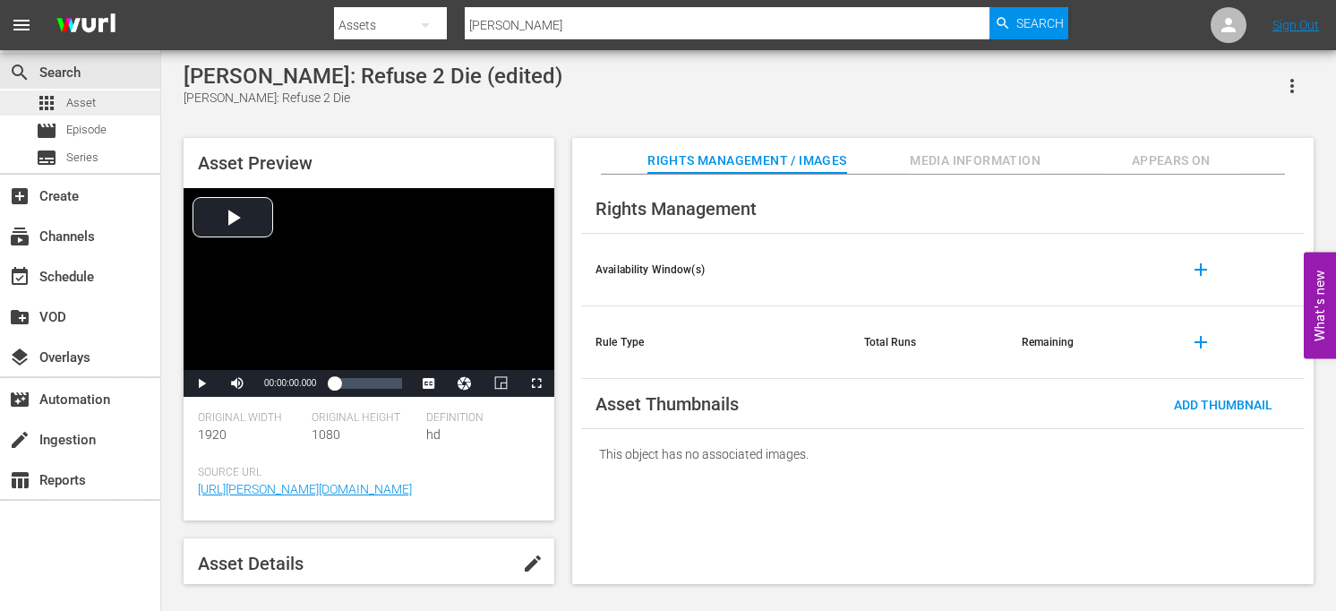
click at [86, 96] on span "Asset" at bounding box center [81, 103] width 30 height 18
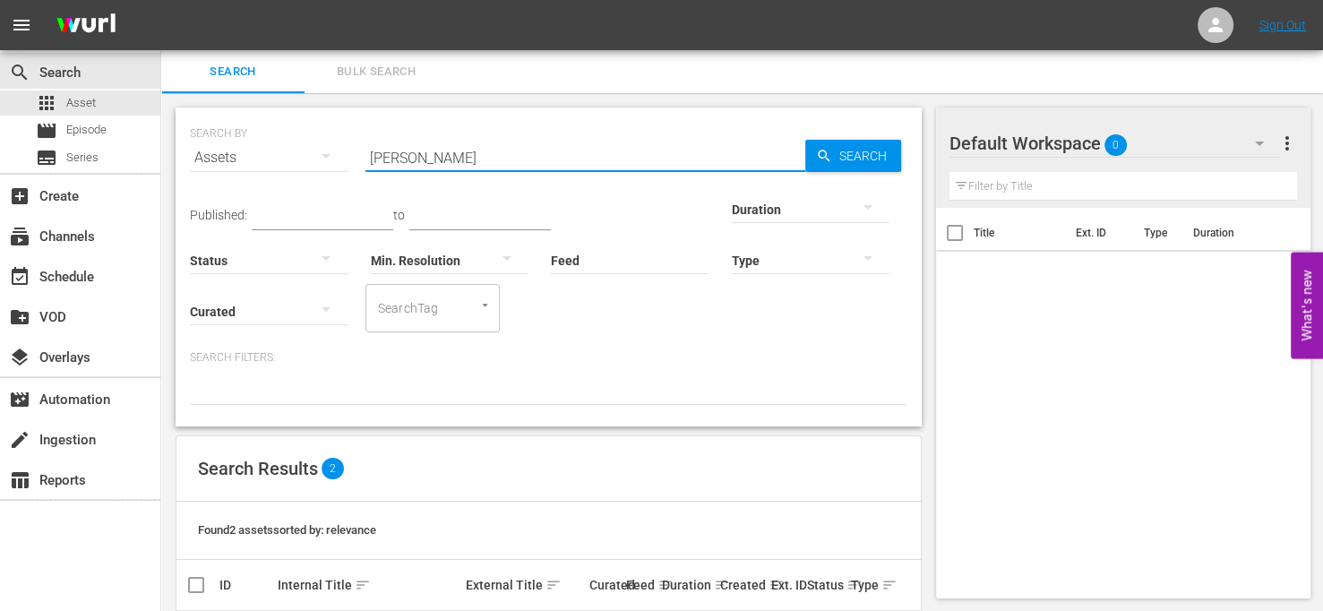
drag, startPoint x: 453, startPoint y: 158, endPoint x: 300, endPoint y: 124, distance: 156.9
click at [300, 124] on div "SEARCH BY Search By Assets Search ID, Title, Description, Keywords, or Category…" at bounding box center [548, 147] width 717 height 64
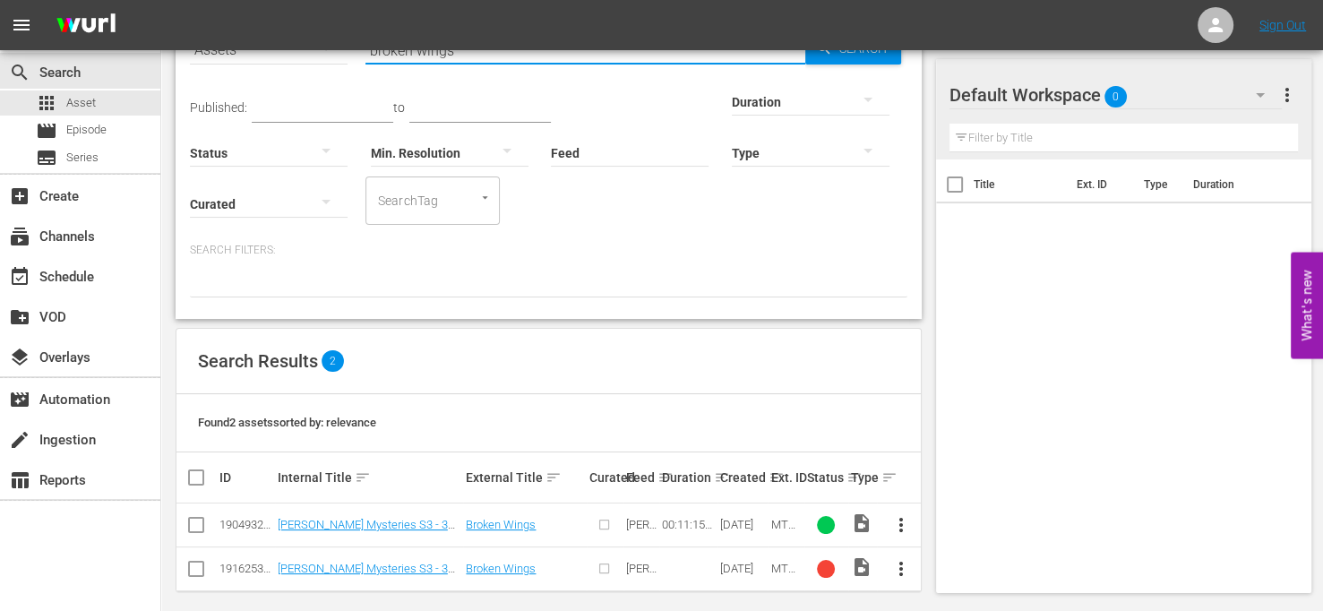
scroll to position [119, 0]
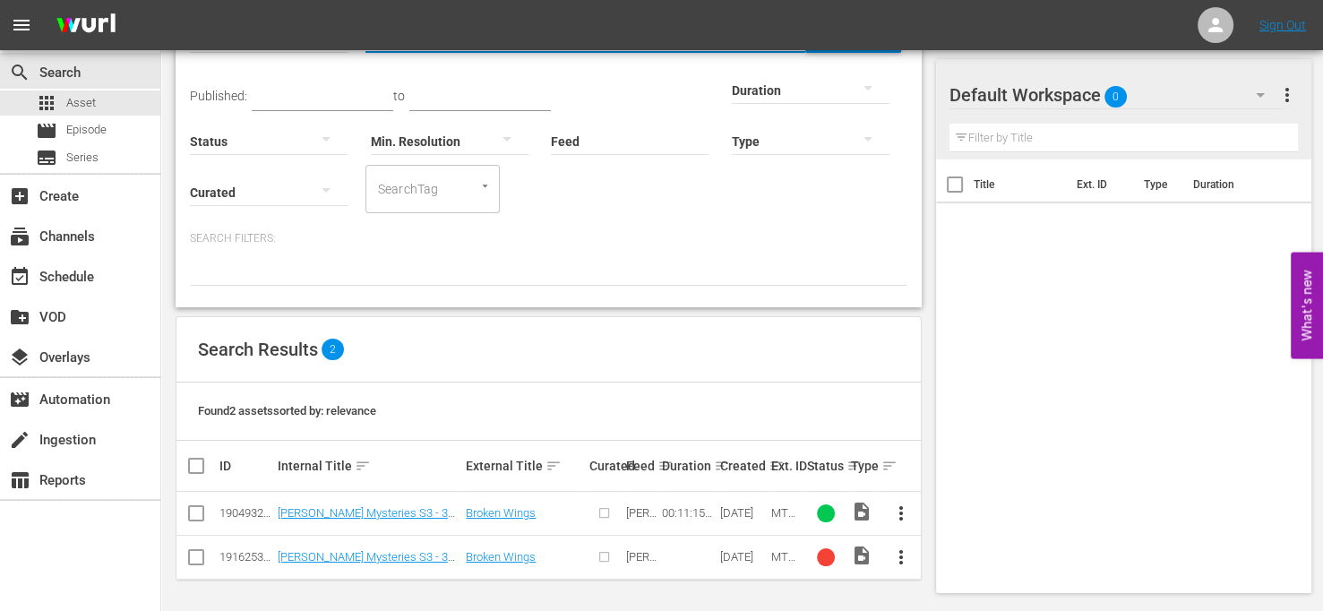
type input "broken wings"
click at [390, 515] on link "[PERSON_NAME] Mysteries S3 - 307 Broken Wings" at bounding box center [369, 519] width 183 height 27
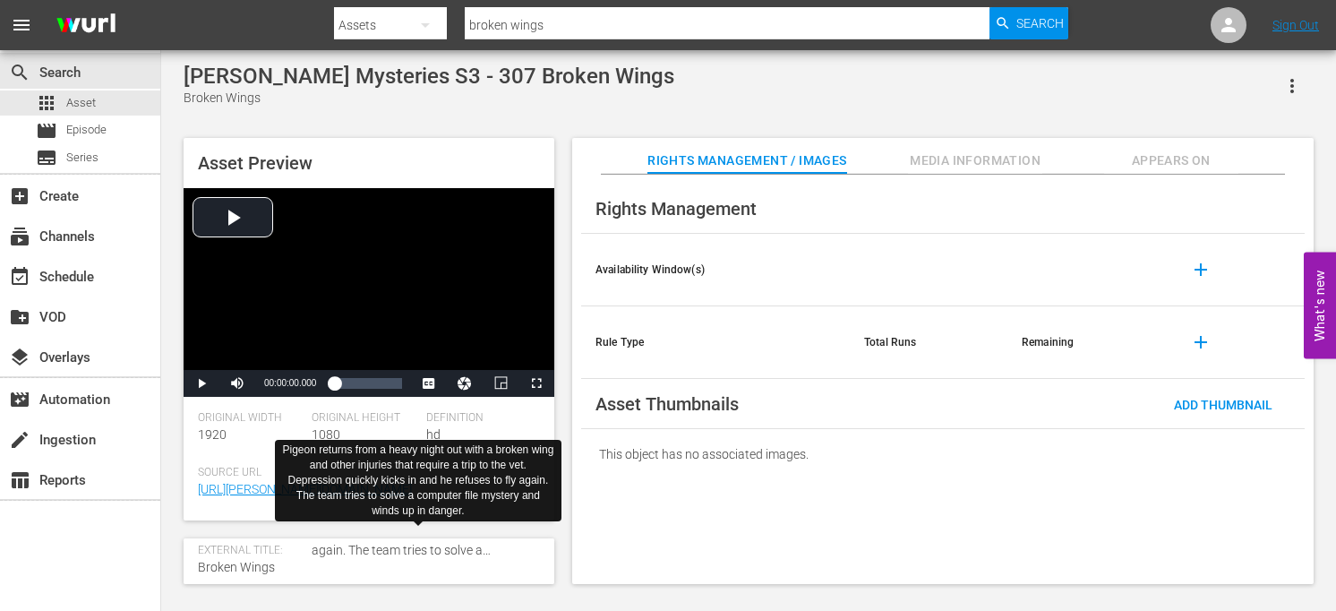
scroll to position [179, 0]
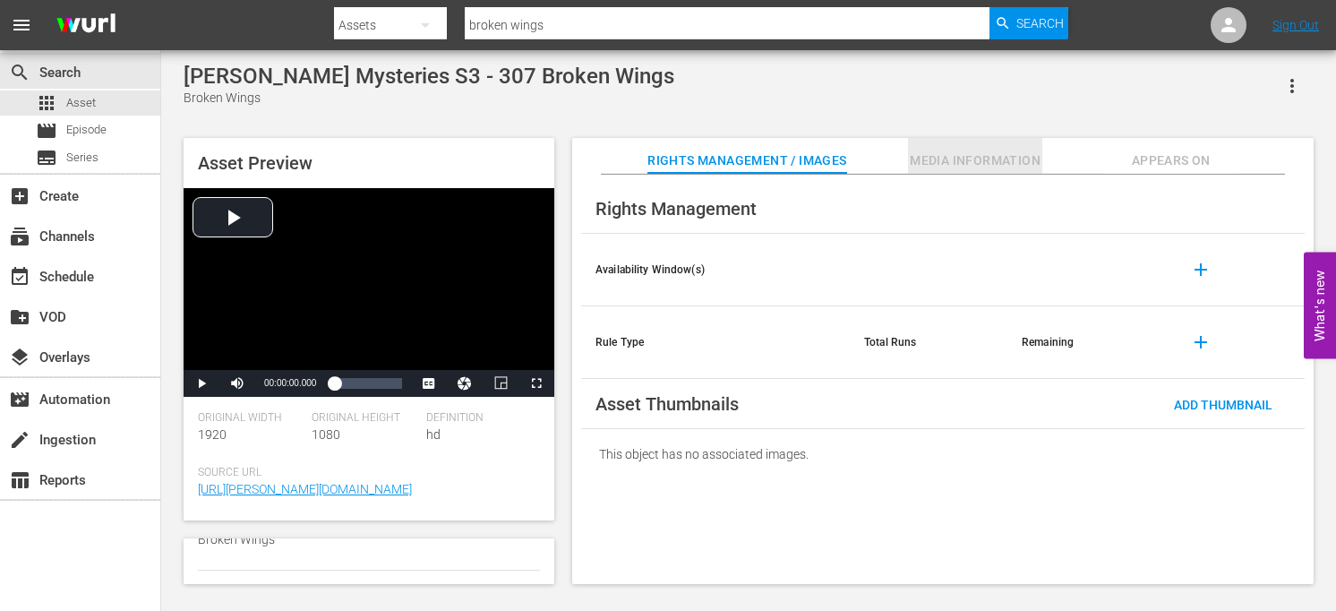
click at [1024, 164] on span "Media Information" at bounding box center [975, 161] width 134 height 22
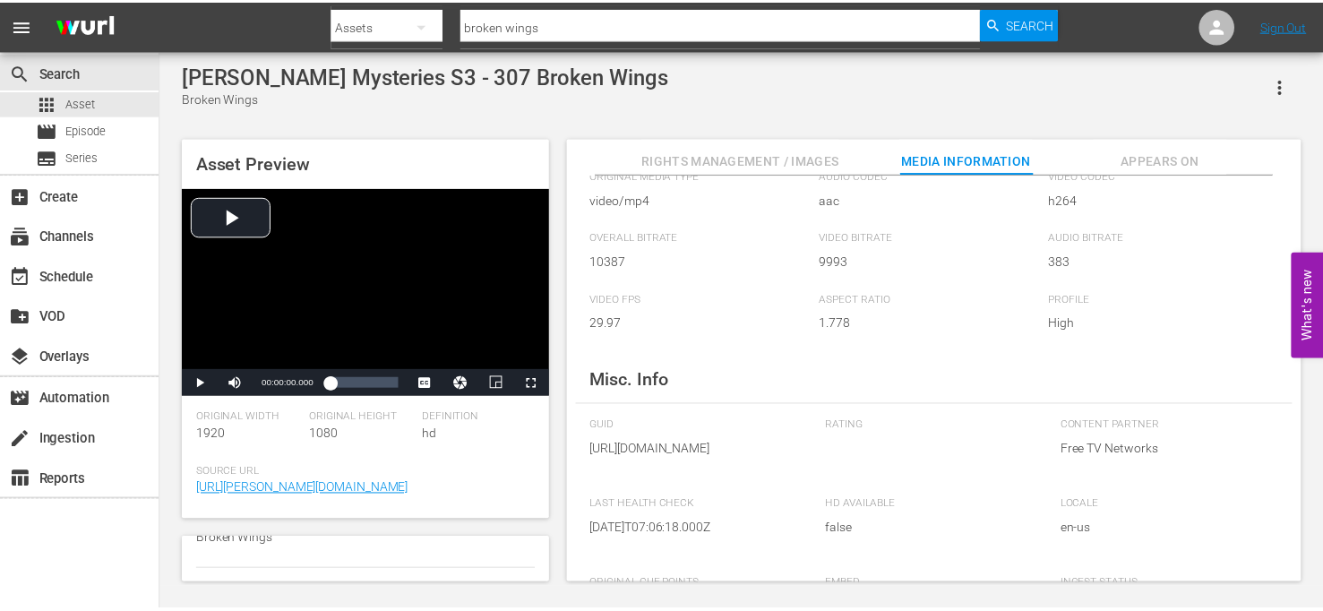
scroll to position [0, 0]
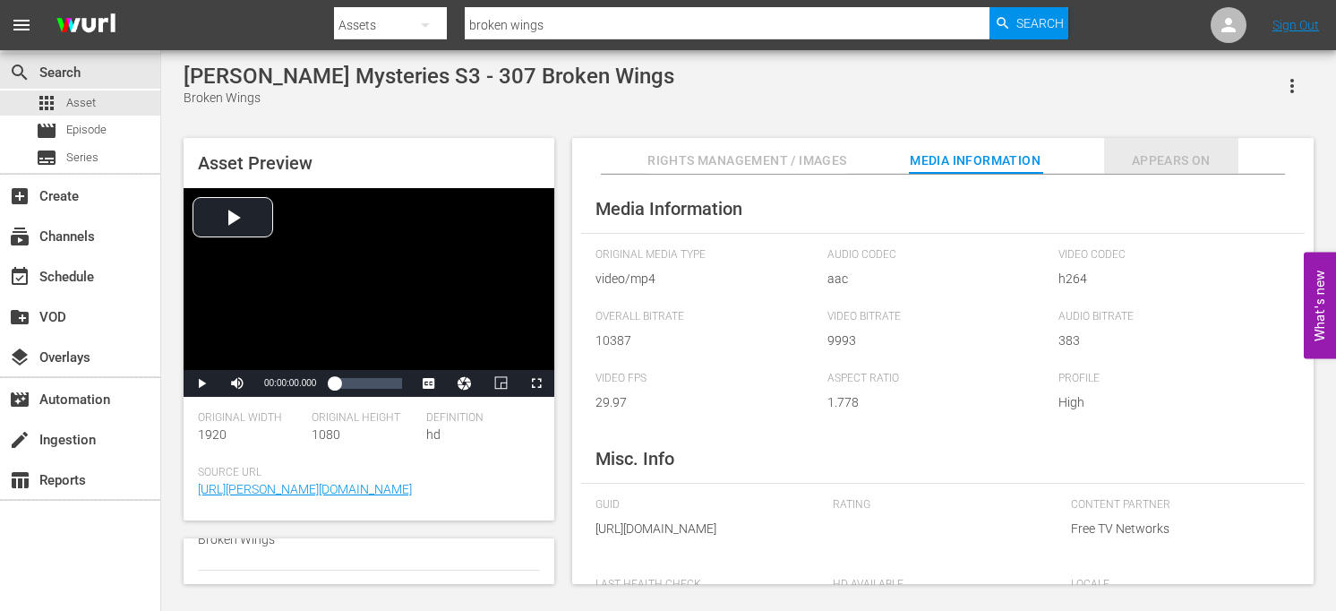
click at [1192, 155] on span "Appears On" at bounding box center [1171, 161] width 134 height 22
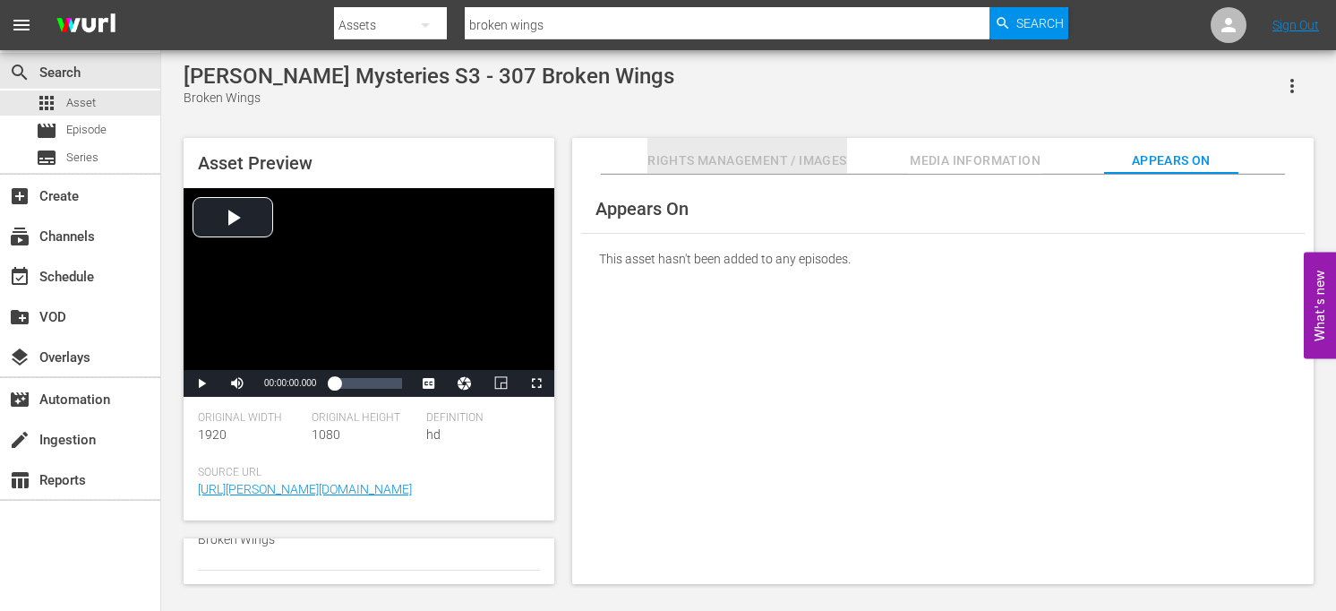
click at [716, 161] on span "Rights Management / Images" at bounding box center [746, 161] width 199 height 22
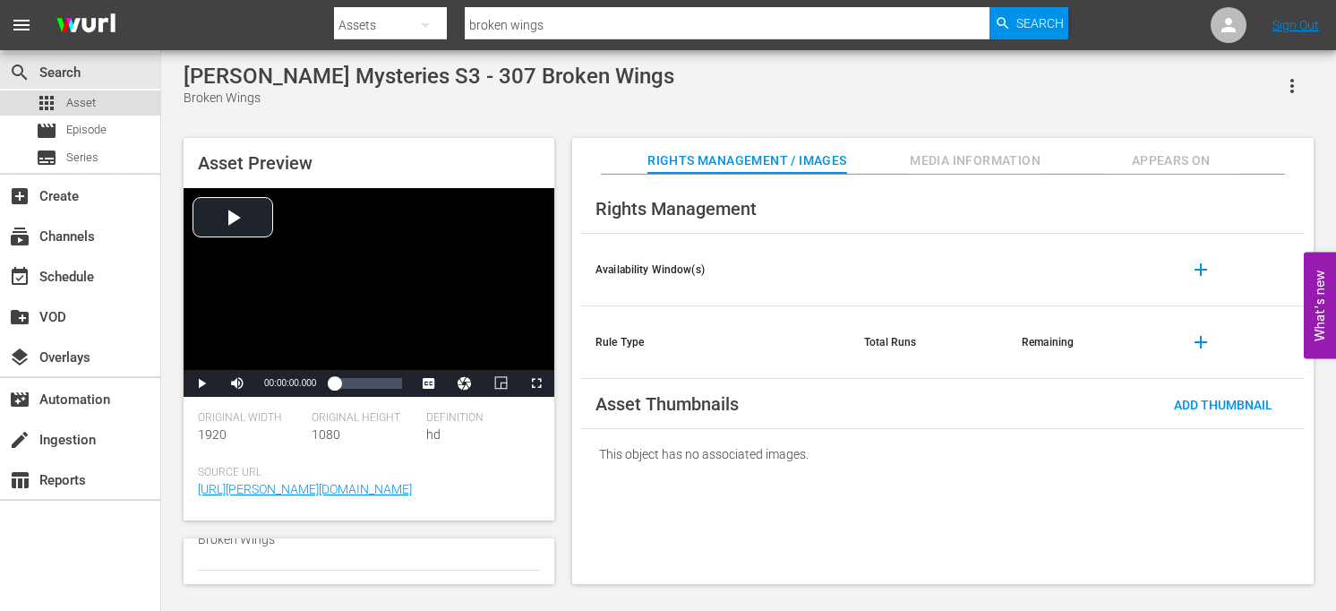
click at [81, 105] on span "Asset" at bounding box center [81, 103] width 30 height 18
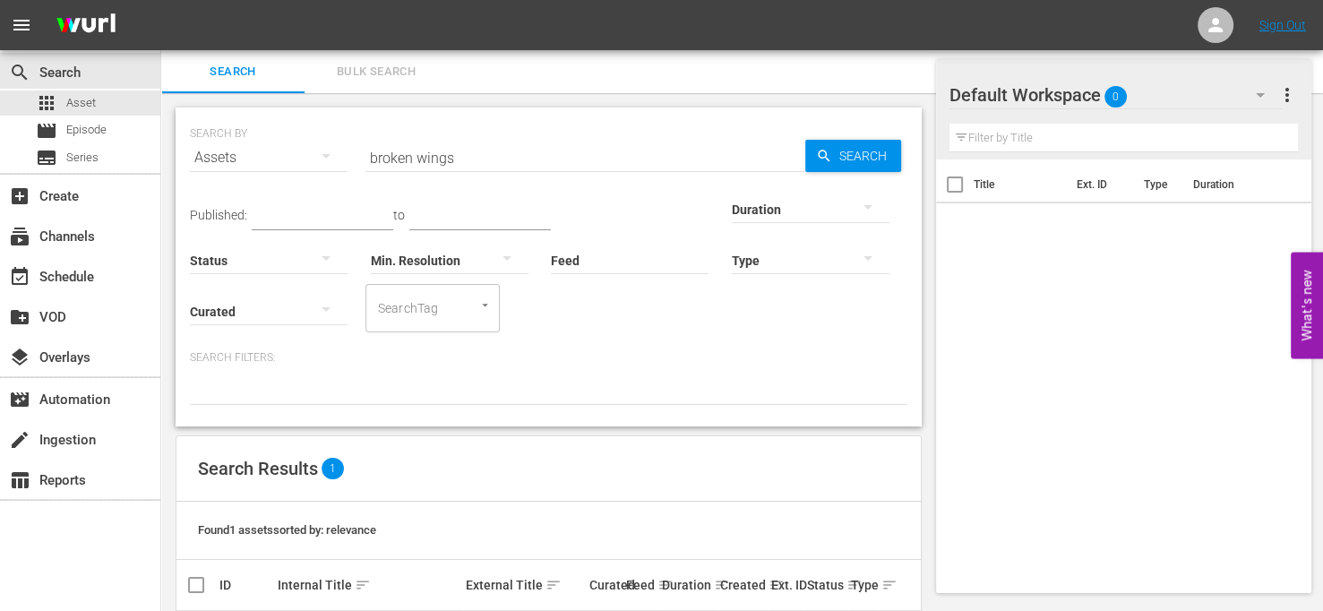
scroll to position [75, 0]
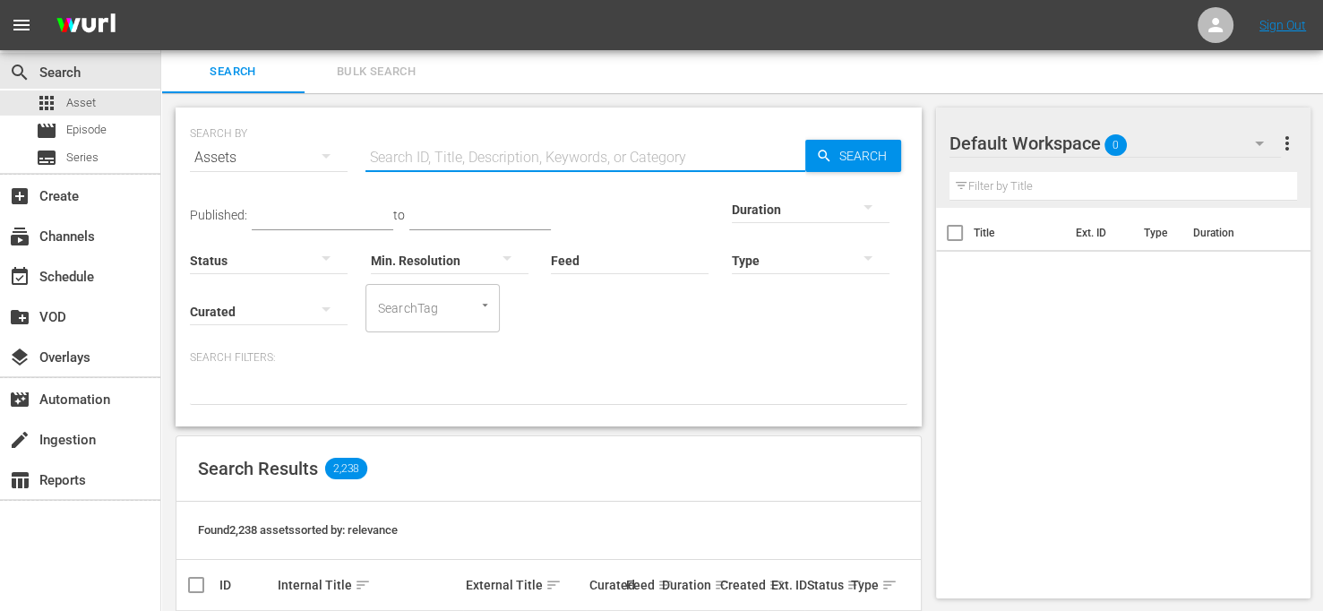
click at [457, 145] on input "text" at bounding box center [585, 157] width 440 height 43
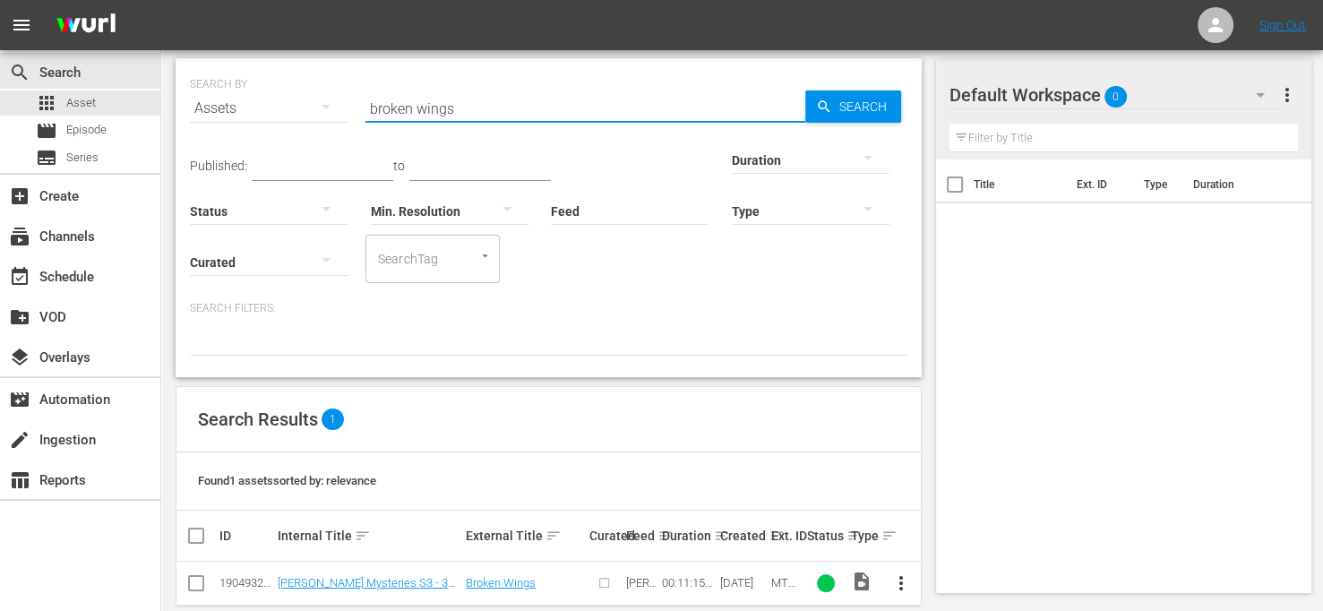
scroll to position [75, 0]
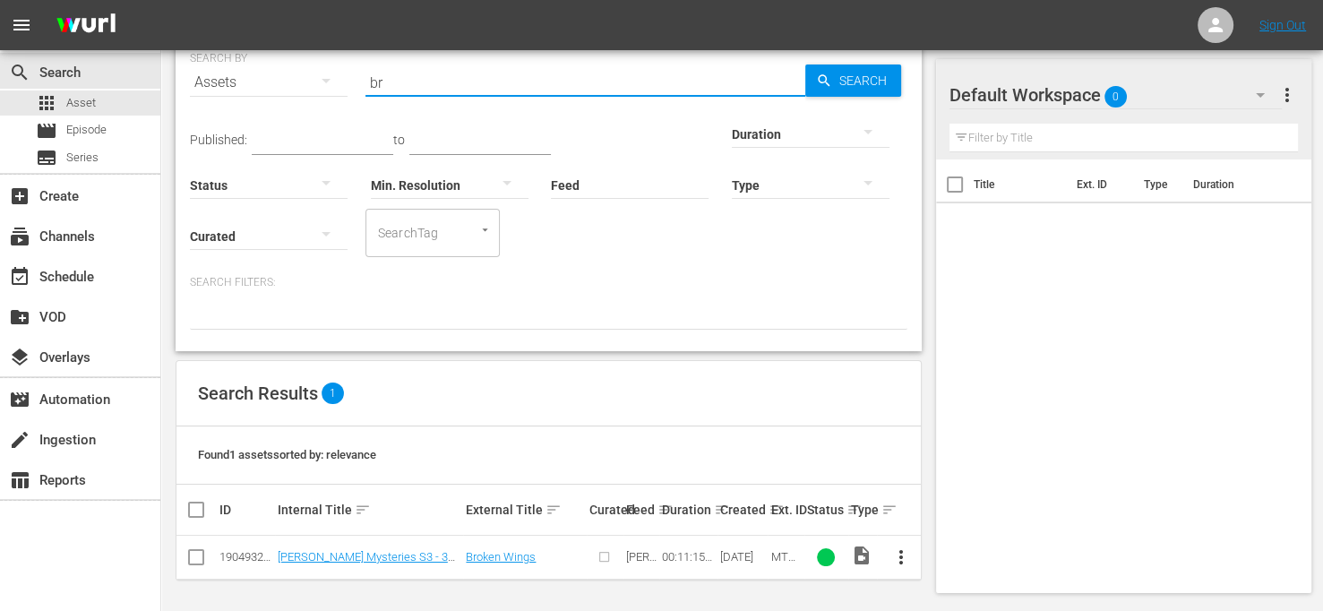
type input "b"
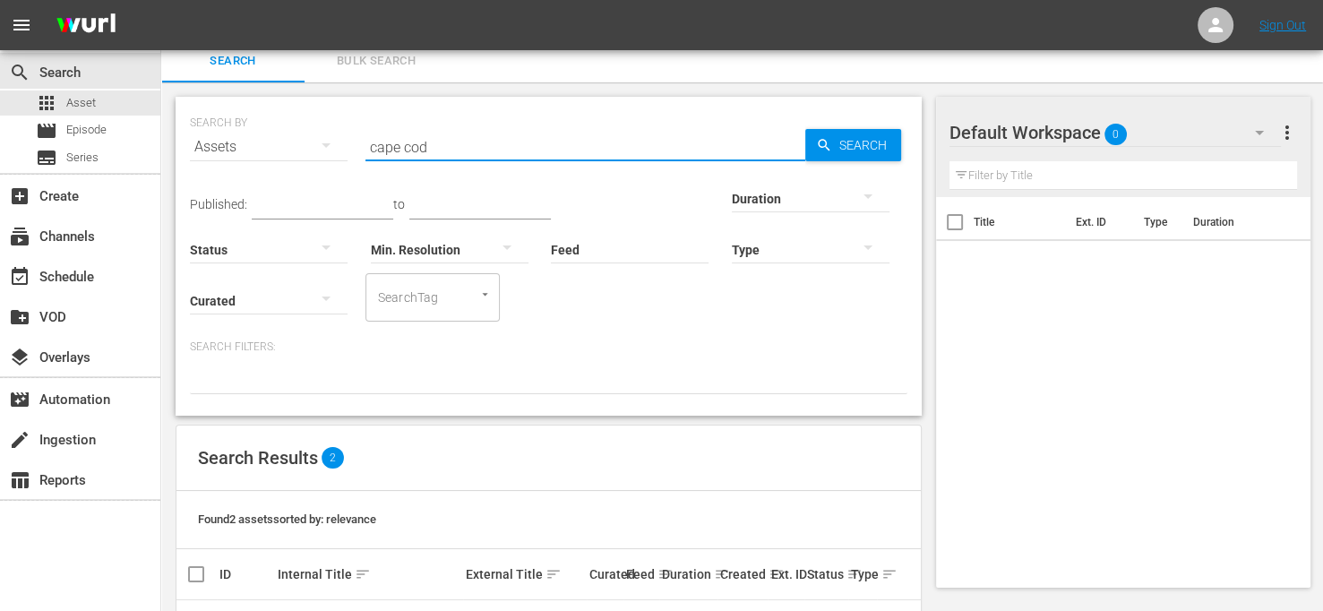
scroll to position [0, 0]
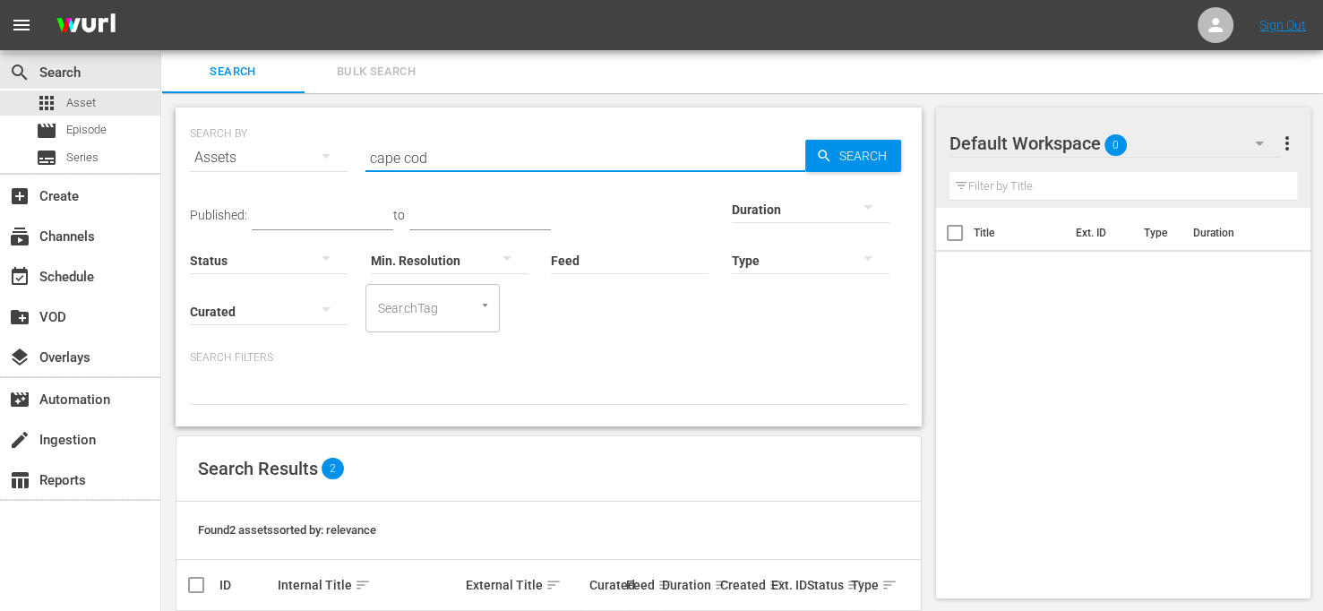
type input "cape cod"
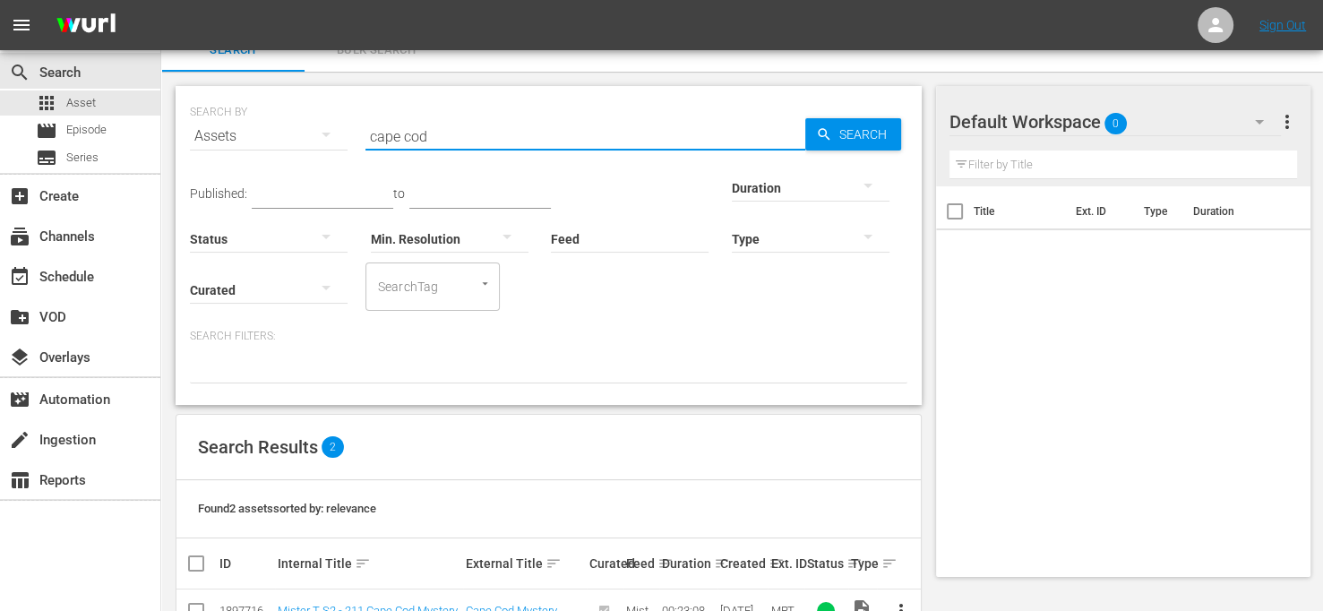
scroll to position [119, 0]
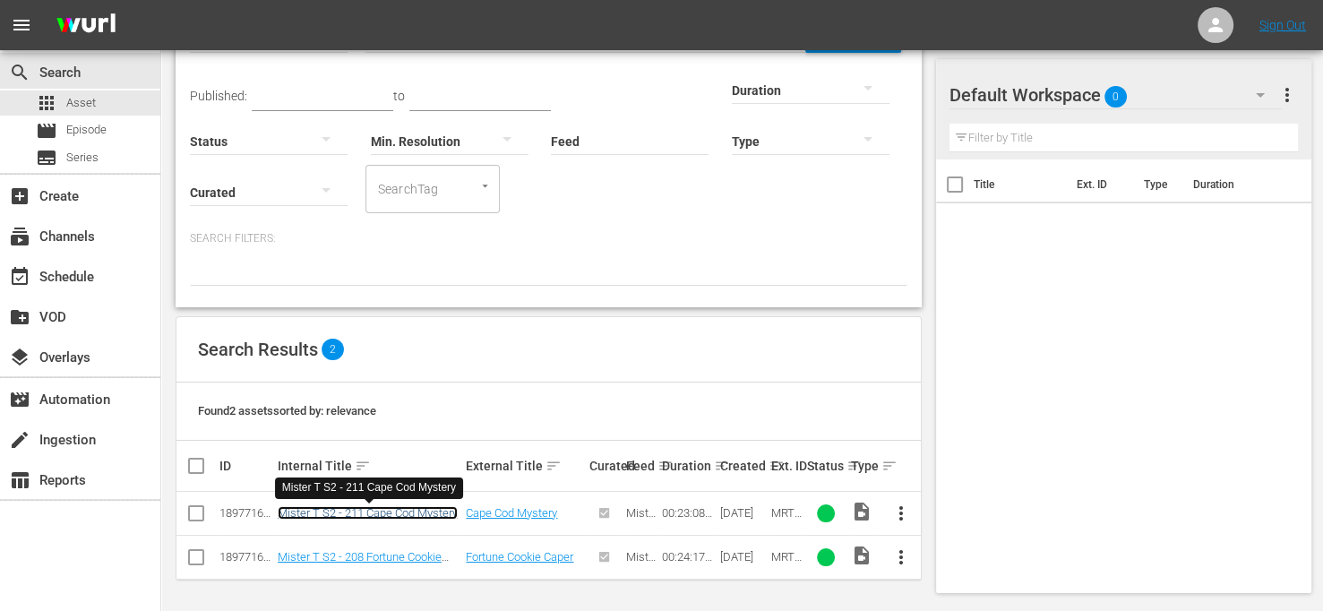
click at [416, 511] on link "Mister T S2 - 211 Cape Cod Mystery" at bounding box center [368, 512] width 180 height 13
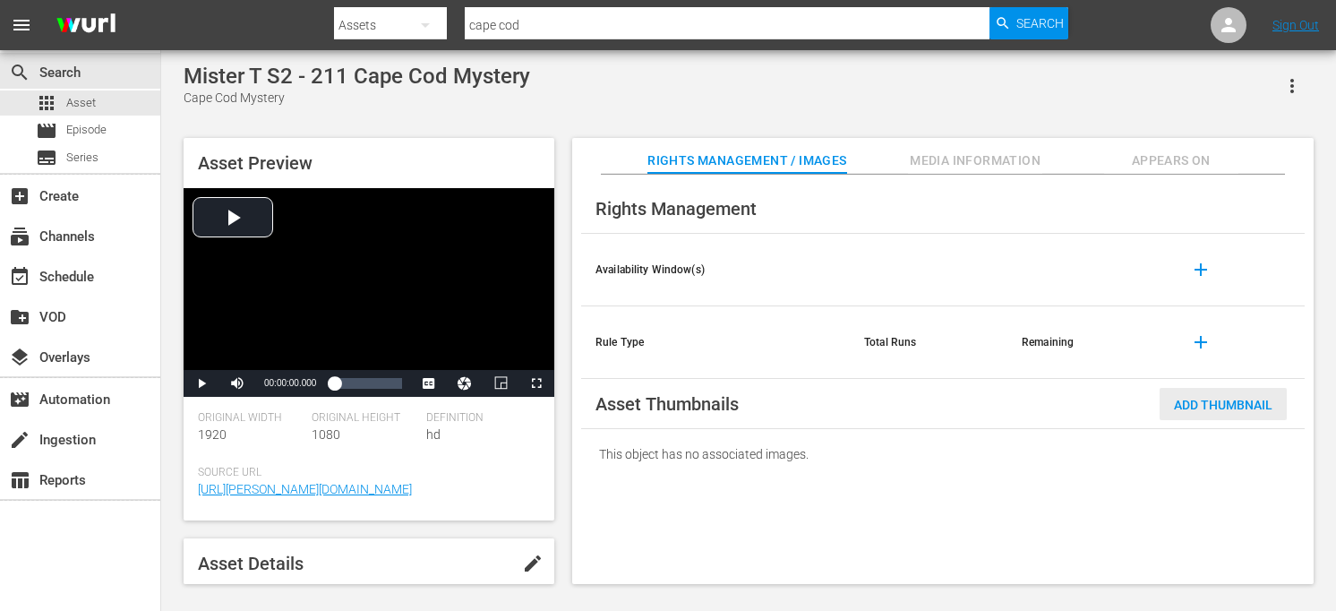
click at [1234, 404] on span "Add Thumbnail" at bounding box center [1223, 405] width 127 height 14
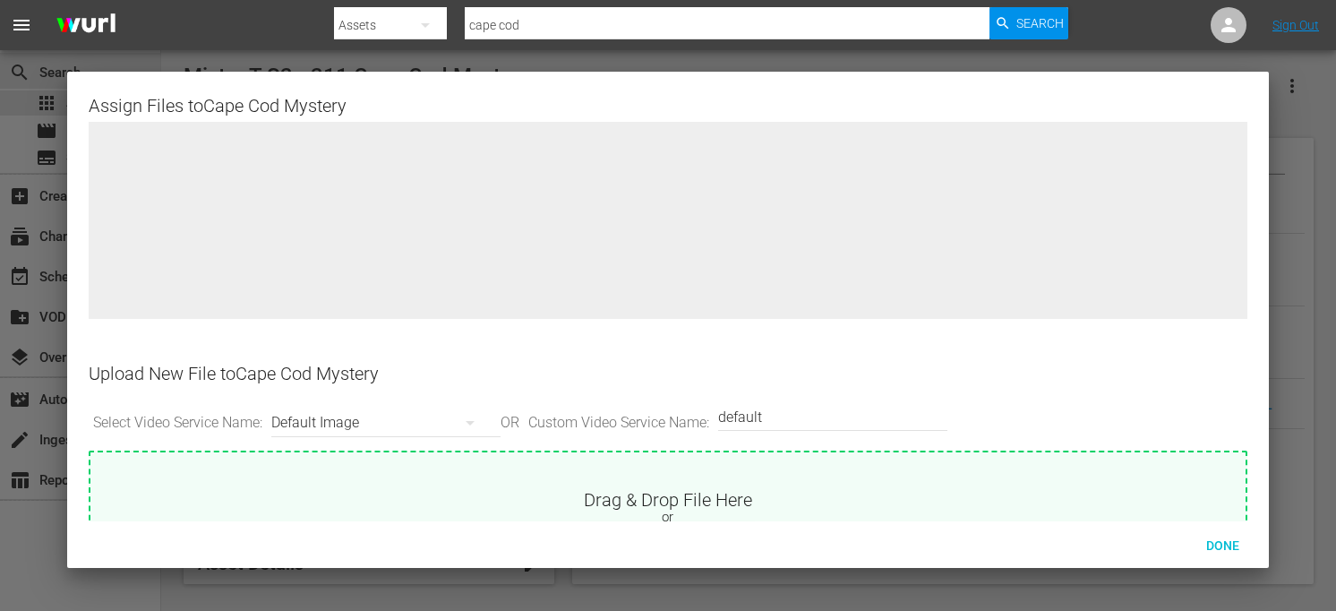
click at [1321, 253] on div at bounding box center [668, 305] width 1336 height 611
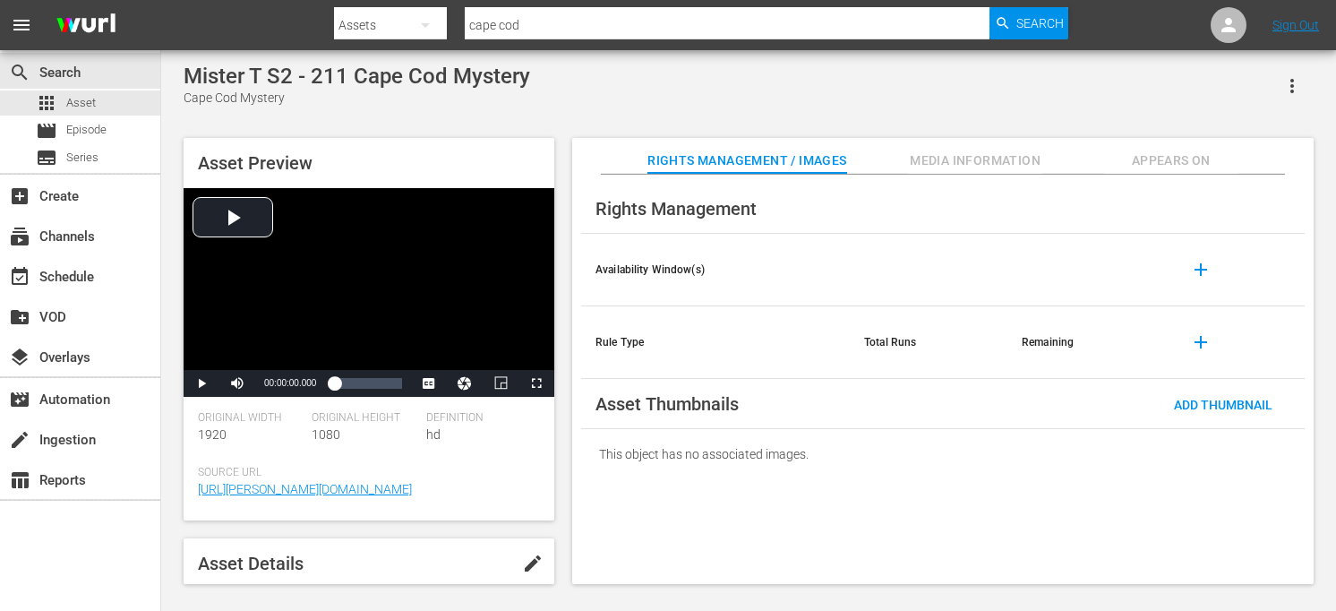
click at [595, 105] on div "Mister T S2 - 211 Cape Cod Mystery Cape Cod Mystery" at bounding box center [749, 86] width 1130 height 44
click at [68, 100] on span "Asset" at bounding box center [81, 103] width 30 height 18
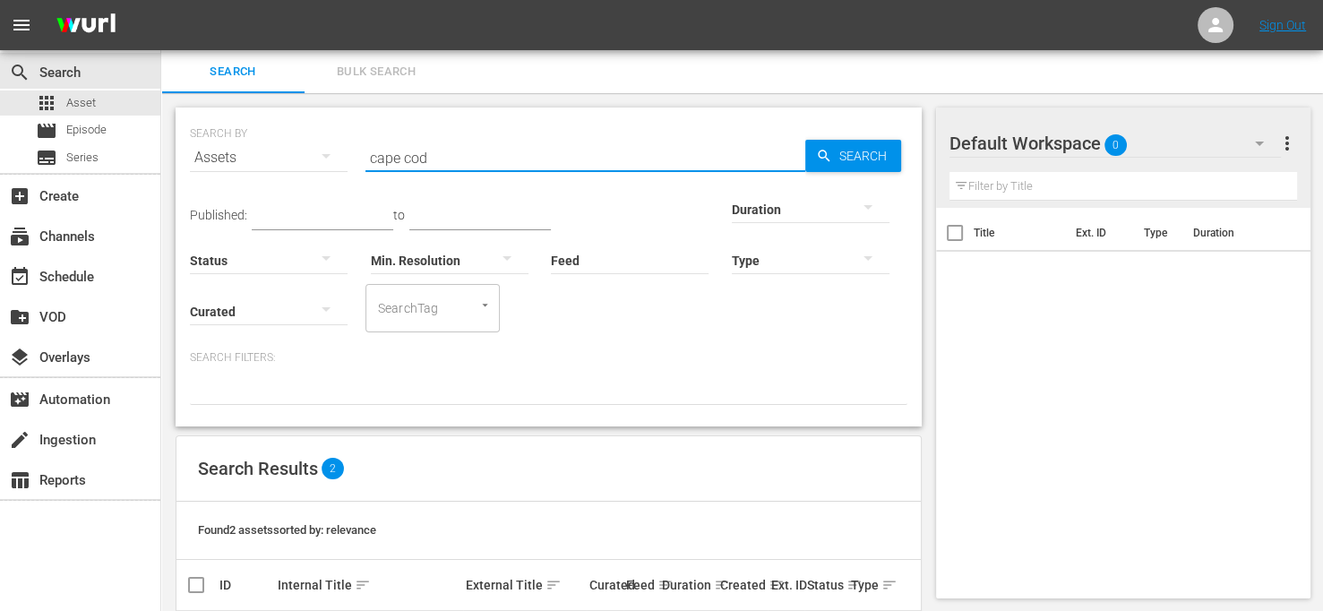
drag, startPoint x: 439, startPoint y: 151, endPoint x: 285, endPoint y: 172, distance: 155.4
click at [285, 172] on div "SEARCH BY Search By Assets Search ID, Title, Description, Keywords, or Category…" at bounding box center [548, 147] width 717 height 64
type input "broken wings"
